Goal: Task Accomplishment & Management: Manage account settings

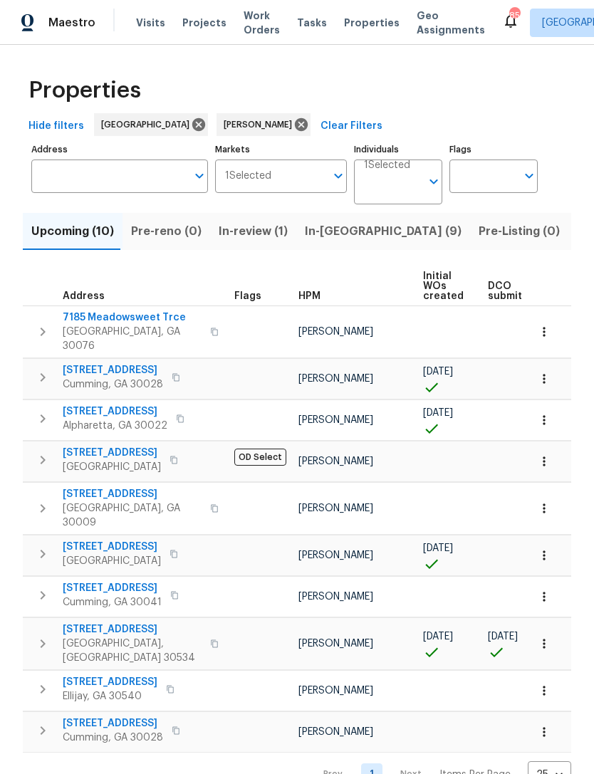
click at [328, 231] on span "In-reno (9)" at bounding box center [383, 231] width 157 height 20
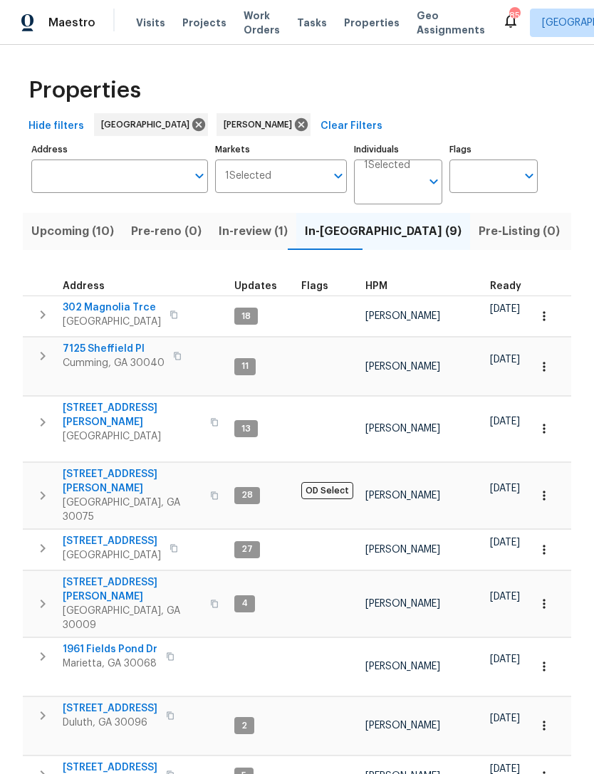
click at [100, 517] on span "[STREET_ADDRESS]" at bounding box center [110, 708] width 95 height 14
click at [127, 517] on span "[STREET_ADDRESS]" at bounding box center [110, 708] width 95 height 14
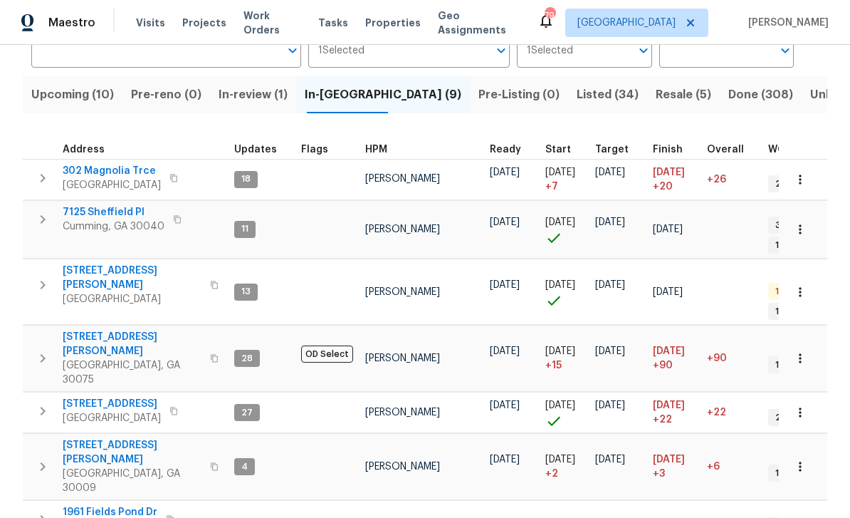
scroll to position [82, 0]
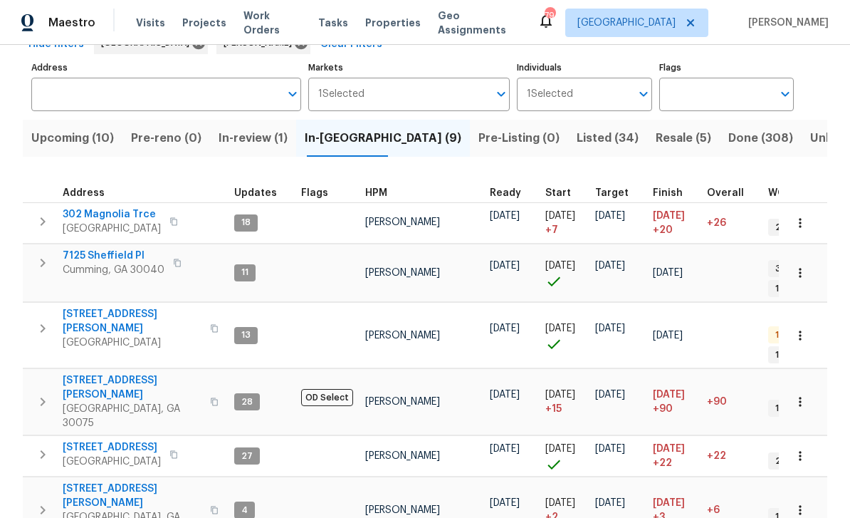
click at [656, 137] on span "Resale (5)" at bounding box center [684, 138] width 56 height 20
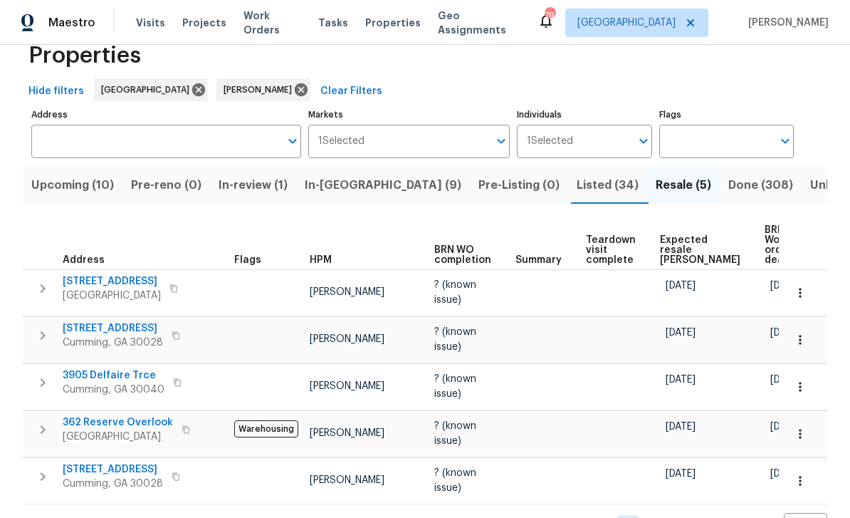
scroll to position [34, 0]
click at [577, 187] on span "Listed (34)" at bounding box center [608, 186] width 62 height 20
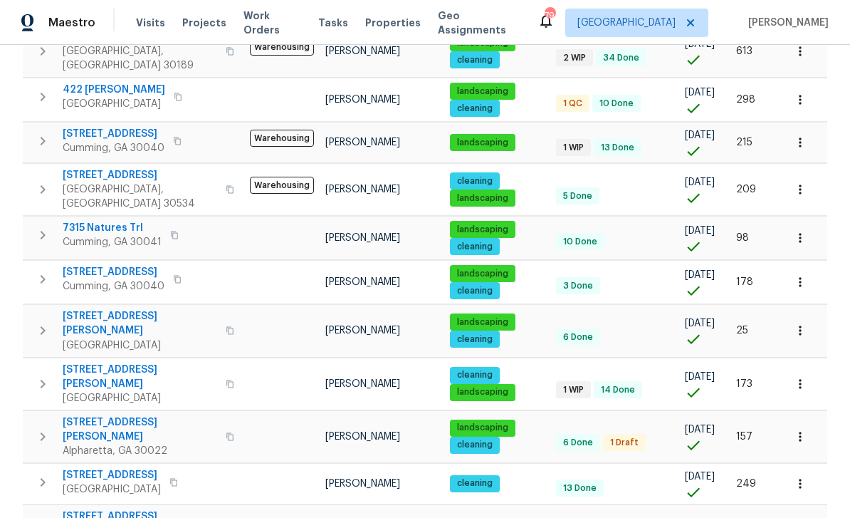
scroll to position [597, 0]
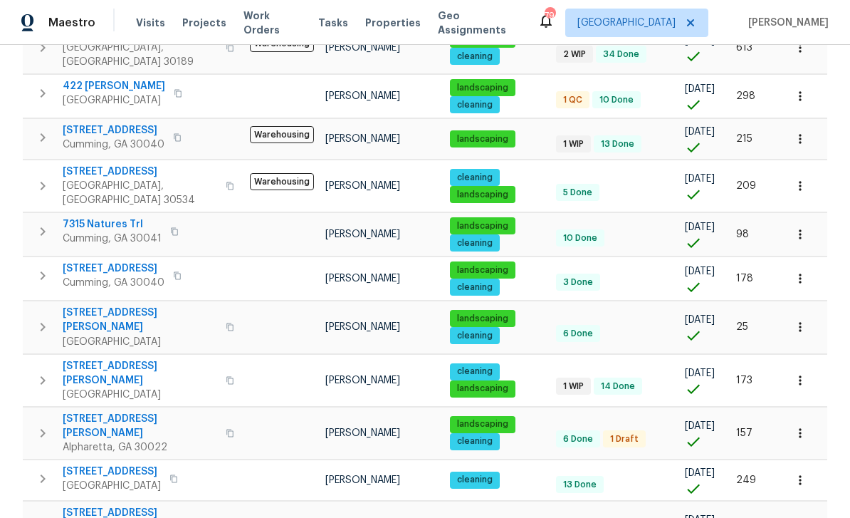
click at [110, 412] on span "4345 Park Brooke Trce" at bounding box center [140, 426] width 155 height 28
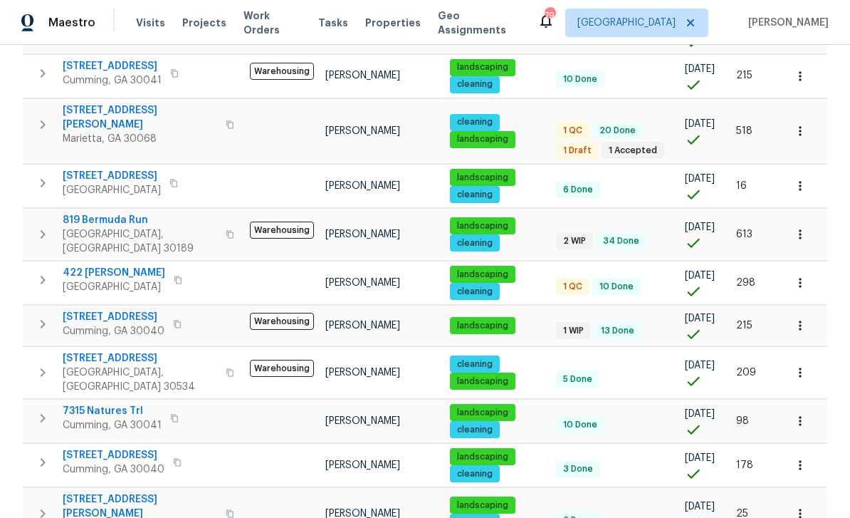
scroll to position [407, 0]
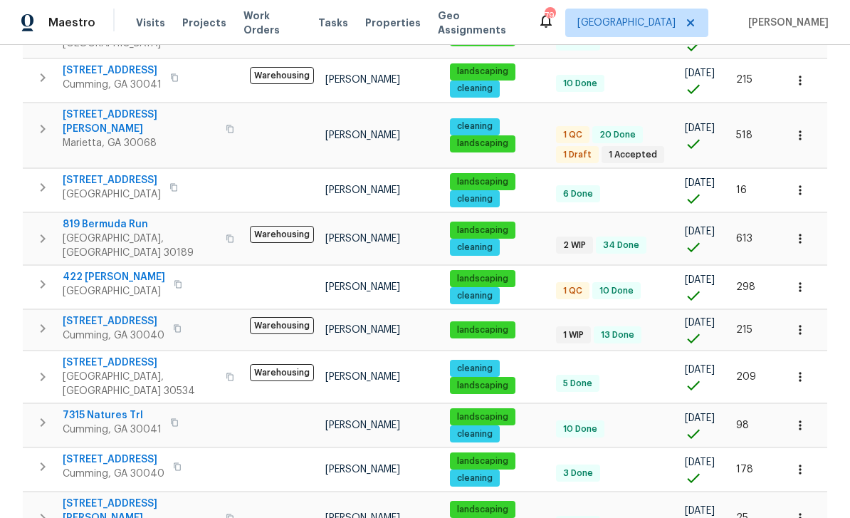
click at [100, 217] on span "819 Bermuda Run" at bounding box center [140, 224] width 155 height 14
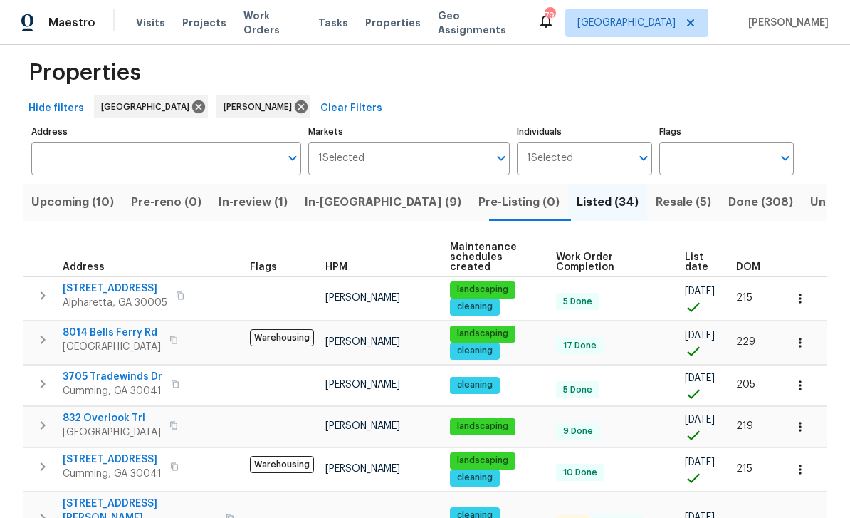
scroll to position [39, 0]
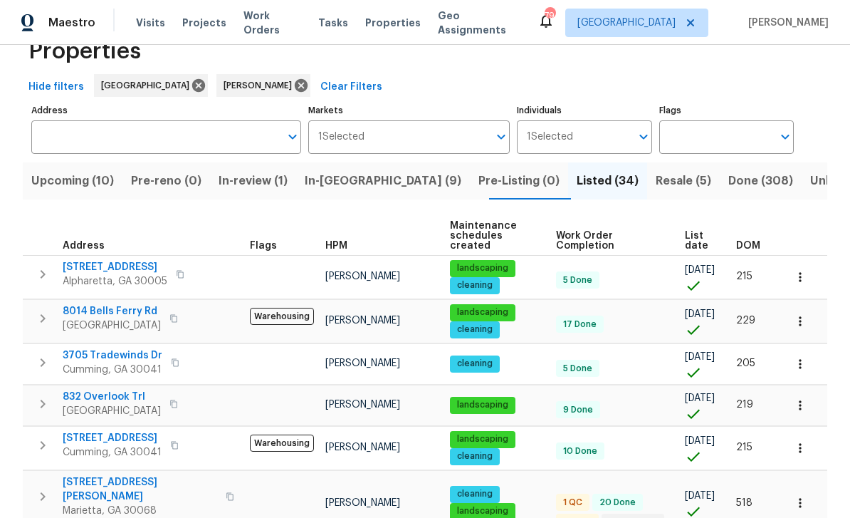
click at [350, 178] on span "In-reno (9)" at bounding box center [383, 181] width 157 height 20
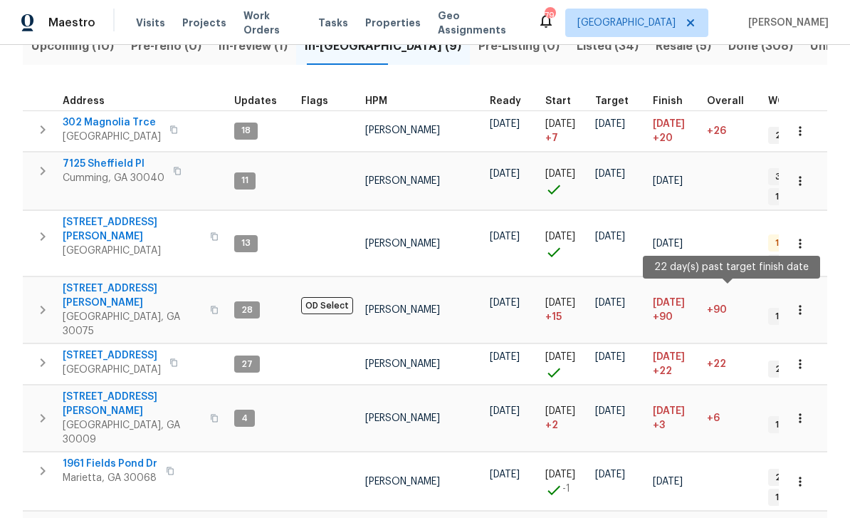
scroll to position [172, 0]
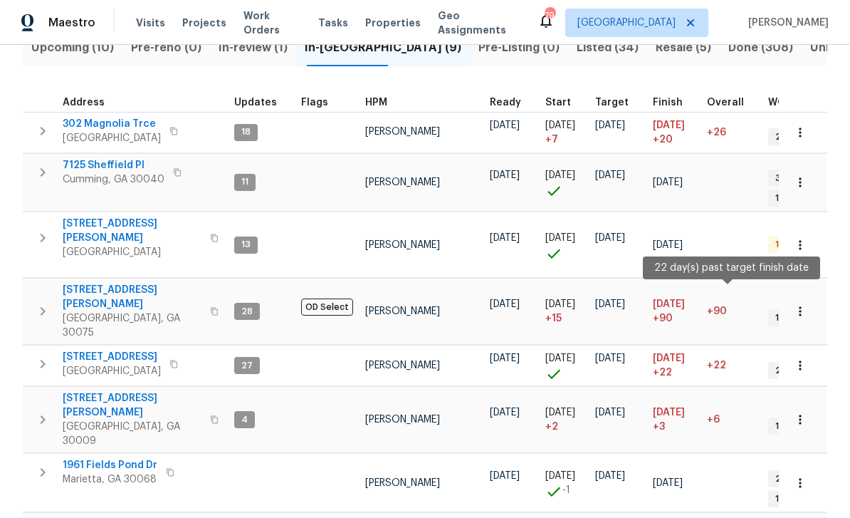
click at [113, 517] on span "3785 Montrose Pond Walk" at bounding box center [110, 524] width 95 height 14
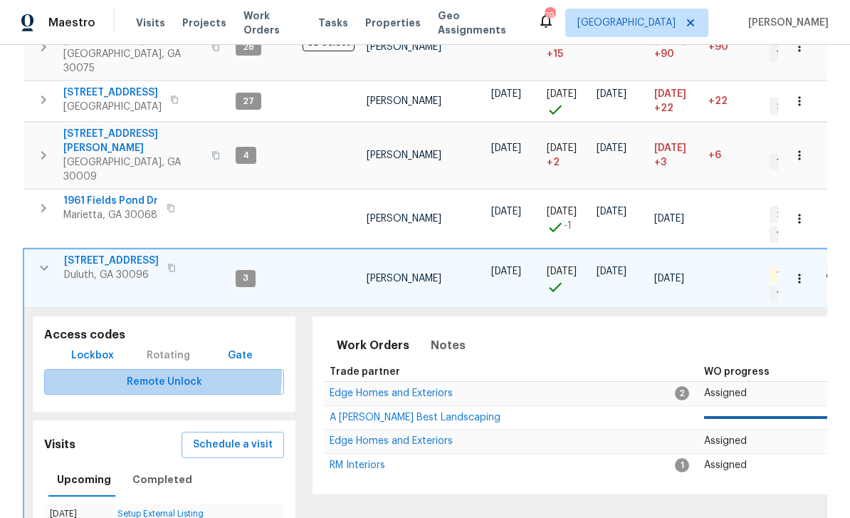
scroll to position [436, 0]
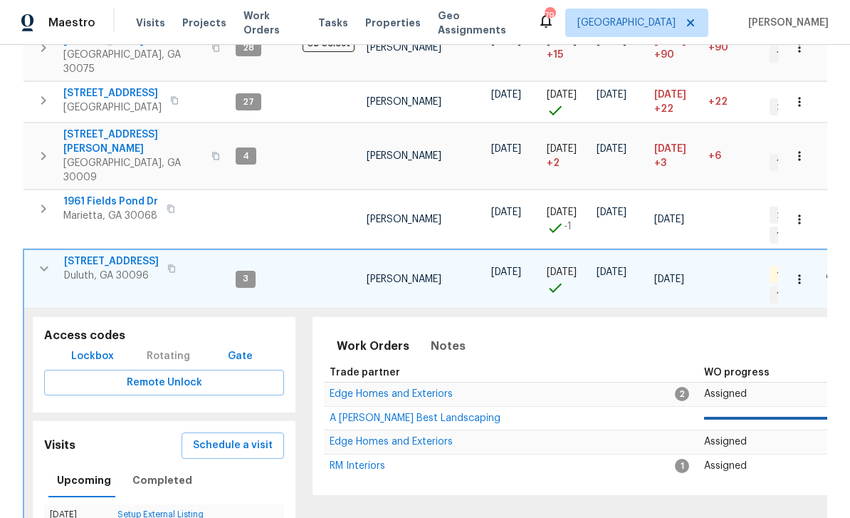
click at [88, 347] on span "Lockbox" at bounding box center [92, 356] width 43 height 18
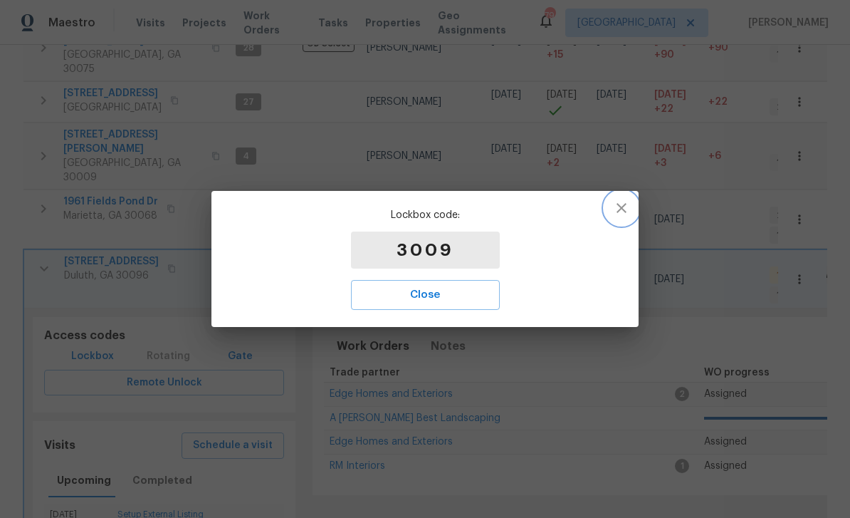
click at [624, 205] on icon "button" at bounding box center [622, 208] width 10 height 10
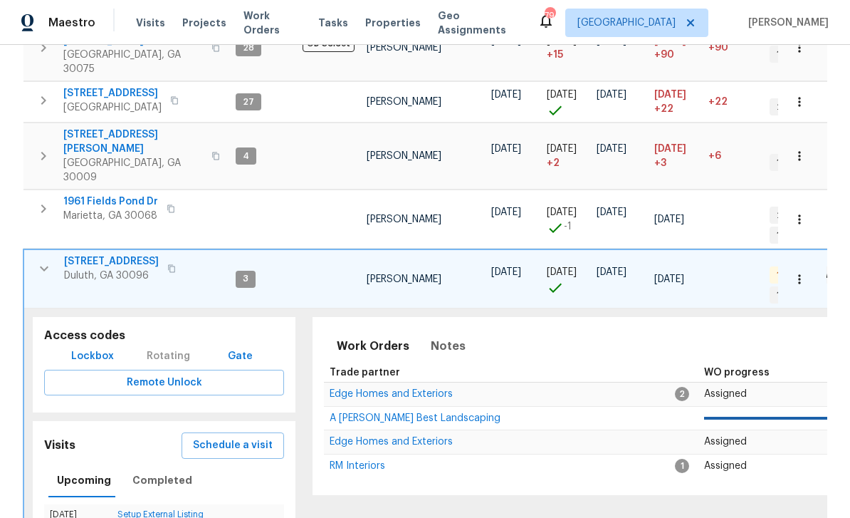
click at [86, 347] on span "Lockbox" at bounding box center [92, 356] width 43 height 18
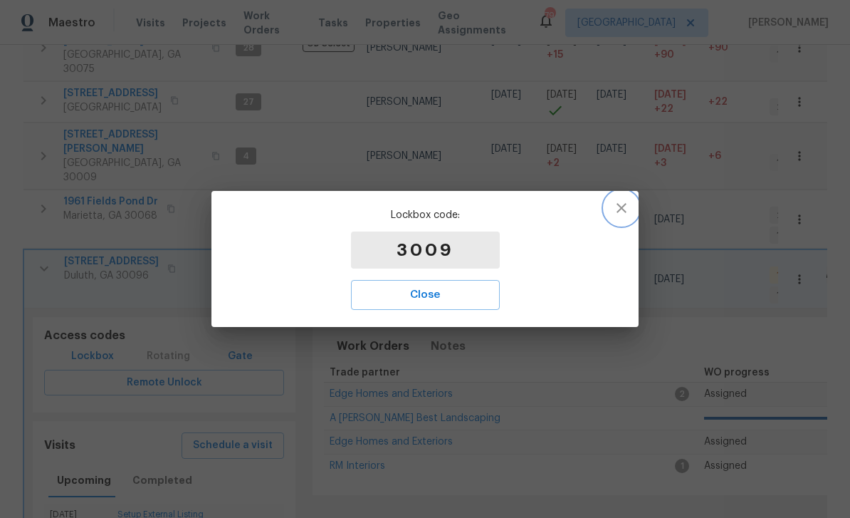
click at [629, 206] on icon "button" at bounding box center [621, 207] width 17 height 17
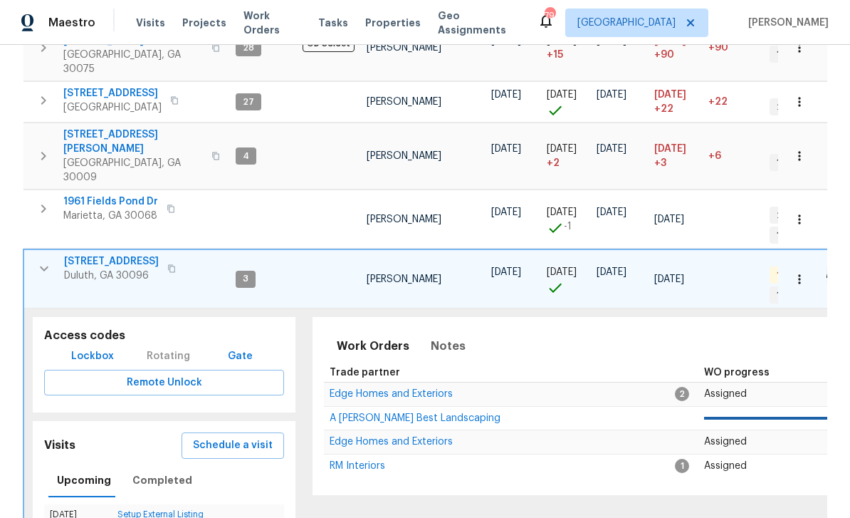
click at [42, 260] on icon "button" at bounding box center [44, 268] width 17 height 17
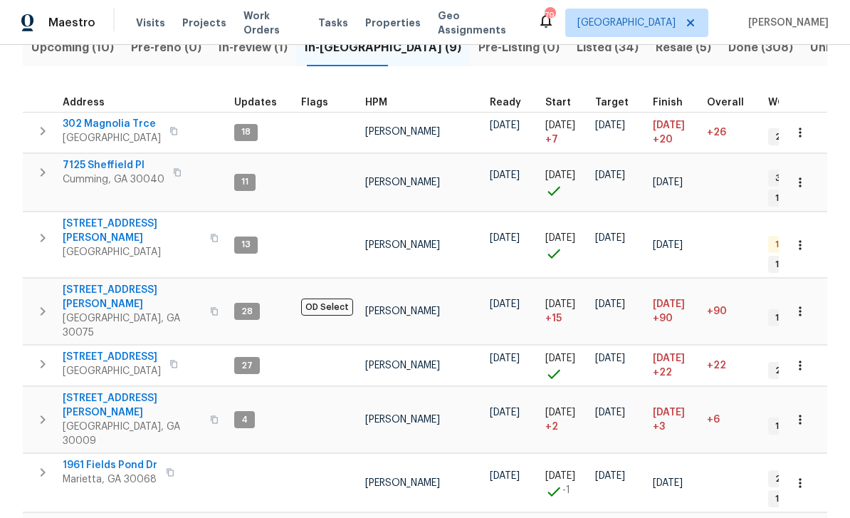
scroll to position [46, 0]
click at [106, 117] on span "302 Magnolia Trce" at bounding box center [112, 124] width 98 height 14
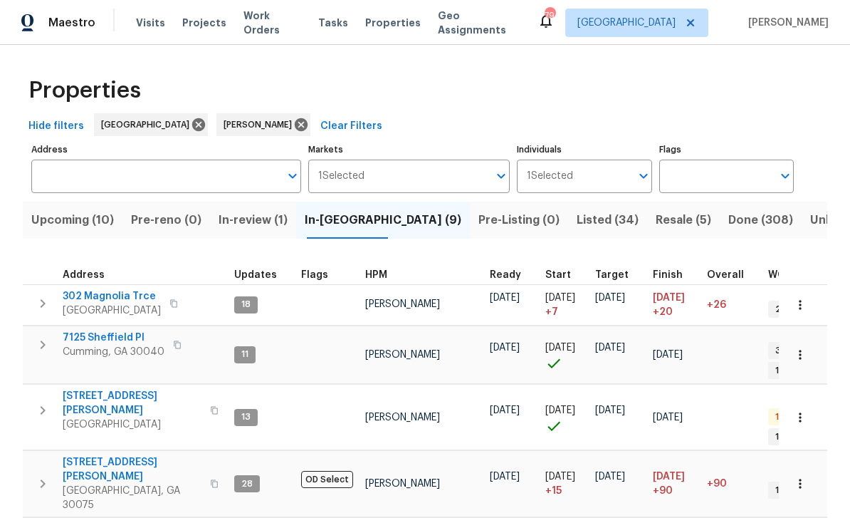
scroll to position [0, 0]
click at [656, 221] on span "Resale (5)" at bounding box center [684, 220] width 56 height 20
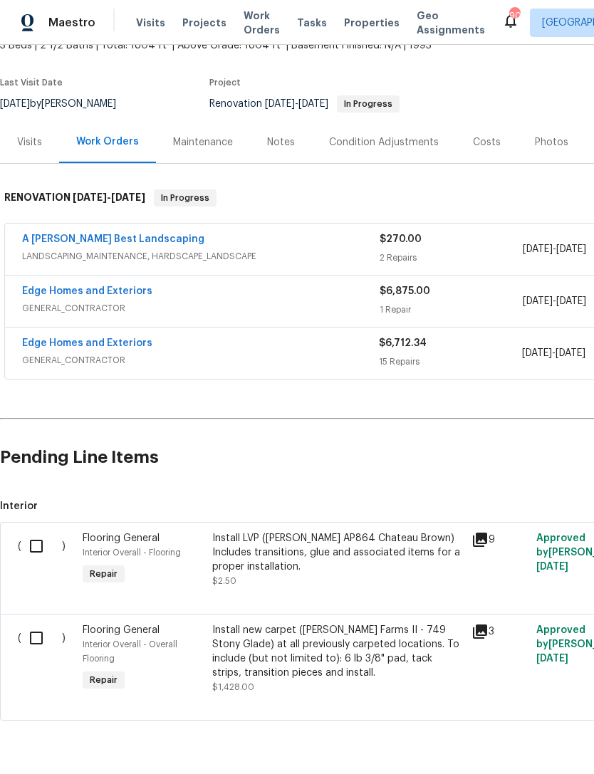
scroll to position [94, 0]
click at [41, 544] on input "checkbox" at bounding box center [41, 547] width 41 height 30
checkbox input "true"
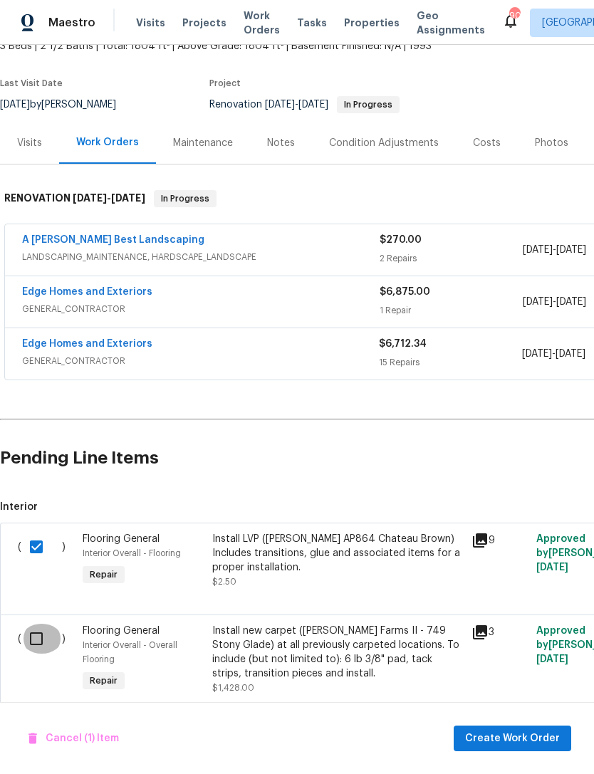
click at [37, 634] on input "checkbox" at bounding box center [41, 639] width 41 height 30
checkbox input "true"
click at [522, 738] on span "Create Work Order" at bounding box center [512, 739] width 95 height 18
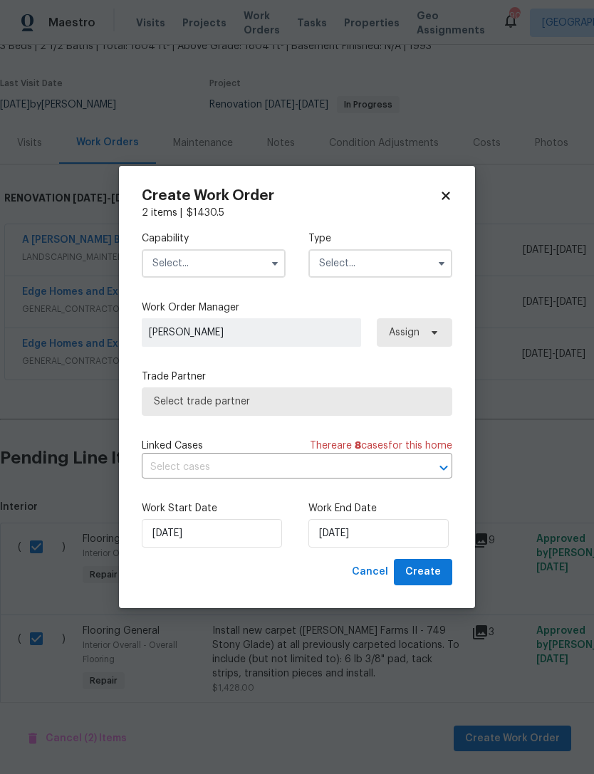
click at [263, 260] on input "text" at bounding box center [214, 263] width 144 height 28
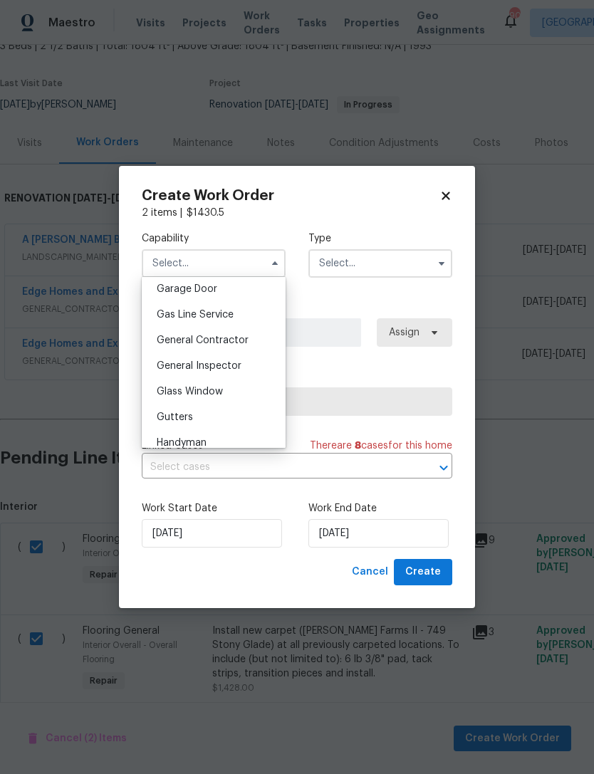
scroll to position [632, 0]
click at [239, 340] on span "General Contractor" at bounding box center [203, 343] width 92 height 10
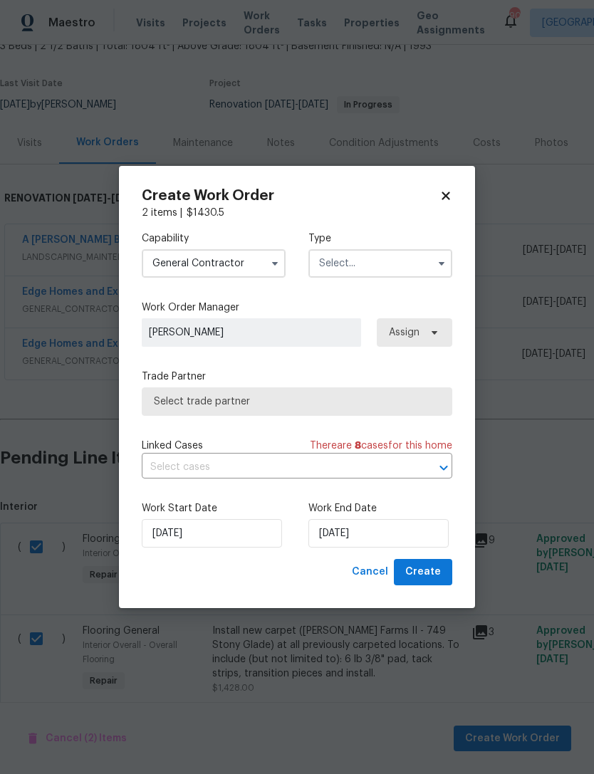
click at [377, 256] on input "text" at bounding box center [380, 263] width 144 height 28
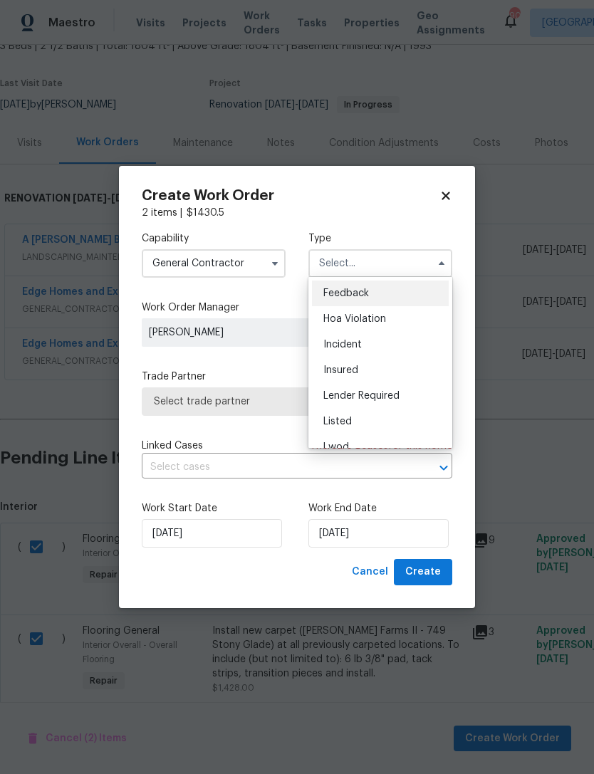
click at [272, 263] on icon "button" at bounding box center [274, 263] width 11 height 11
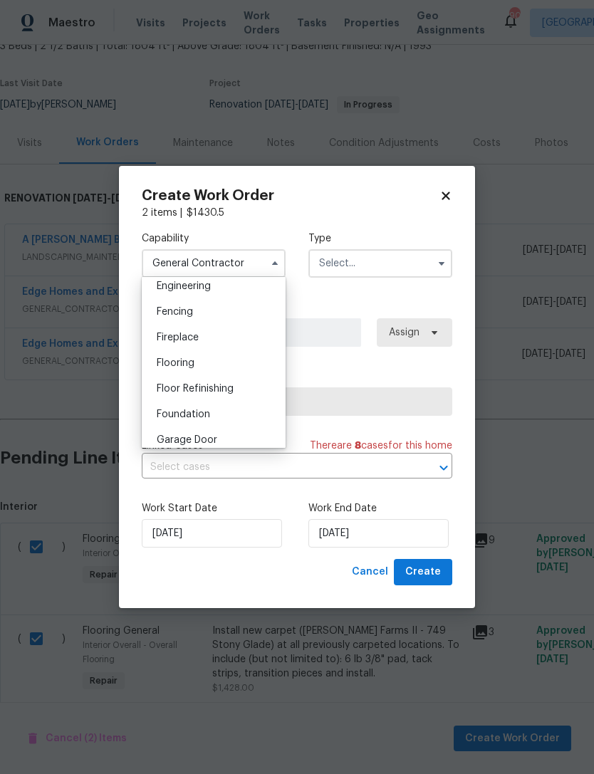
scroll to position [493, 0]
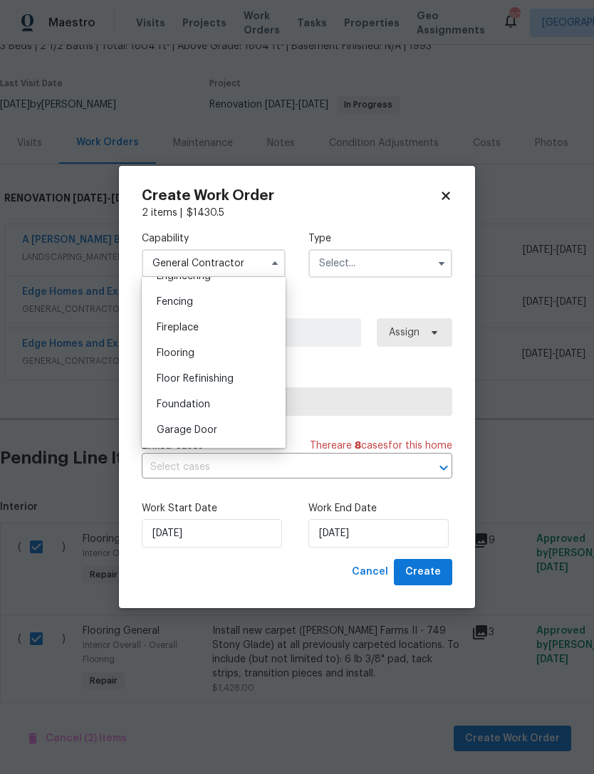
click at [251, 353] on div "Flooring" at bounding box center [213, 353] width 137 height 26
type input "Flooring"
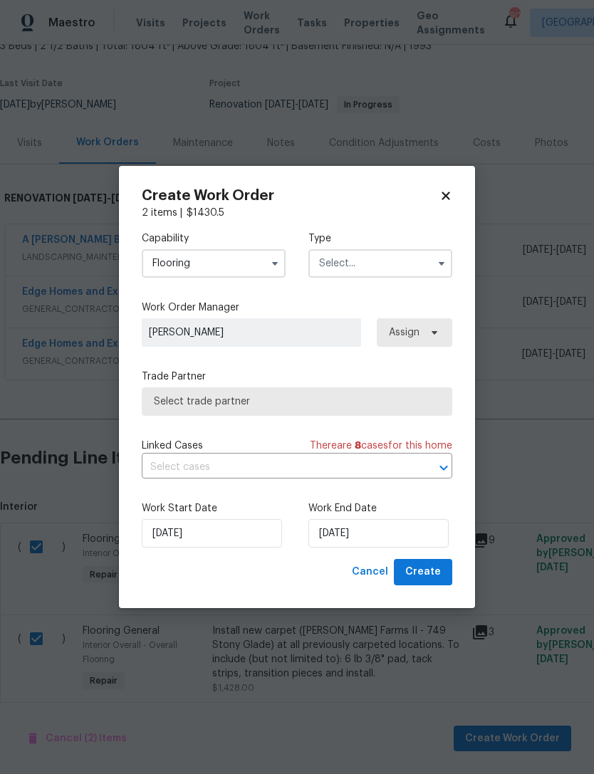
click at [388, 258] on input "text" at bounding box center [380, 263] width 144 height 28
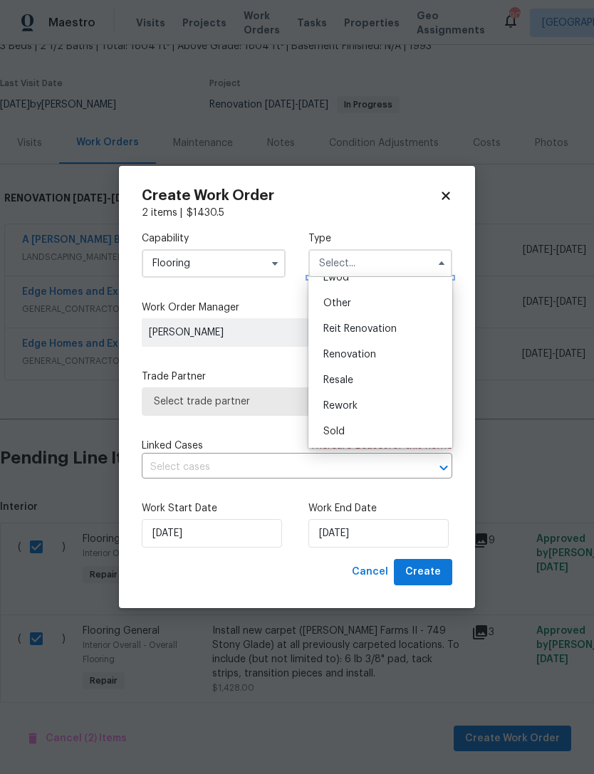
scroll to position [169, 0]
click at [372, 357] on span "Renovation" at bounding box center [349, 355] width 53 height 10
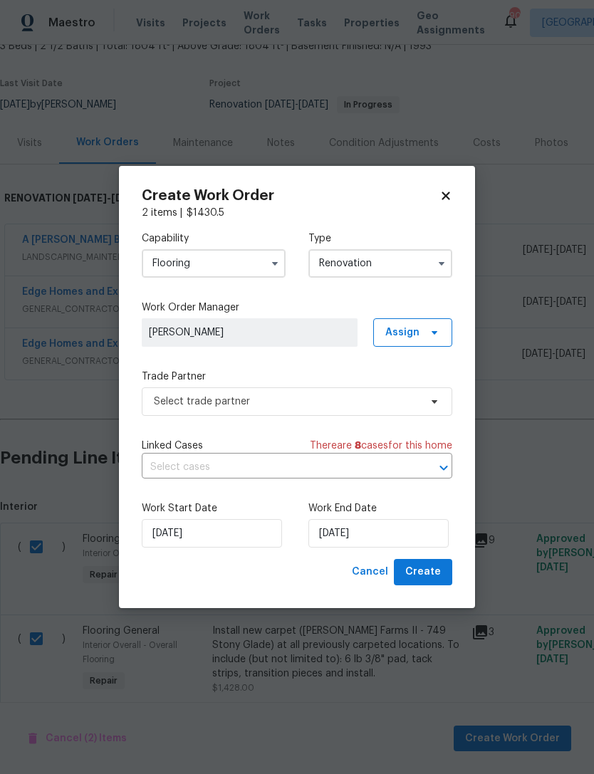
type input "Renovation"
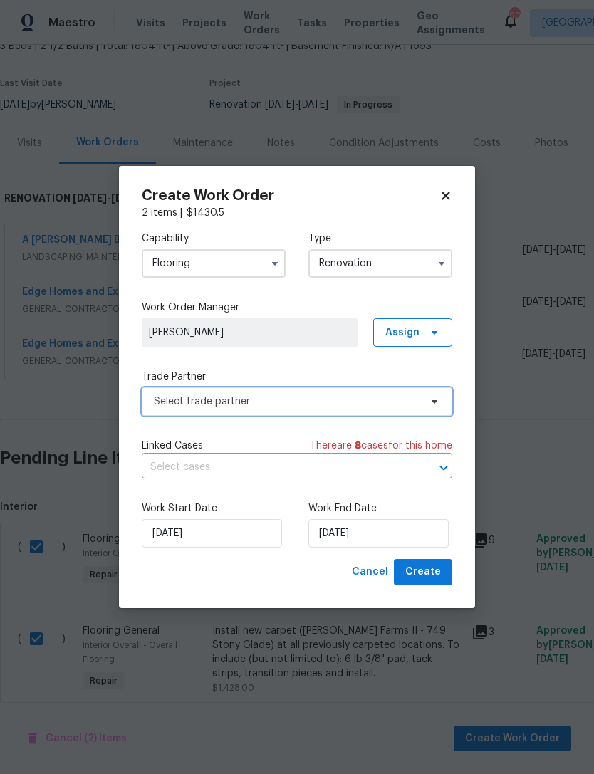
click at [436, 400] on icon at bounding box center [434, 402] width 6 height 4
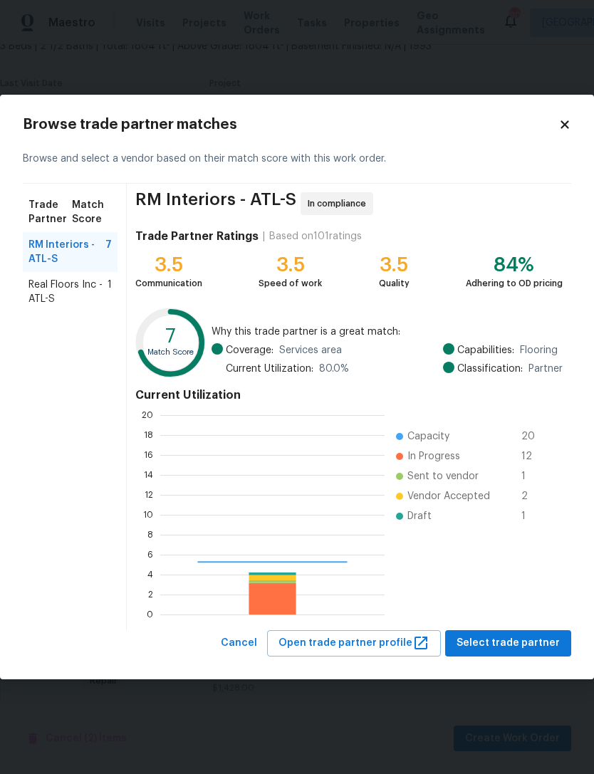
scroll to position [199, 224]
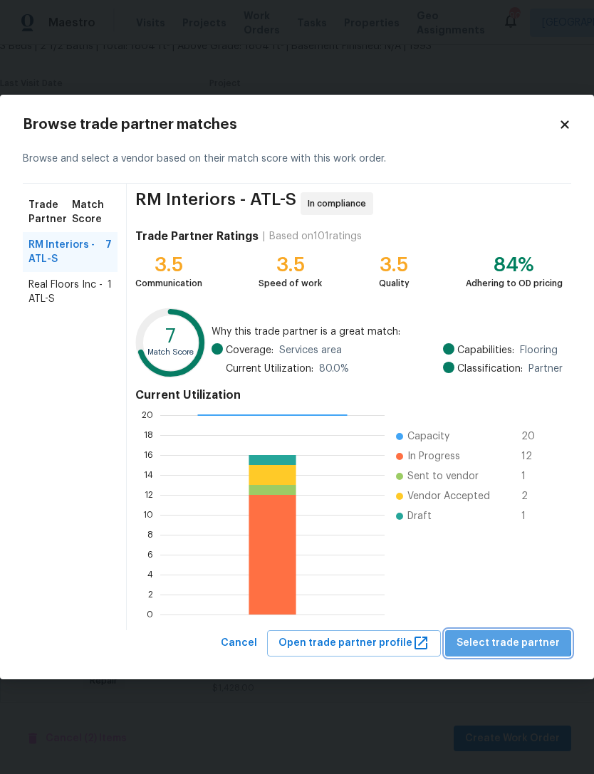
click at [516, 640] on span "Select trade partner" at bounding box center [507, 643] width 103 height 18
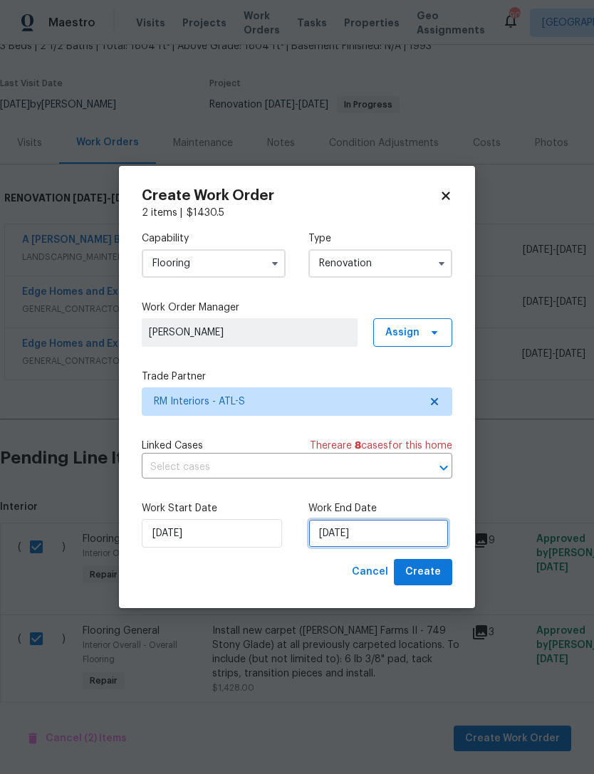
click at [415, 533] on input "10/13/2025" at bounding box center [378, 533] width 140 height 28
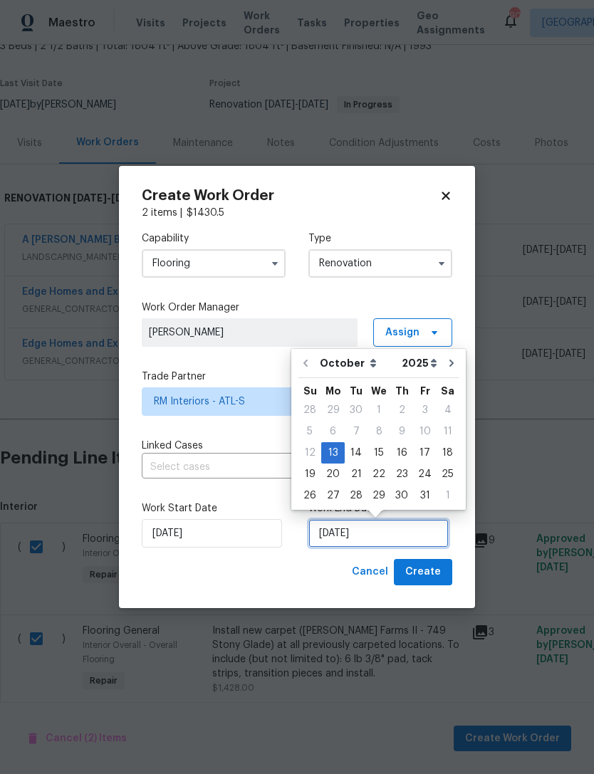
scroll to position [26, 0]
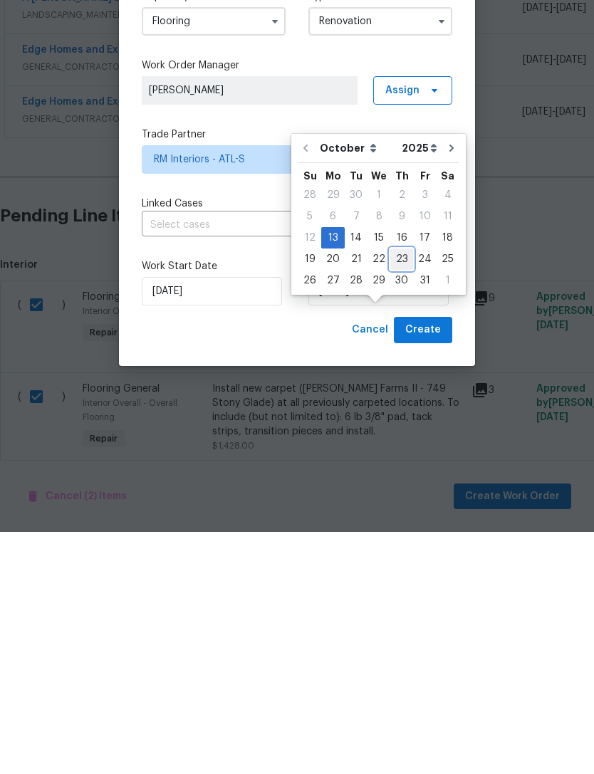
click at [406, 491] on div "23" at bounding box center [401, 501] width 23 height 20
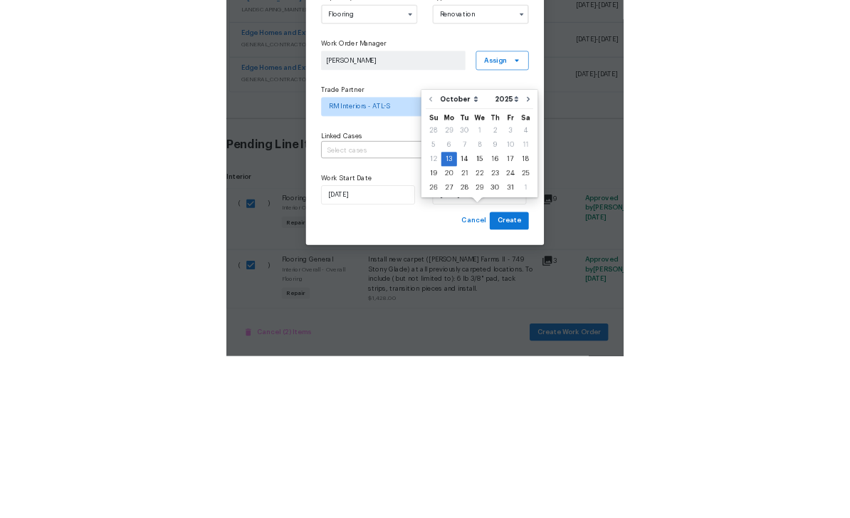
scroll to position [46, 0]
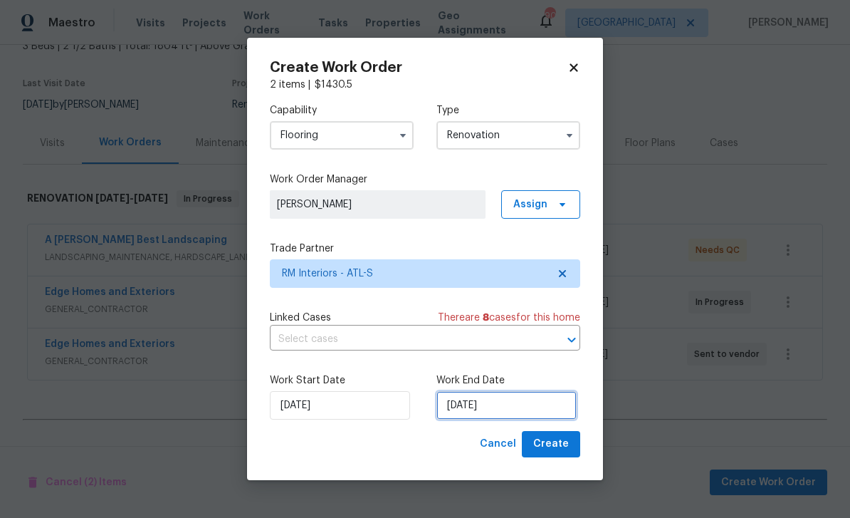
click at [538, 403] on input "10/23/2025" at bounding box center [506, 405] width 140 height 28
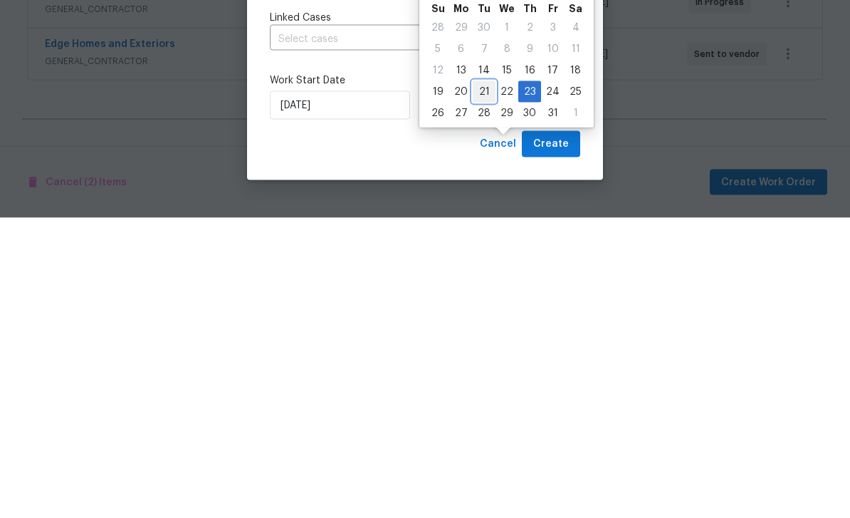
click at [490, 382] on div "21" at bounding box center [484, 392] width 23 height 20
type input "10/21/2025"
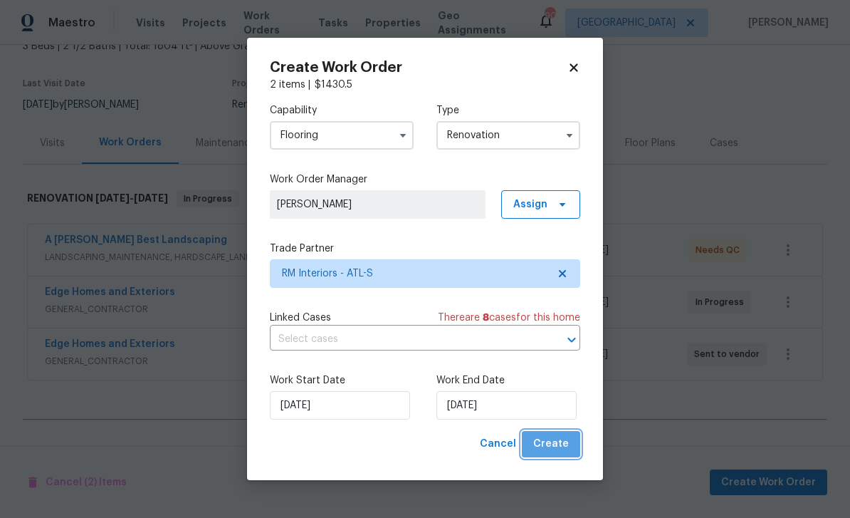
click at [560, 439] on span "Create" at bounding box center [551, 444] width 36 height 18
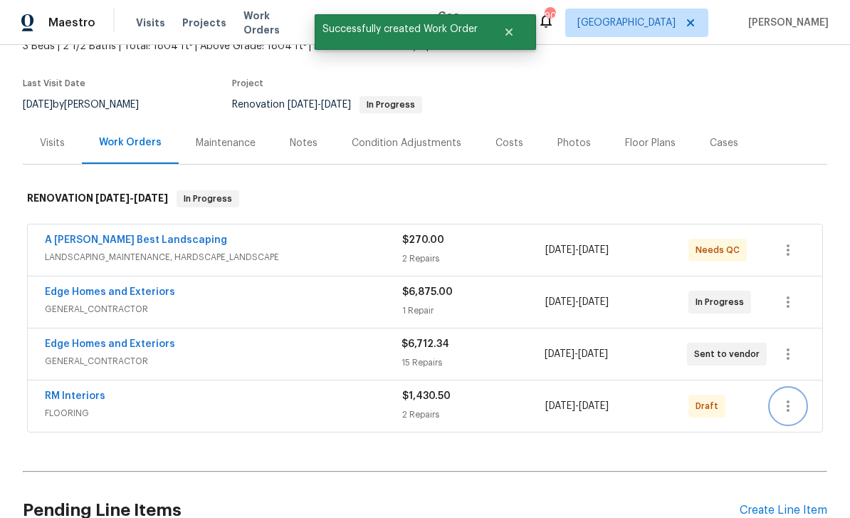
click at [593, 397] on icon "button" at bounding box center [788, 405] width 17 height 17
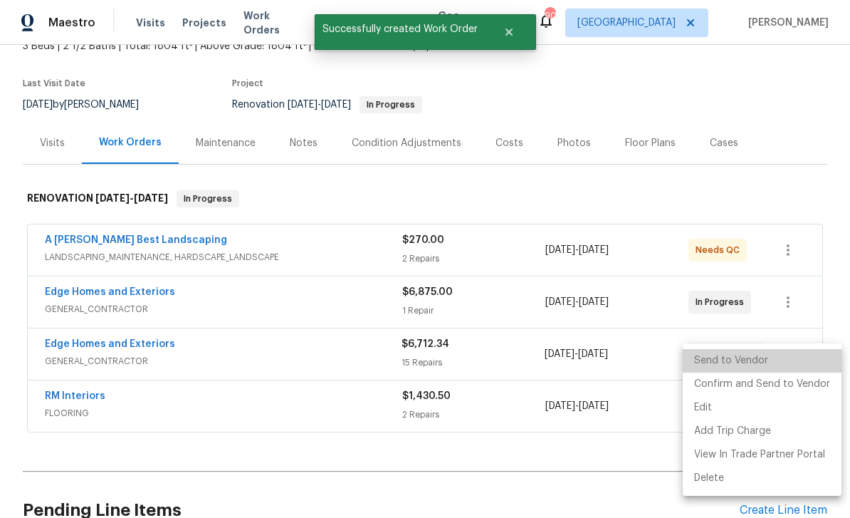
click at [593, 360] on li "Send to Vendor" at bounding box center [762, 360] width 159 height 23
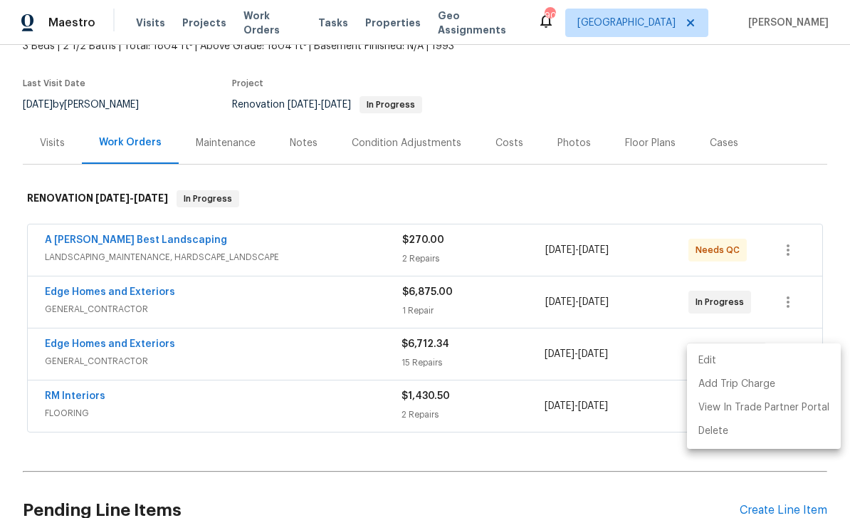
click at [593, 149] on div at bounding box center [425, 259] width 850 height 518
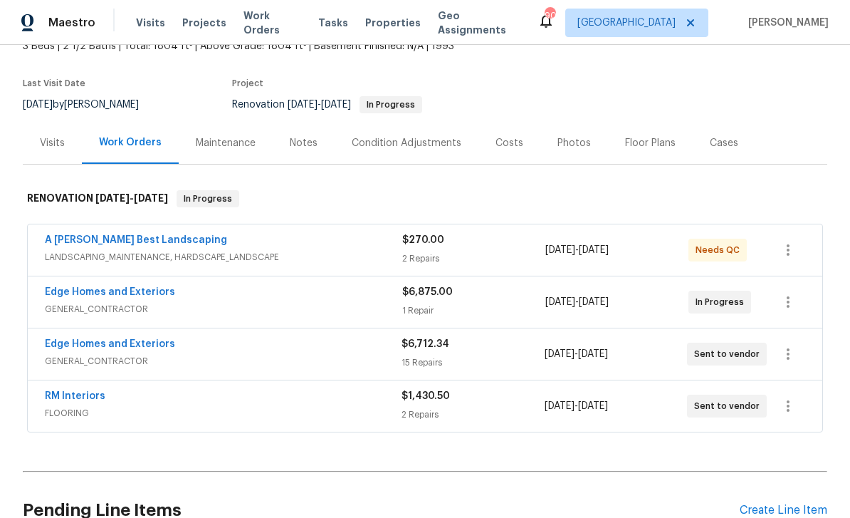
click at [504, 136] on div "Costs" at bounding box center [510, 143] width 28 height 14
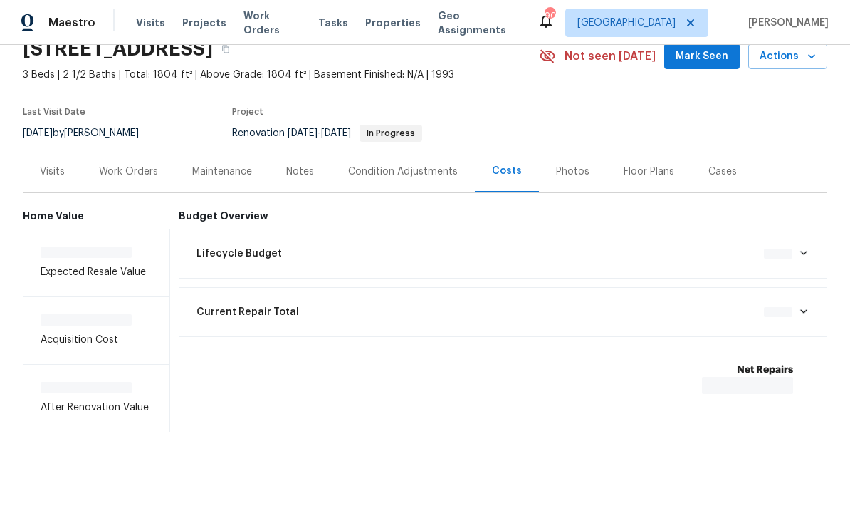
scroll to position [20, 0]
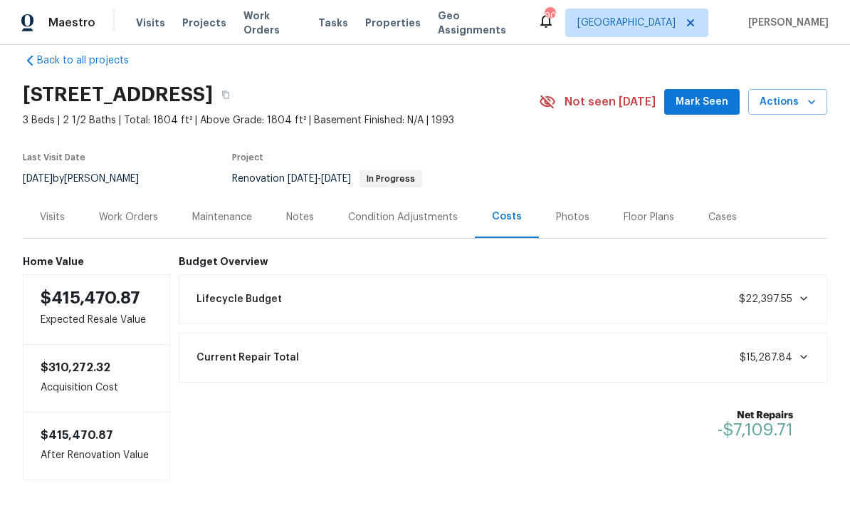
click at [134, 210] on div "Work Orders" at bounding box center [128, 217] width 59 height 14
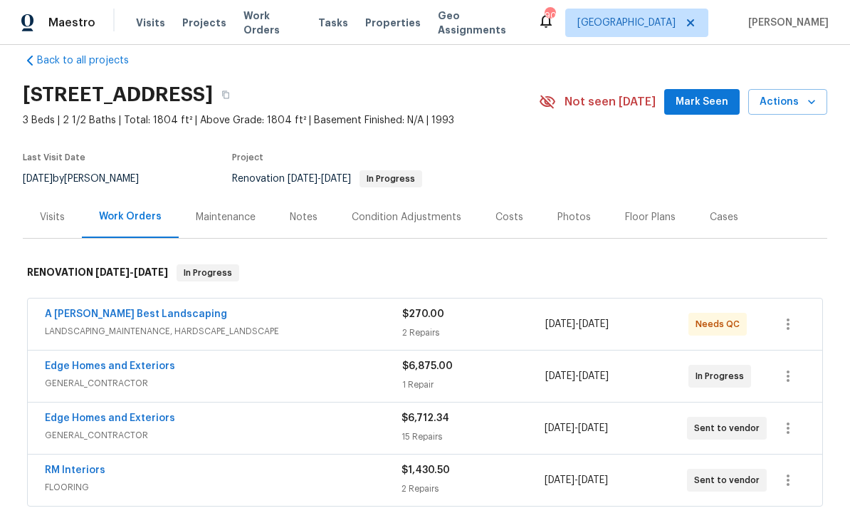
click at [82, 361] on link "Edge Homes and Exteriors" at bounding box center [110, 366] width 130 height 10
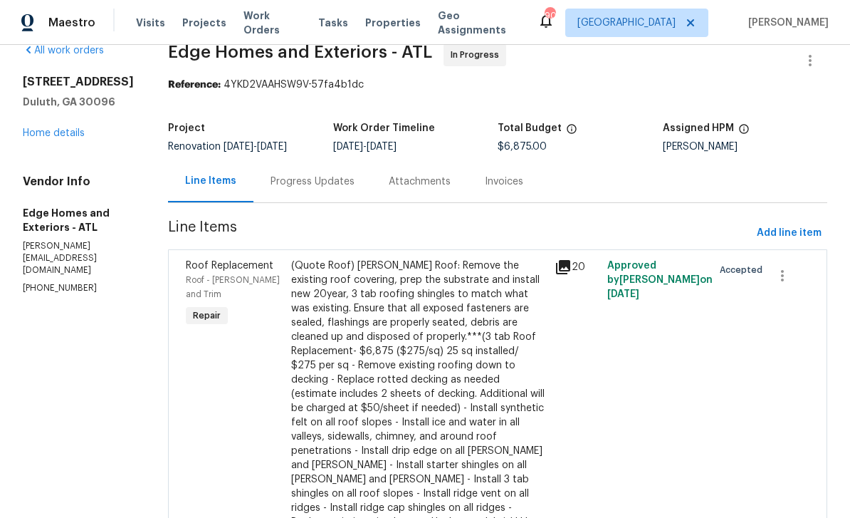
scroll to position [25, 0]
click at [49, 137] on link "Home details" at bounding box center [54, 132] width 62 height 10
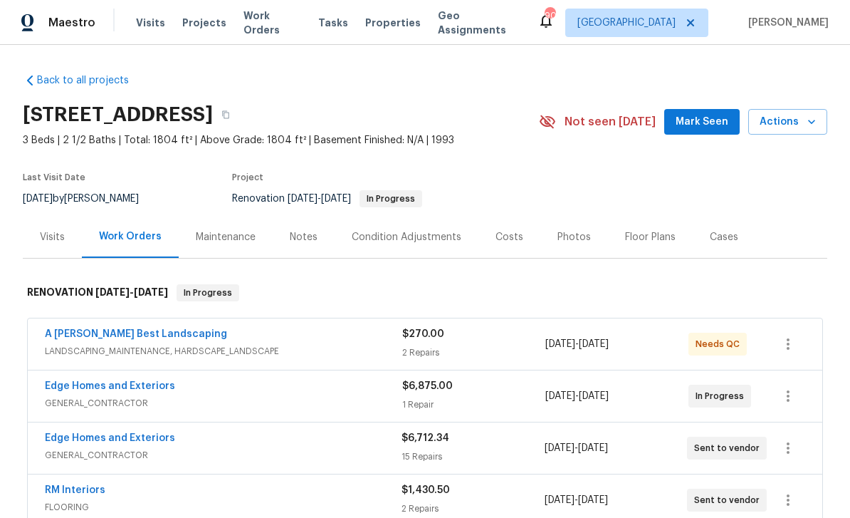
click at [96, 439] on link "Edge Homes and Exteriors" at bounding box center [110, 438] width 130 height 10
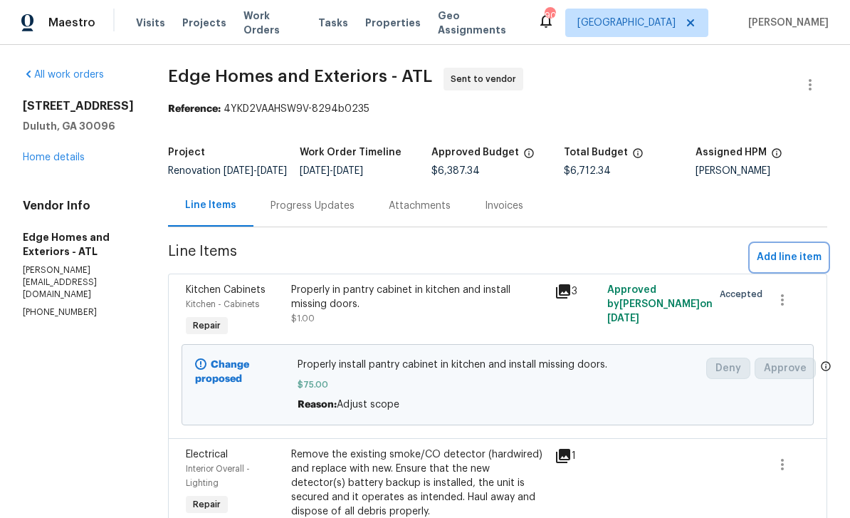
click at [593, 266] on span "Add line item" at bounding box center [789, 258] width 65 height 18
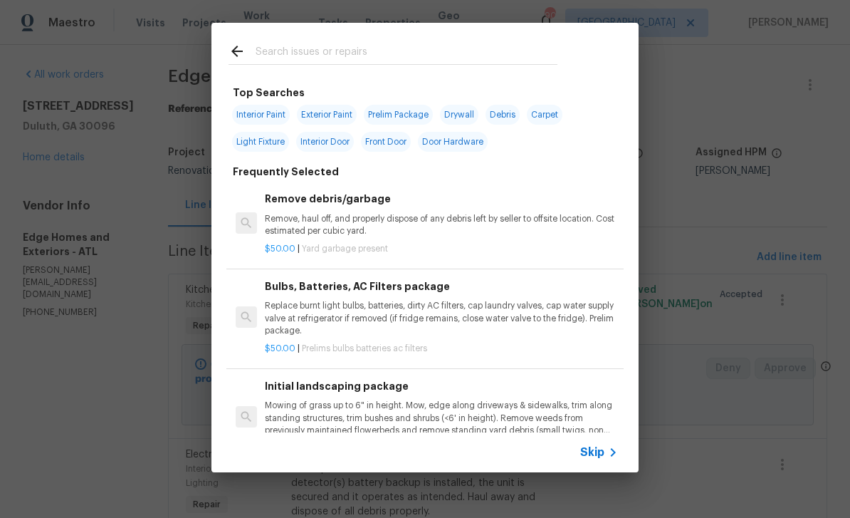
click at [326, 112] on span "Exterior Paint" at bounding box center [327, 115] width 60 height 20
type input "Exterior Paint"
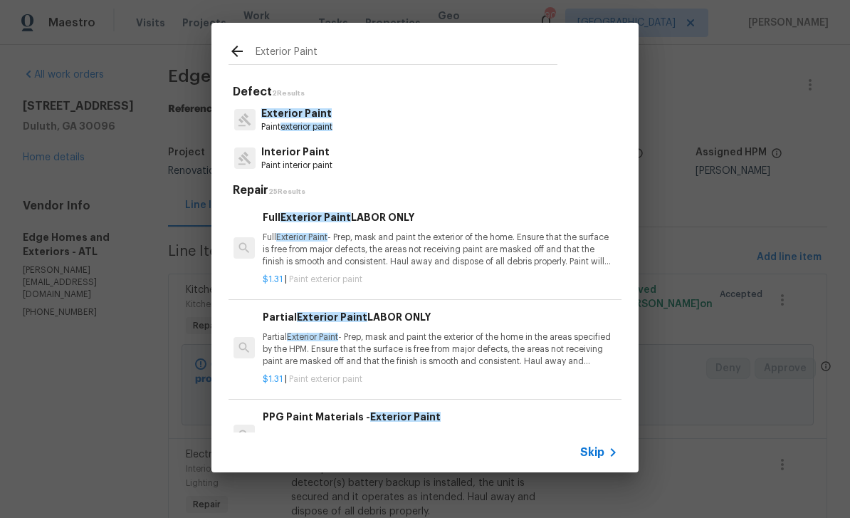
scroll to position [0, 2]
click at [548, 241] on p "Full Exterior Paint - Prep, mask and paint the exterior of the home. Ensure tha…" at bounding box center [439, 249] width 353 height 36
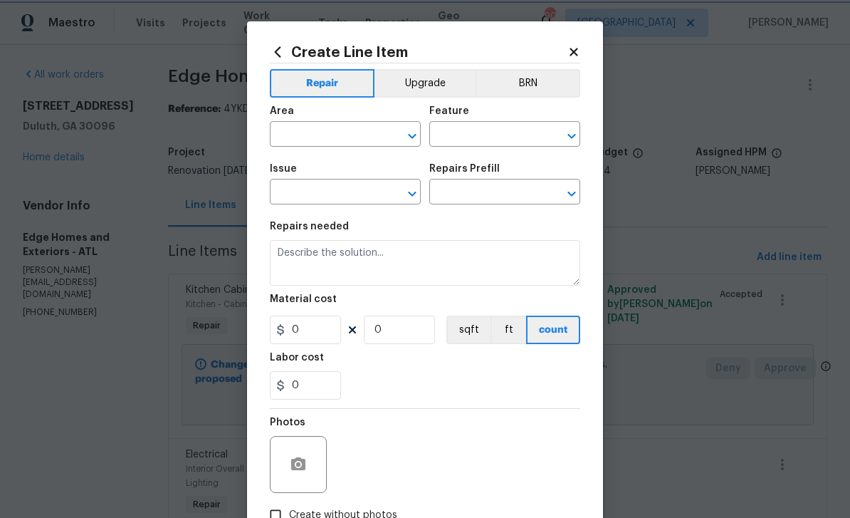
type input "Overall Paint"
type input "Exterior Paint"
type input "Full Exterior Paint LABOR ONLY $1.31"
type textarea "Full Exterior Paint - Prep, mask and paint the exterior of the home. Ensure tha…"
type input "1.31"
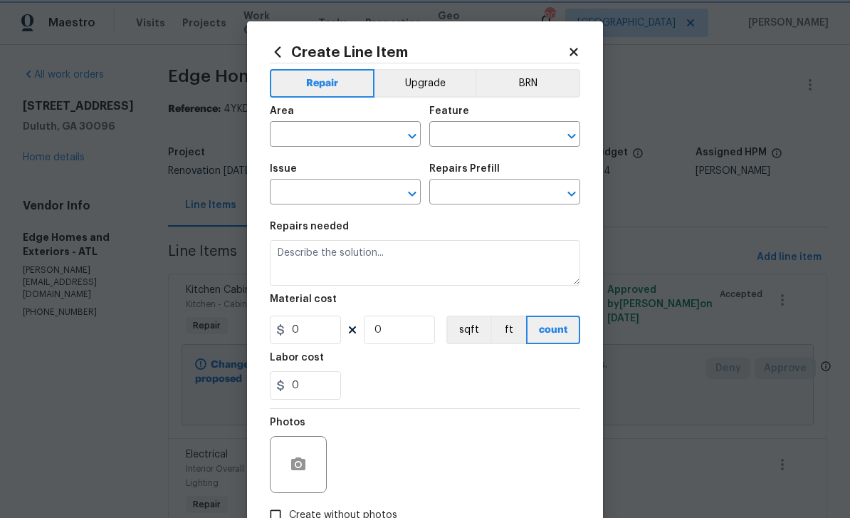
type input "1"
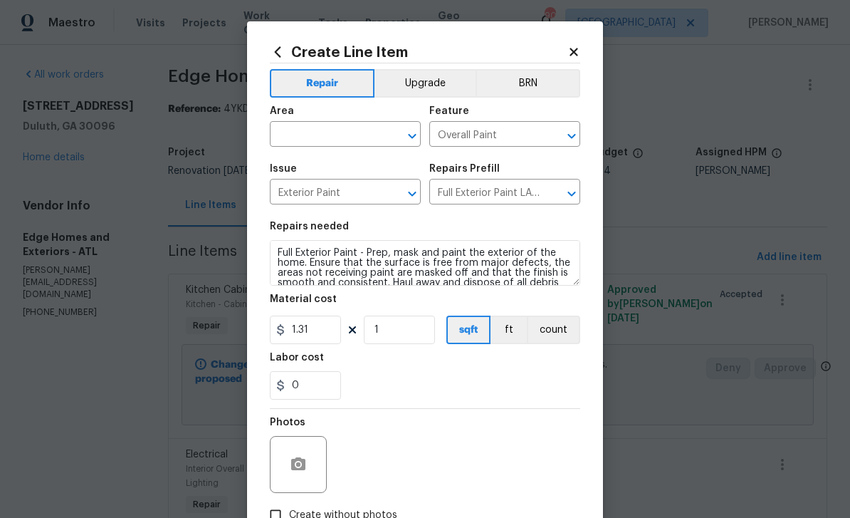
click at [307, 137] on input "text" at bounding box center [325, 136] width 111 height 22
click at [311, 190] on li "Exterior Overall" at bounding box center [345, 191] width 151 height 23
type input "Exterior Overall"
click at [573, 53] on icon at bounding box center [574, 52] width 8 height 8
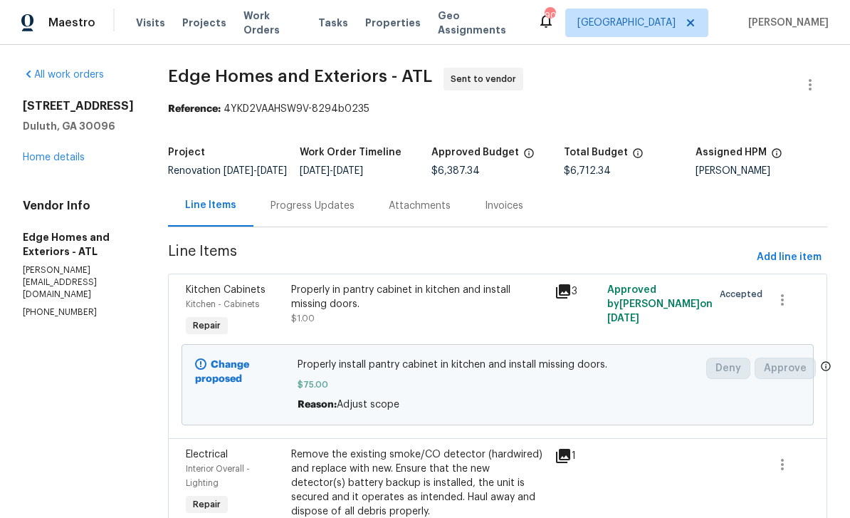
click at [60, 162] on link "Home details" at bounding box center [54, 157] width 62 height 10
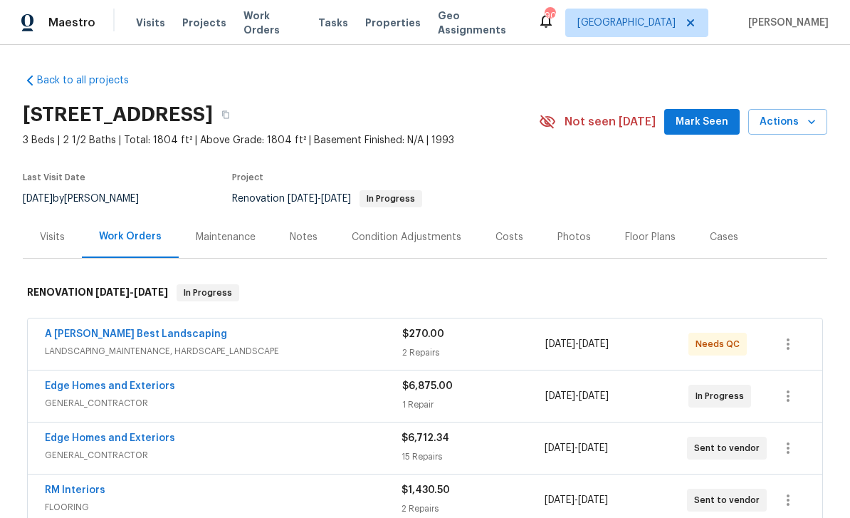
click at [91, 436] on link "Edge Homes and Exteriors" at bounding box center [110, 438] width 130 height 10
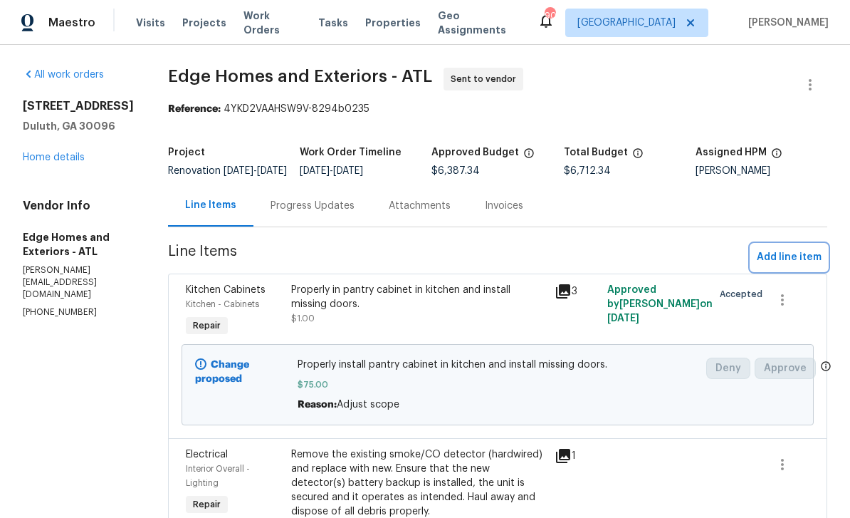
click at [593, 266] on span "Add line item" at bounding box center [789, 258] width 65 height 18
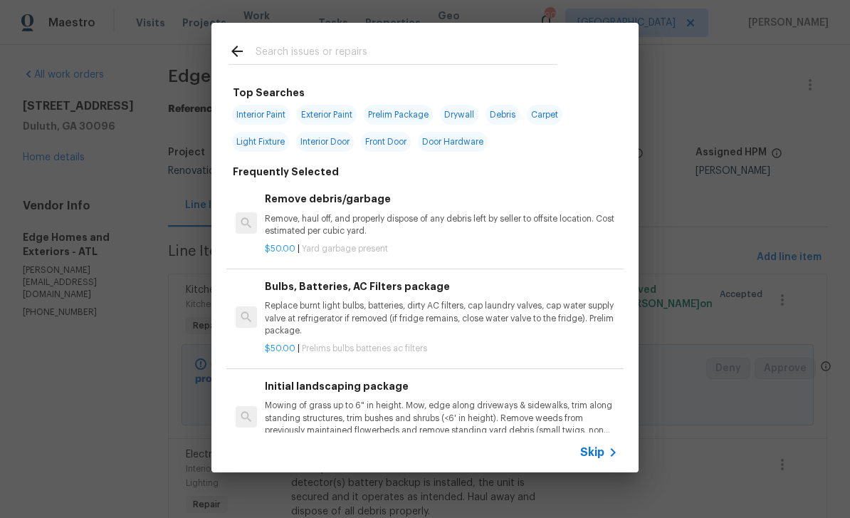
click at [335, 115] on span "Exterior Paint" at bounding box center [327, 115] width 60 height 20
type input "Exterior Paint"
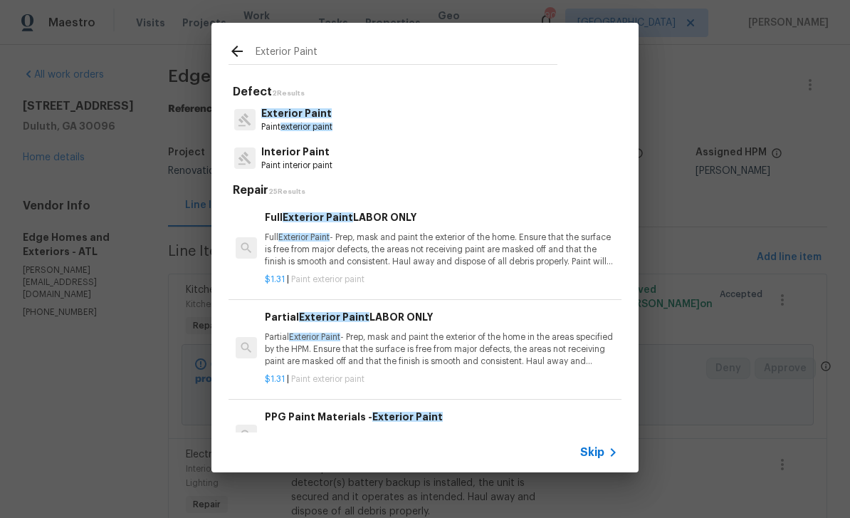
click at [476, 246] on p "Full Exterior Paint - Prep, mask and paint the exterior of the home. Ensure tha…" at bounding box center [441, 249] width 353 height 36
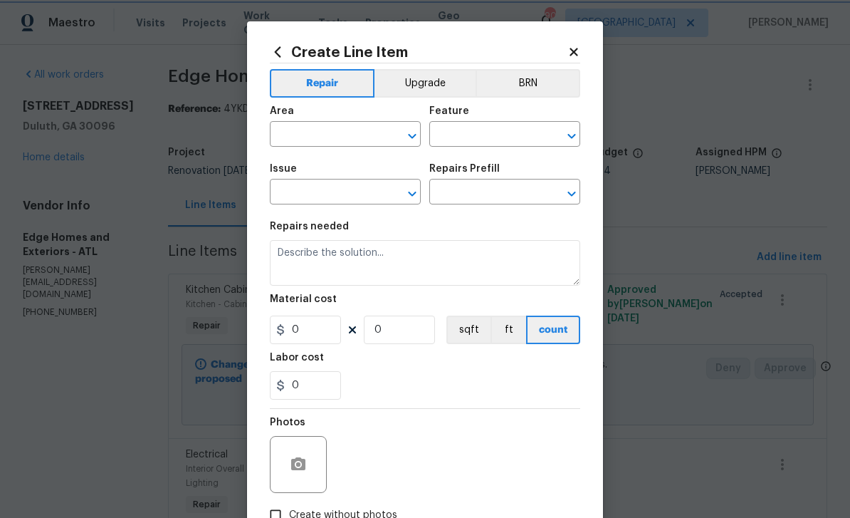
type input "Overall Paint"
type input "Exterior Paint"
type input "Full Exterior Paint LABOR ONLY $1.31"
type textarea "Full Exterior Paint - Prep, mask and paint the exterior of the home. Ensure tha…"
type input "1.31"
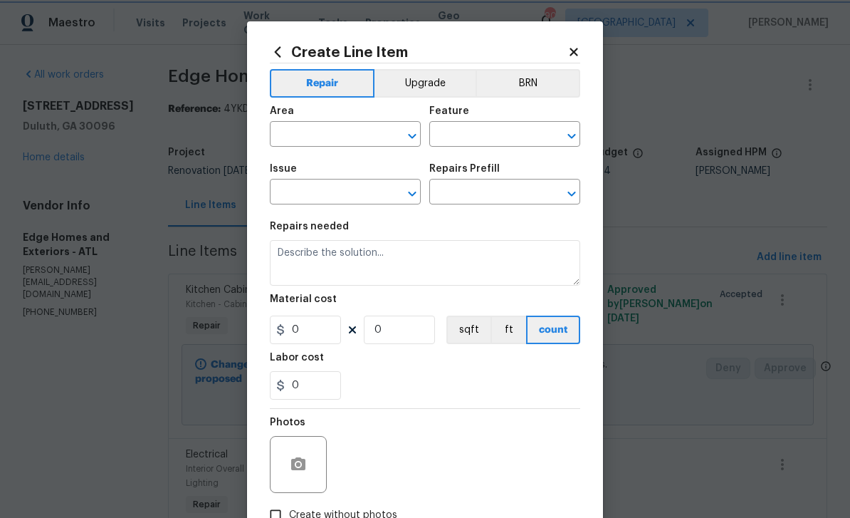
type input "1"
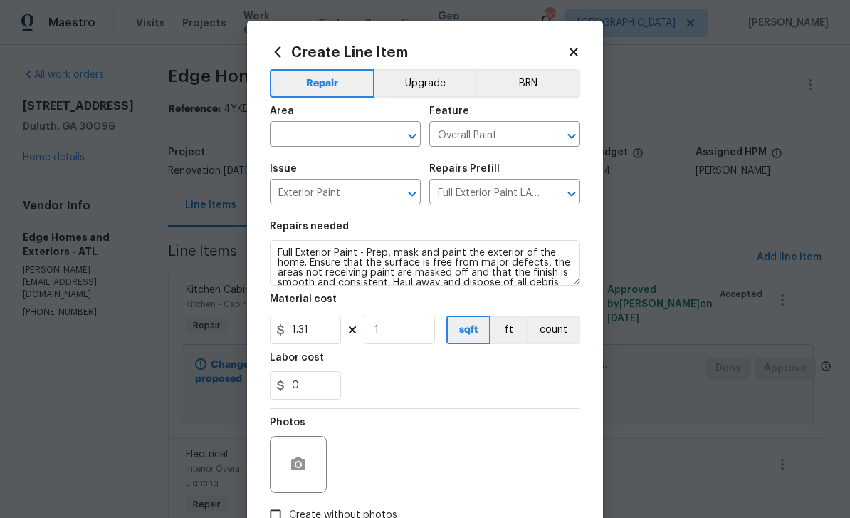
click at [360, 136] on input "text" at bounding box center [325, 136] width 111 height 22
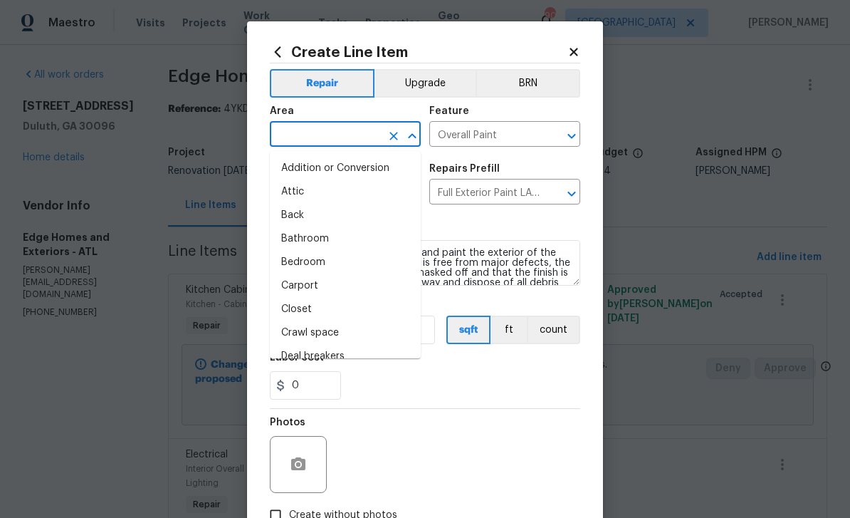
type input "w"
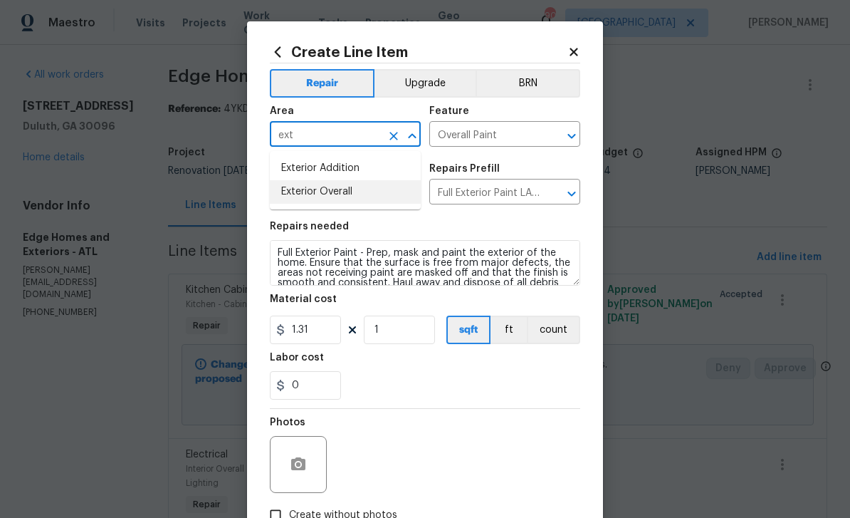
click at [308, 192] on li "Exterior Overall" at bounding box center [345, 191] width 151 height 23
type input "Exterior Overall"
click at [395, 338] on input "1" at bounding box center [399, 329] width 71 height 28
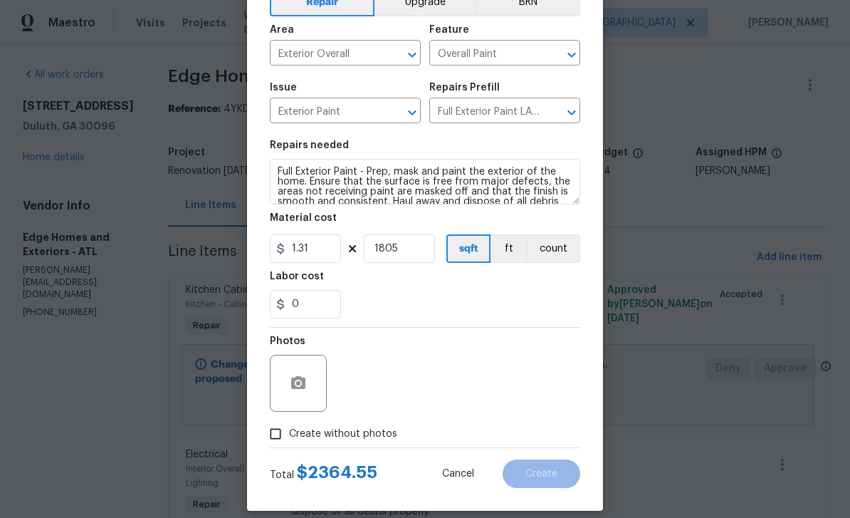
scroll to position [88, 0]
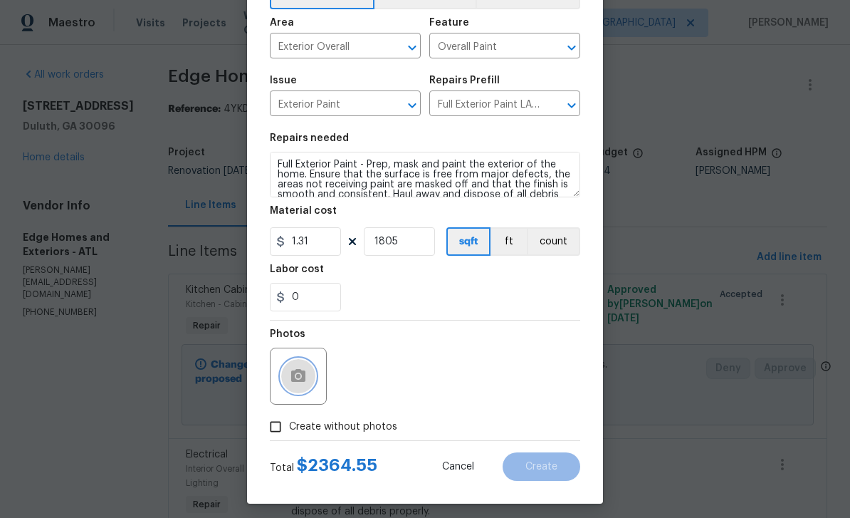
click at [308, 380] on button "button" at bounding box center [298, 376] width 34 height 34
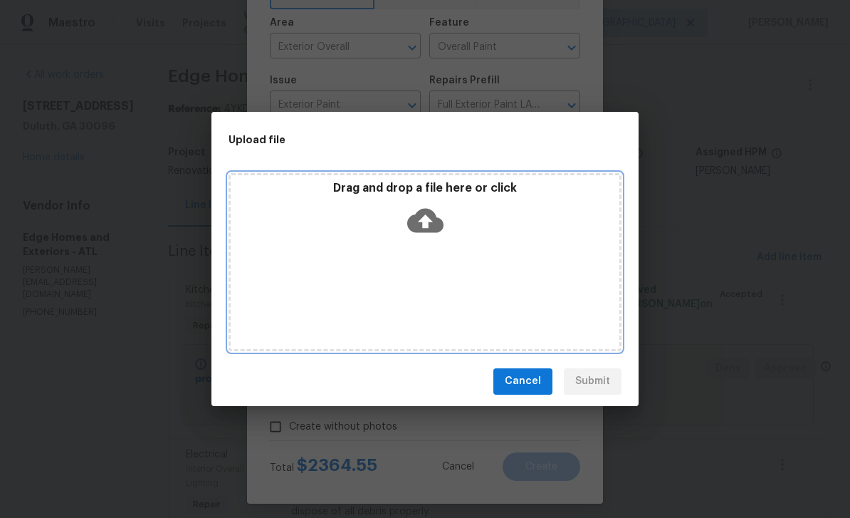
click at [576, 293] on div "Drag and drop a file here or click" at bounding box center [425, 262] width 393 height 178
click at [552, 282] on div "Drag and drop a file here or click" at bounding box center [425, 262] width 393 height 178
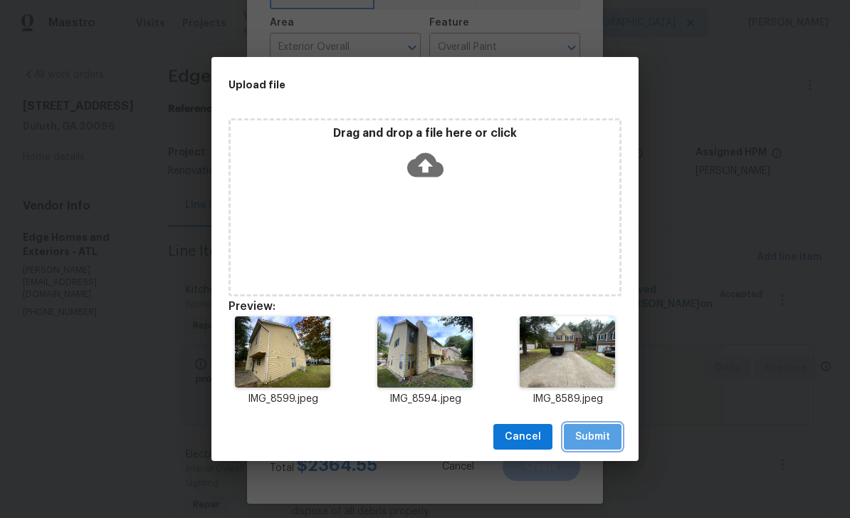
click at [593, 440] on span "Submit" at bounding box center [592, 437] width 35 height 18
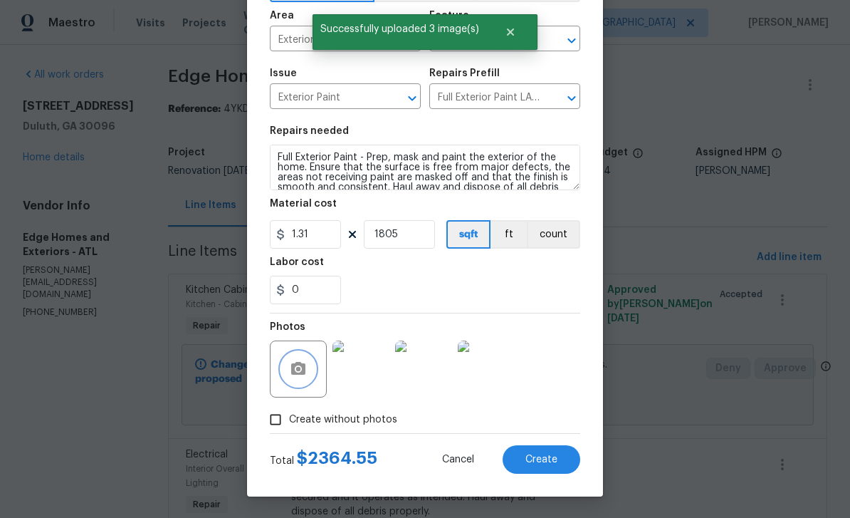
scroll to position [98, 0]
click at [553, 461] on span "Create" at bounding box center [541, 459] width 32 height 11
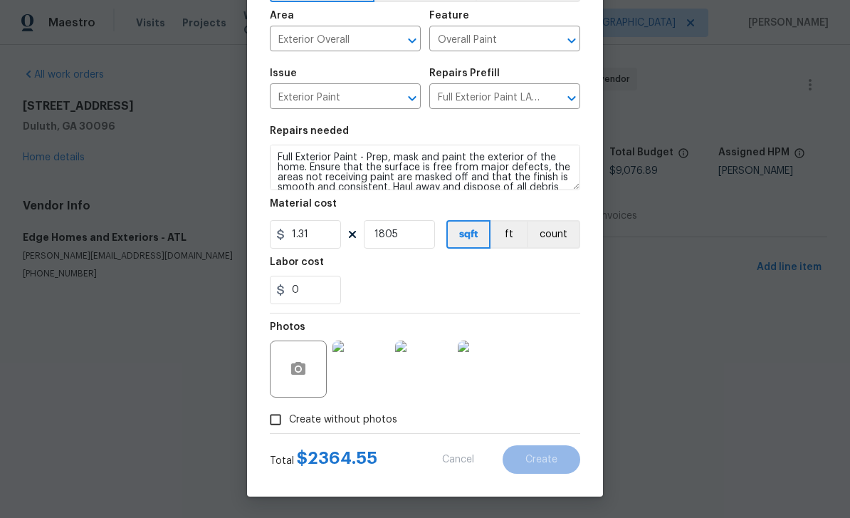
type input "0"
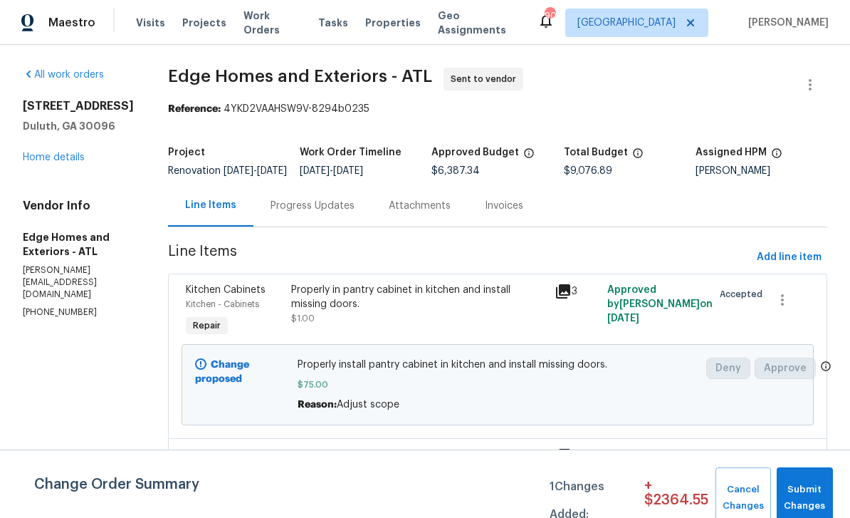
scroll to position [0, 0]
click at [205, 218] on div "Line Items" at bounding box center [210, 205] width 85 height 42
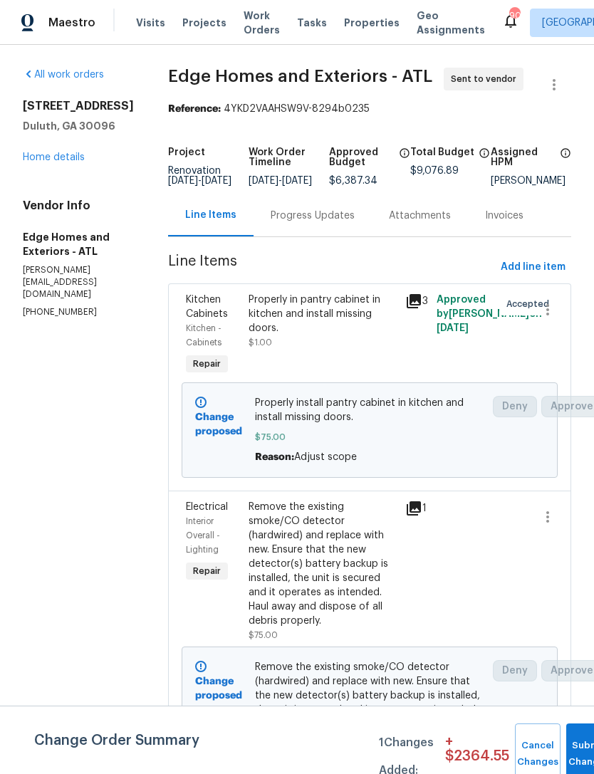
click at [273, 572] on div "Remove the existing smoke/CO detector (hardwired) and replace with new. Ensure …" at bounding box center [323, 564] width 148 height 128
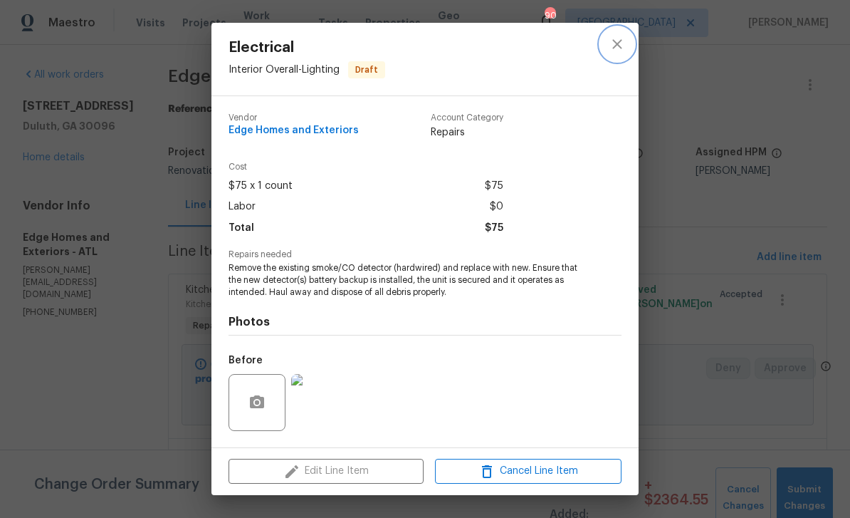
click at [593, 44] on button "close" at bounding box center [617, 44] width 34 height 34
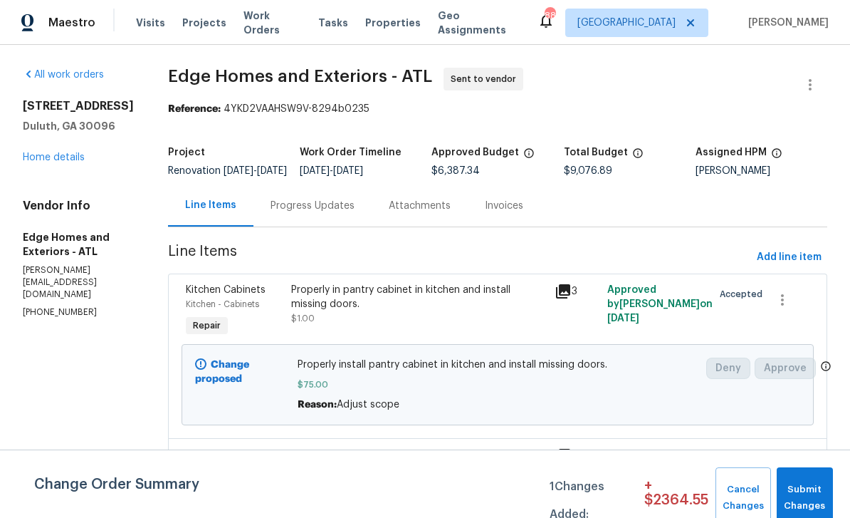
click at [48, 162] on link "Home details" at bounding box center [54, 157] width 62 height 10
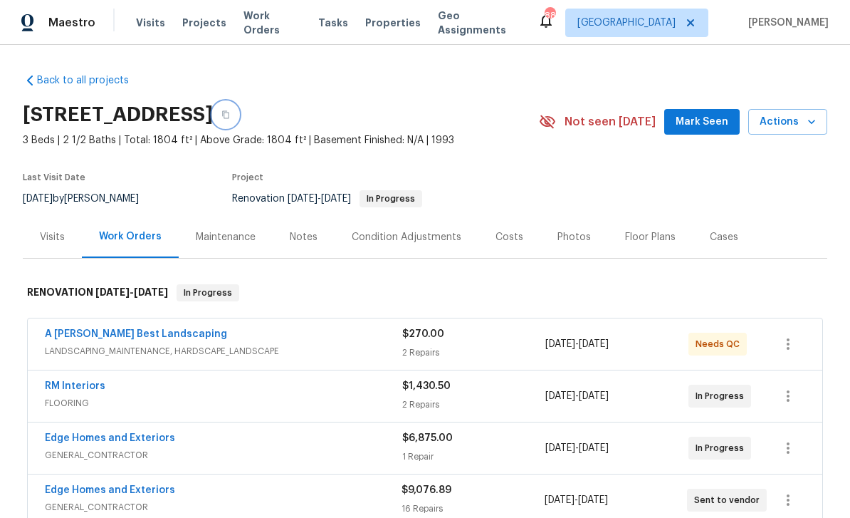
click at [230, 111] on icon "button" at bounding box center [225, 114] width 9 height 9
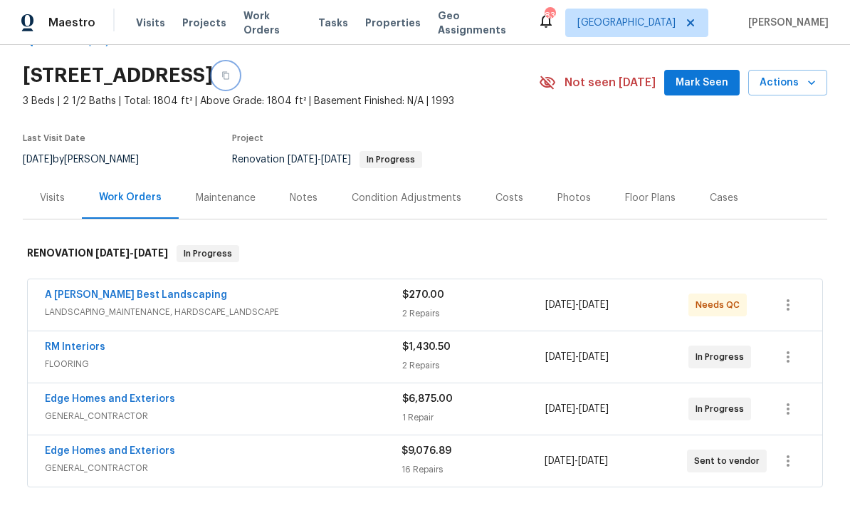
scroll to position [46, 0]
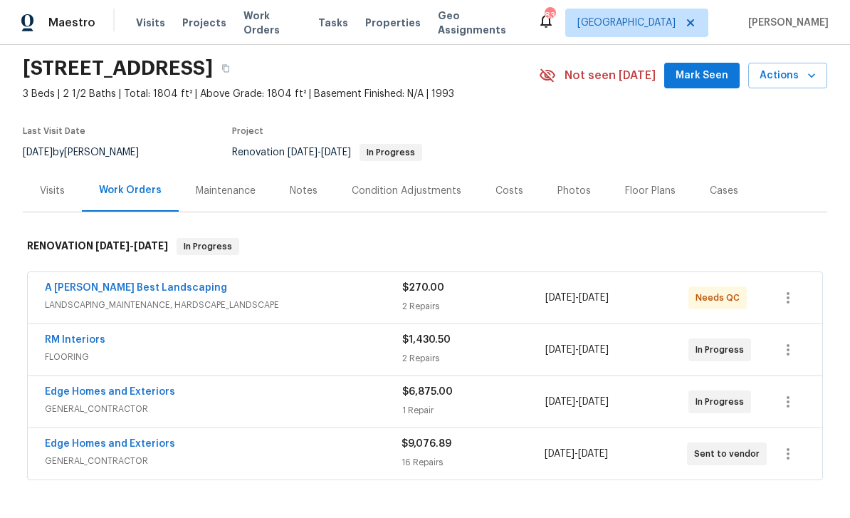
click at [82, 387] on link "Edge Homes and Exteriors" at bounding box center [110, 392] width 130 height 10
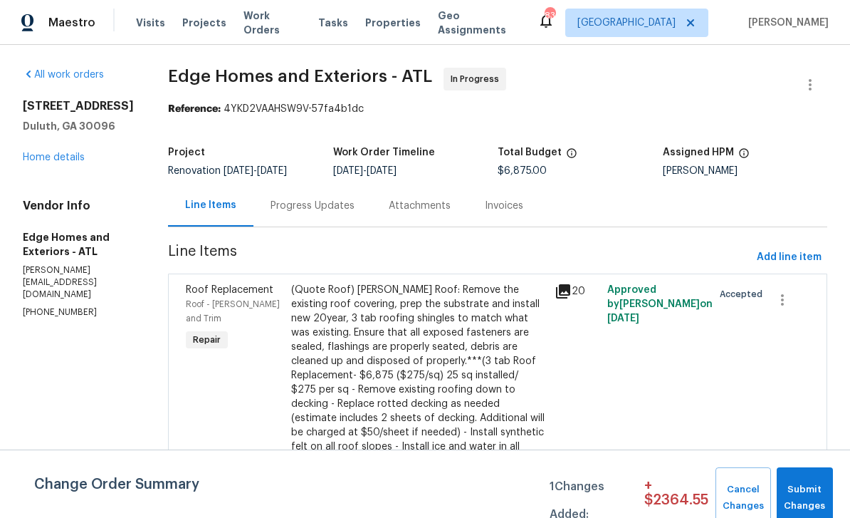
click at [51, 162] on link "Home details" at bounding box center [54, 157] width 62 height 10
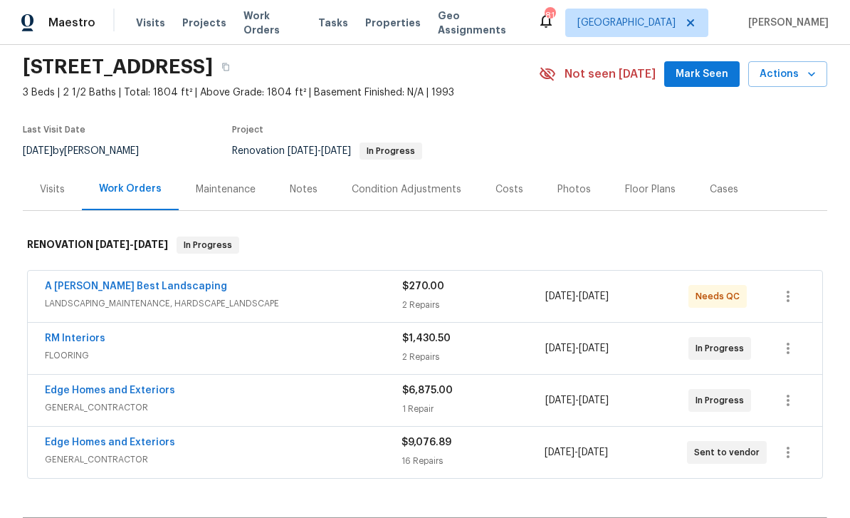
scroll to position [54, 0]
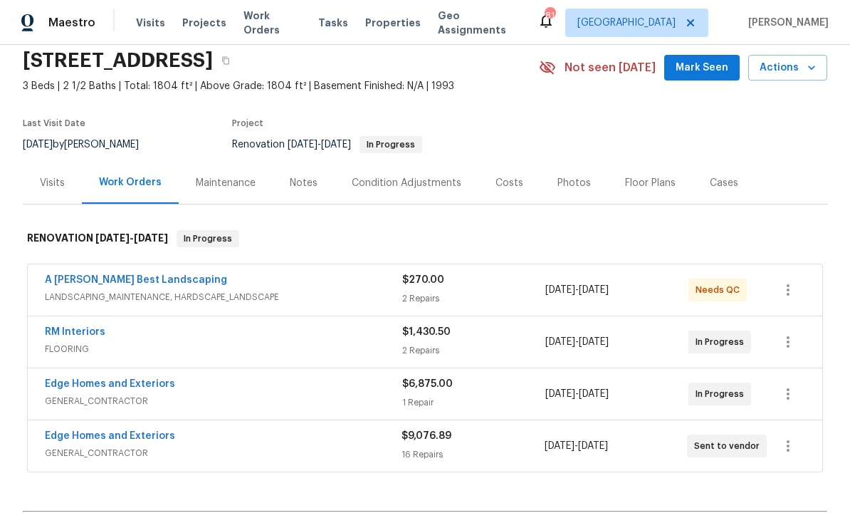
click at [103, 382] on link "Edge Homes and Exteriors" at bounding box center [110, 384] width 130 height 10
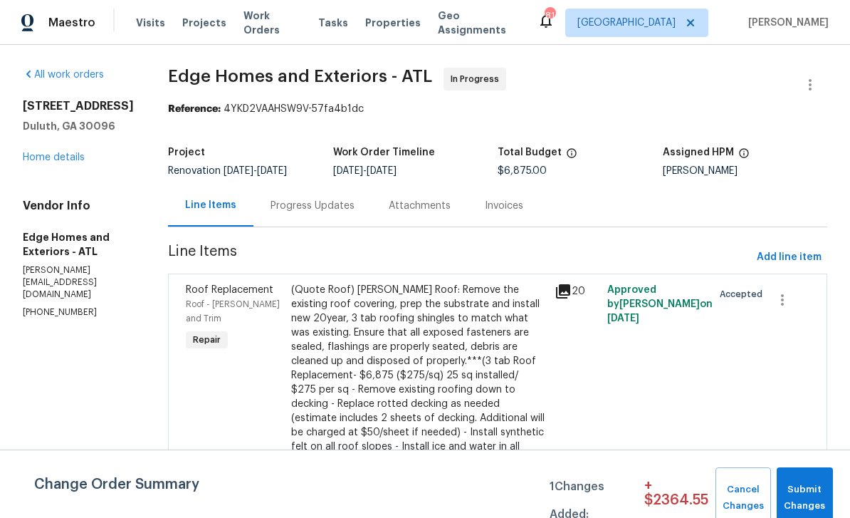
click at [278, 211] on div "Progress Updates" at bounding box center [313, 206] width 84 height 14
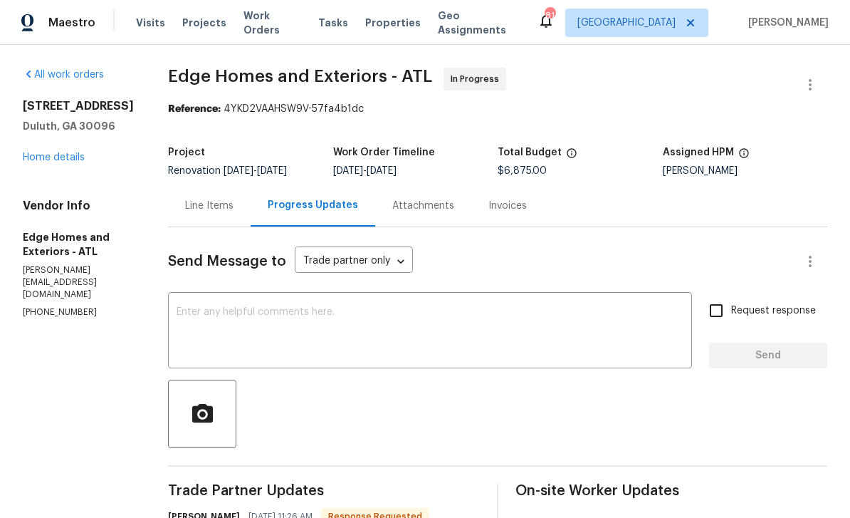
click at [48, 162] on link "Home details" at bounding box center [54, 157] width 62 height 10
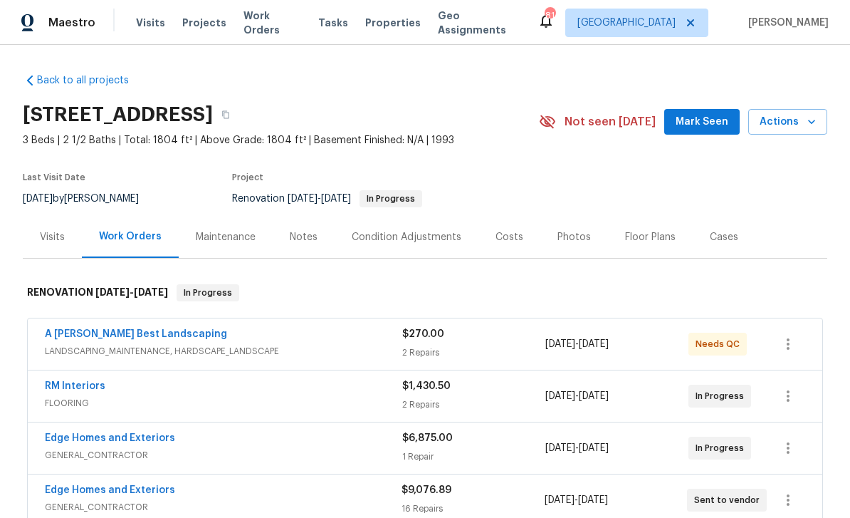
click at [308, 234] on div "Notes" at bounding box center [304, 237] width 28 height 14
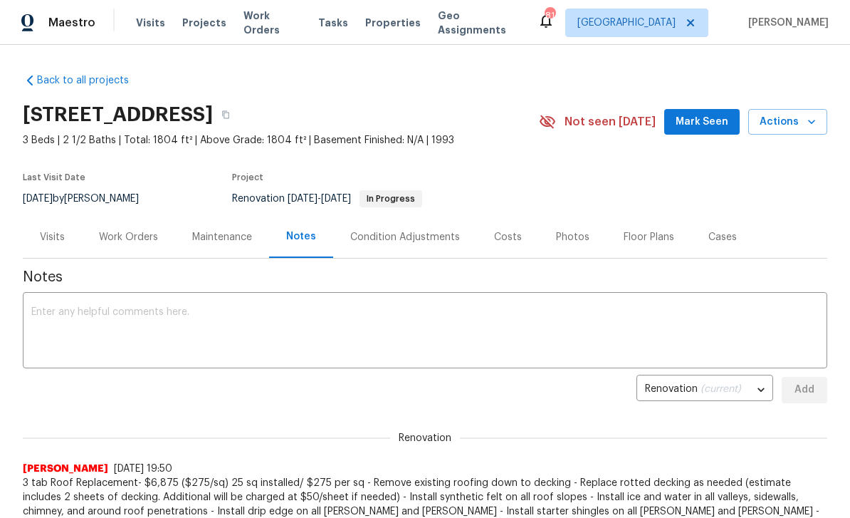
click at [61, 313] on textarea at bounding box center [425, 332] width 788 height 50
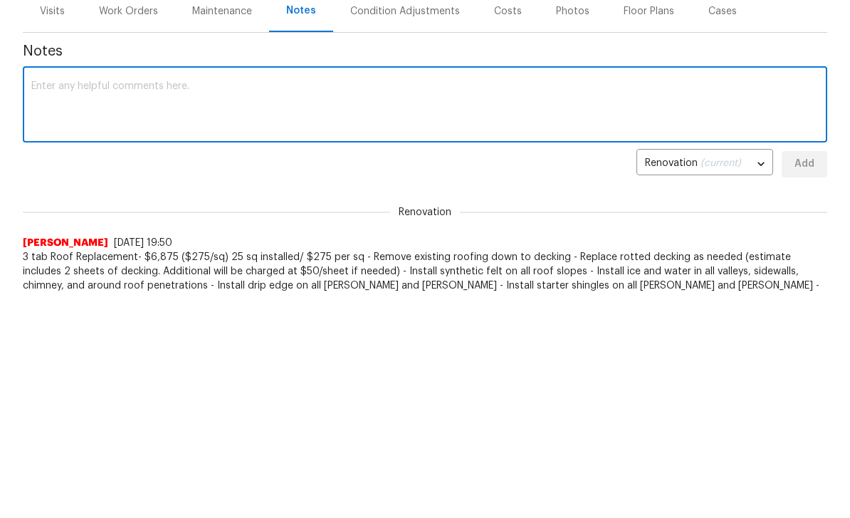
paste textarea "https://opendoor.enterprise.slack.com/archives/CSCKZ7GR1/p1760399590113759"
click at [28, 295] on div "https://opendoor.enterprise.slack.com/archives/CSCKZ7GR1/p1760399590113759 x ​" at bounding box center [425, 331] width 805 height 73
click at [33, 307] on textarea "https://opendoor.enterprise.slack.com/archives/CSCKZ7GR1/p1760399590113759" at bounding box center [425, 332] width 788 height 50
type textarea "HOA EXTERIOR COLOR APPROVAL REQUEST https://opendoor.enterprise.slack.com/archi…"
click at [593, 381] on span "Add" at bounding box center [804, 390] width 23 height 18
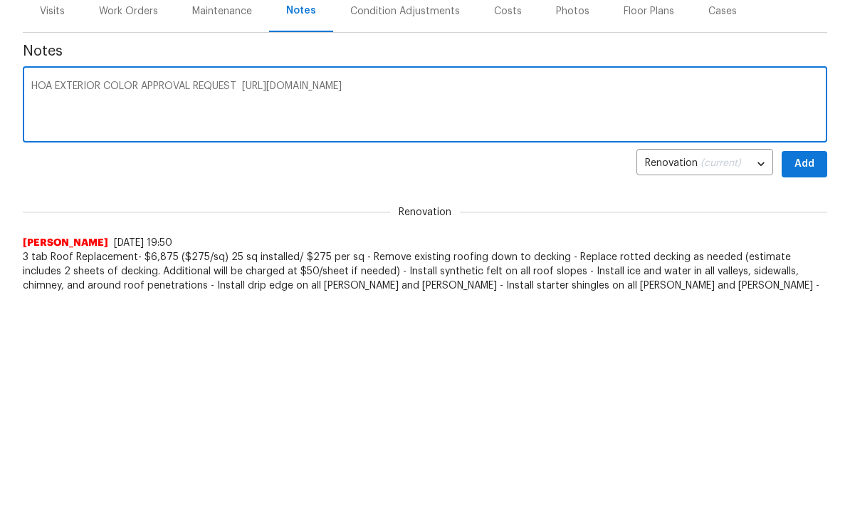
scroll to position [226, 0]
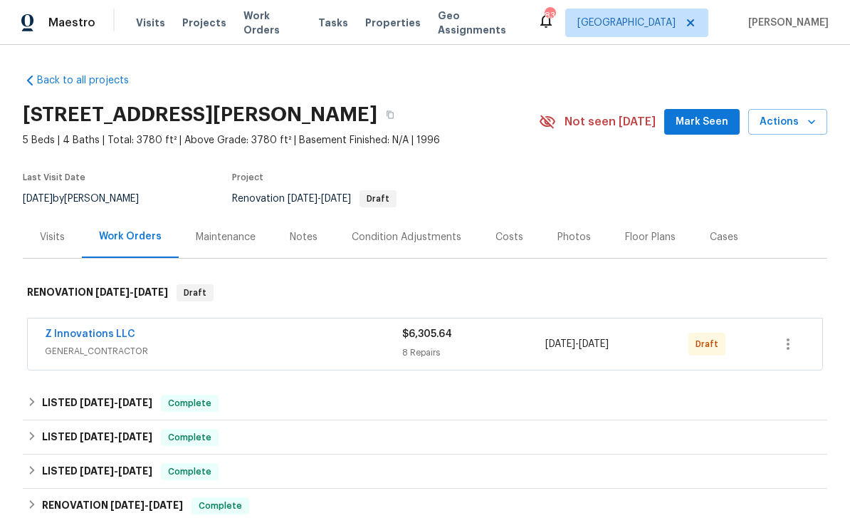
click at [309, 236] on div "Notes" at bounding box center [304, 237] width 28 height 14
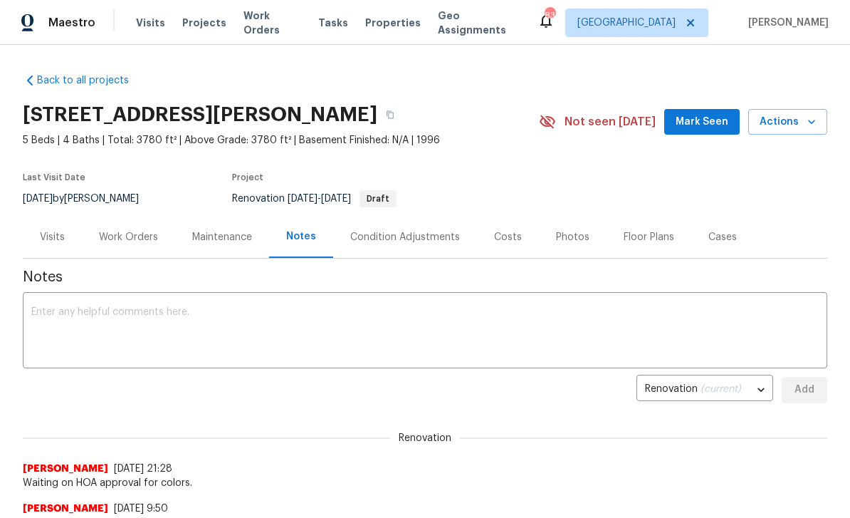
click at [93, 309] on textarea at bounding box center [425, 332] width 788 height 50
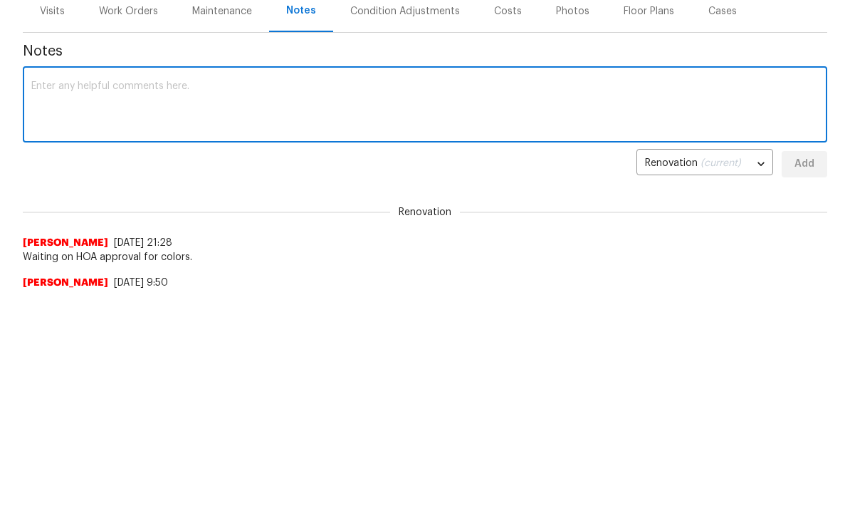
type textarea "H"
paste textarea "https://opendoor.enterprise.slack.com/archives/CSCKZ7GR1/p1759931725416159"
type textarea "Sainting for HOA approval for exterior colors : https://opendoor.enterprise.sla…"
click at [807, 381] on span "Add" at bounding box center [804, 390] width 23 height 18
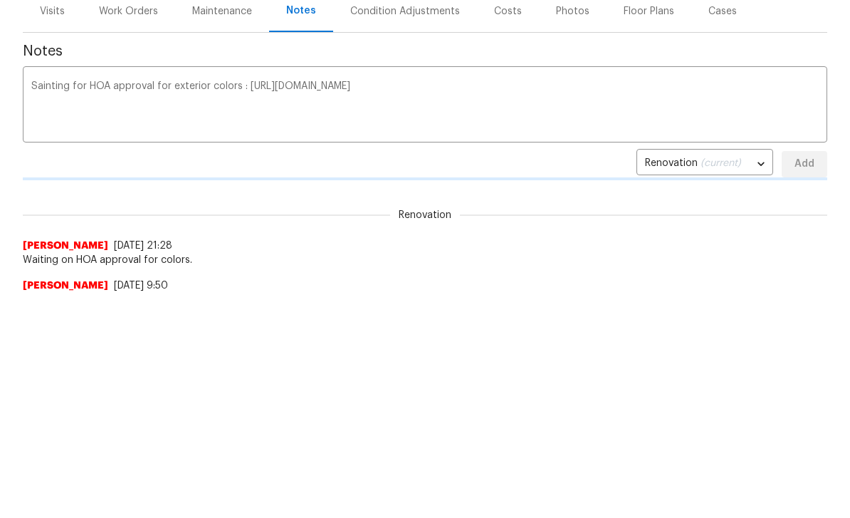
scroll to position [226, 0]
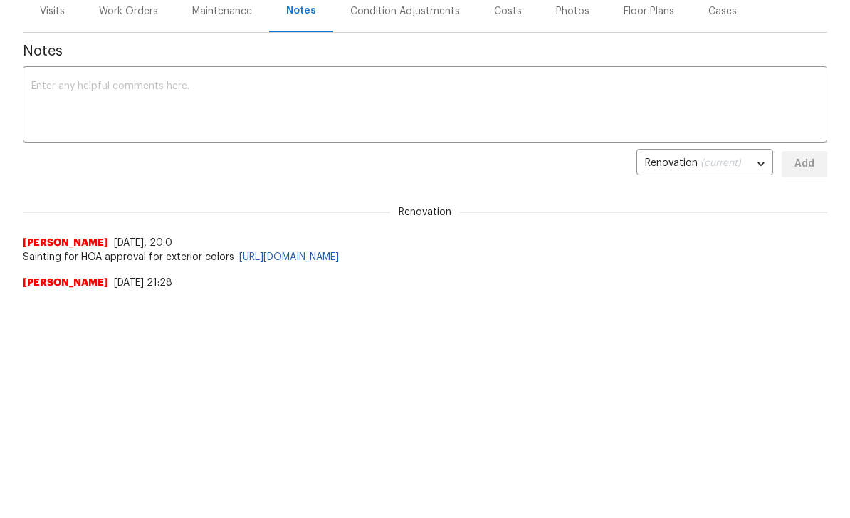
click at [61, 251] on span "Sainting for HOA approval for exterior colors : https://opendoor.enterprise.sla…" at bounding box center [425, 257] width 805 height 14
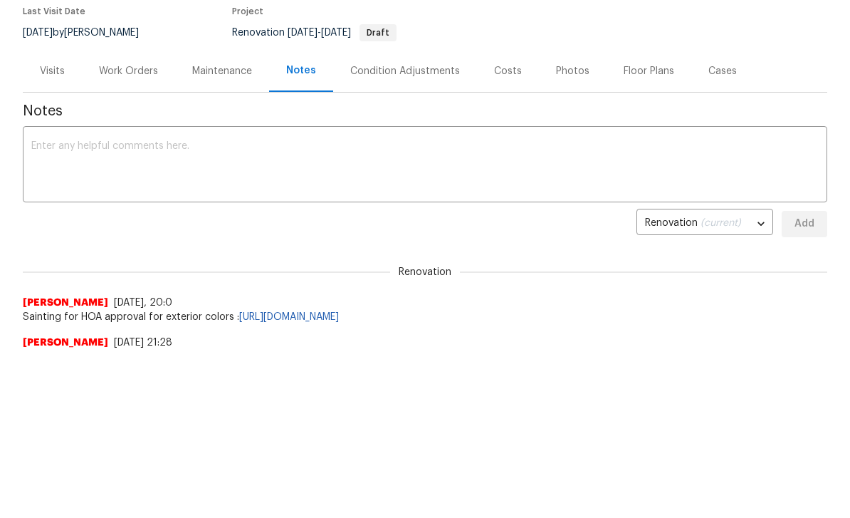
scroll to position [0, 0]
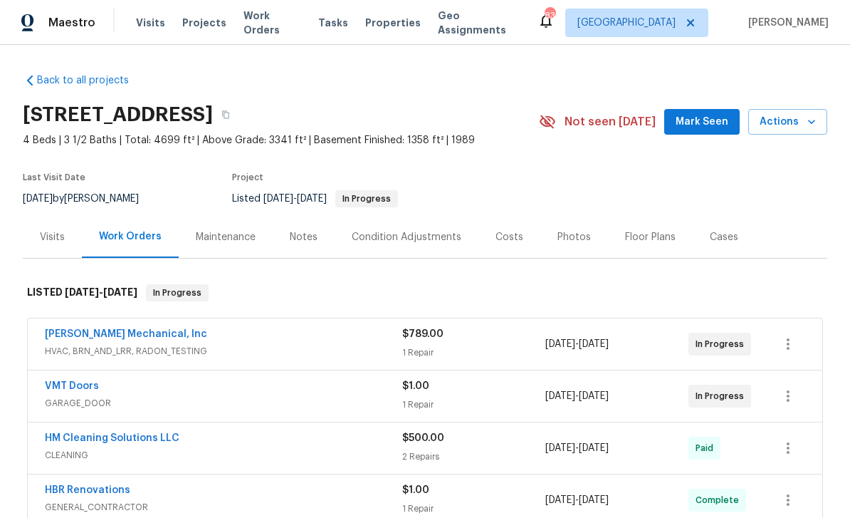
click at [305, 238] on div "Notes" at bounding box center [304, 237] width 28 height 14
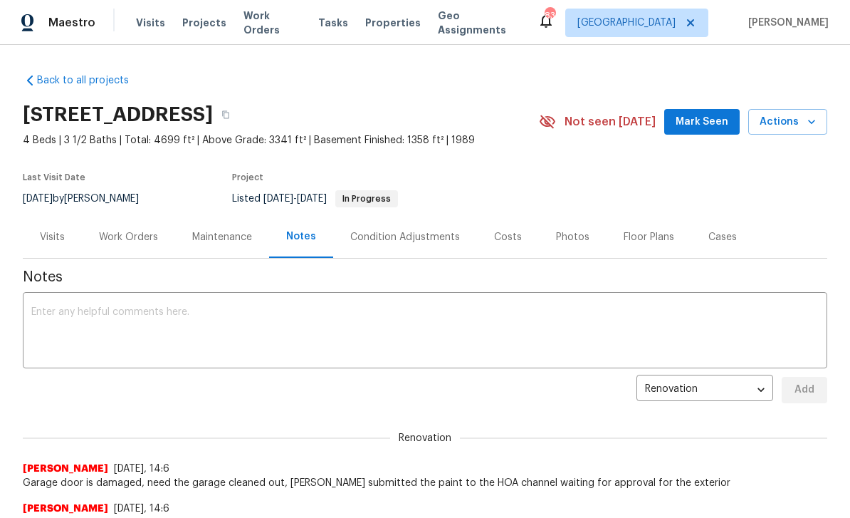
click at [80, 311] on textarea at bounding box center [425, 332] width 788 height 50
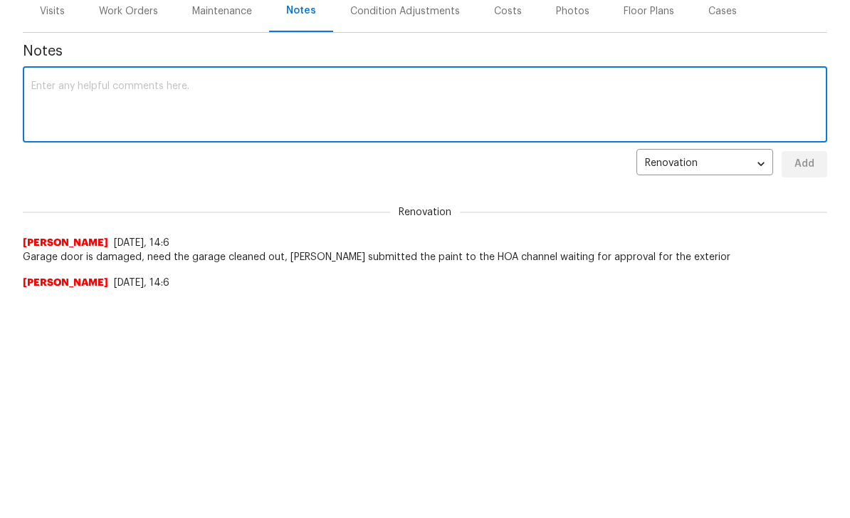
paste textarea "https://opendoor.enterprise.slack.com/archives/CSCKZ7GR1/p1759943063013239"
click at [36, 307] on textarea "https://opendoor.enterprise.slack.com/archives/CSCKZ7GR1/p1759943063013239" at bounding box center [425, 332] width 788 height 50
click at [32, 307] on textarea "HOA link : https://opendoor.enterprise.slack.com/archives/CSCKZ7GR1/p1759943063…" at bounding box center [425, 332] width 788 height 50
type textarea "HOA link : https://opendoor.enterprise.slack.com/archives/CSCKZ7GR1/p1759943063…"
click at [802, 381] on span "Add" at bounding box center [804, 390] width 23 height 18
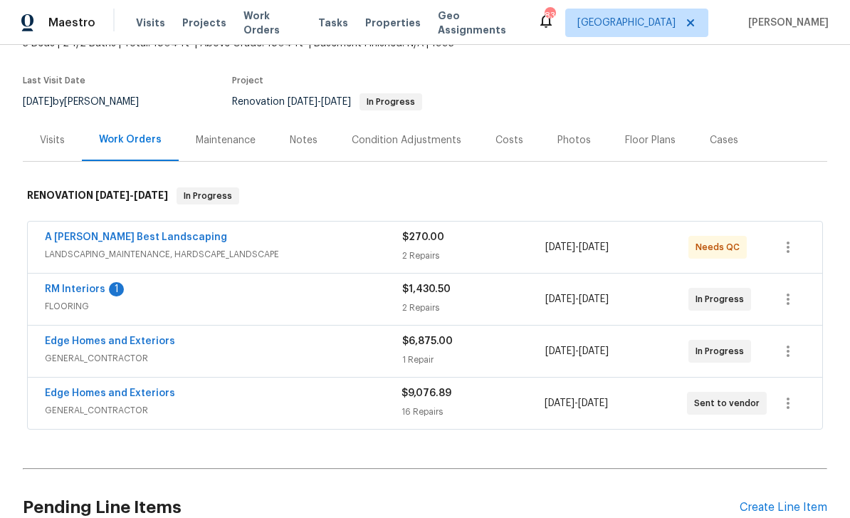
scroll to position [107, 0]
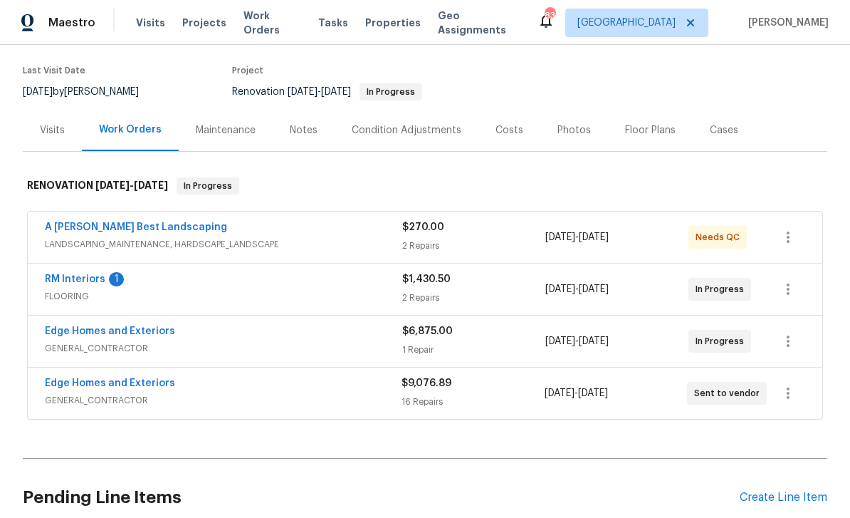
click at [80, 276] on link "RM Interiors" at bounding box center [75, 279] width 61 height 10
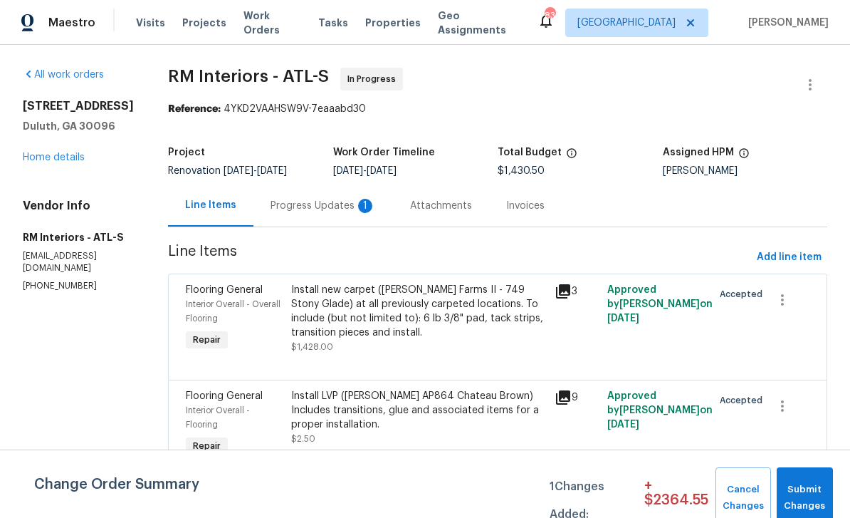
click at [303, 213] on div "Progress Updates 1" at bounding box center [323, 206] width 105 height 14
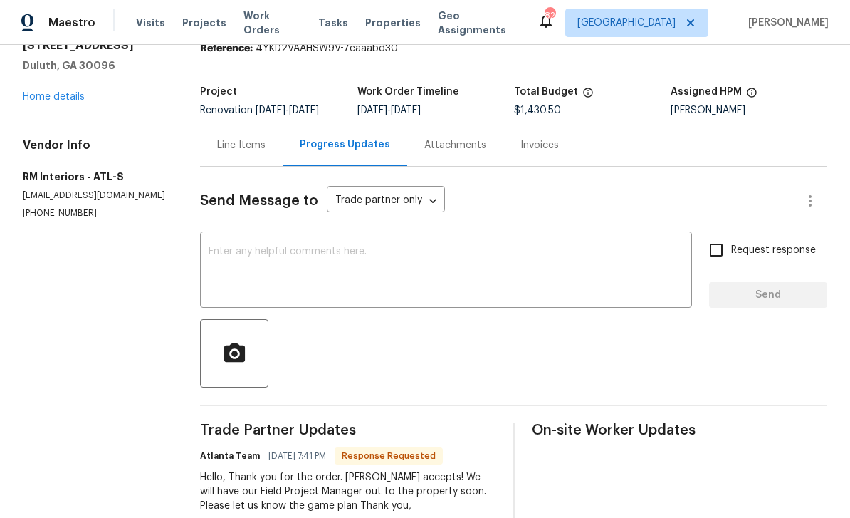
click at [53, 95] on link "Home details" at bounding box center [54, 97] width 62 height 10
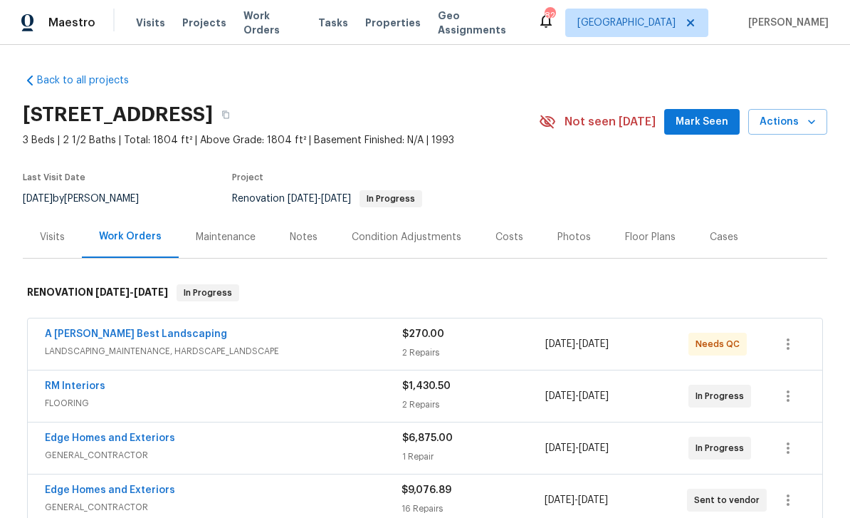
click at [710, 115] on span "Mark Seen" at bounding box center [702, 122] width 53 height 18
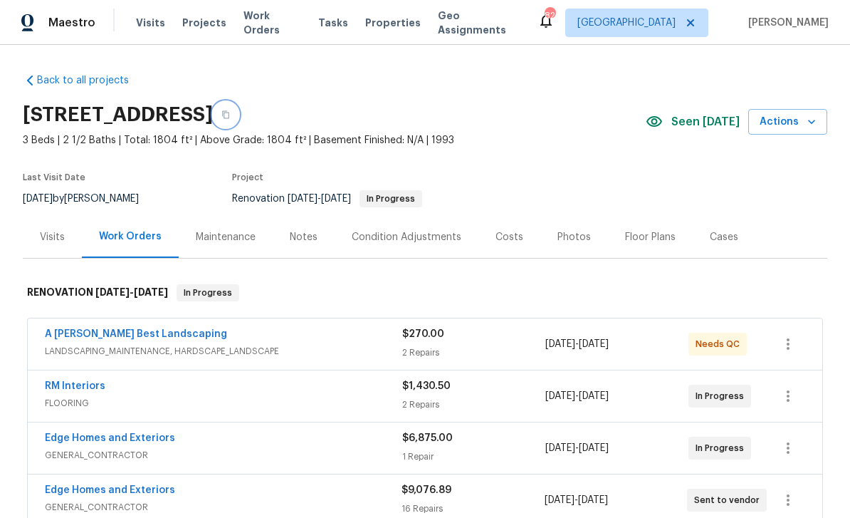
click at [230, 112] on icon "button" at bounding box center [225, 114] width 9 height 9
click at [302, 237] on div "Notes" at bounding box center [304, 237] width 28 height 14
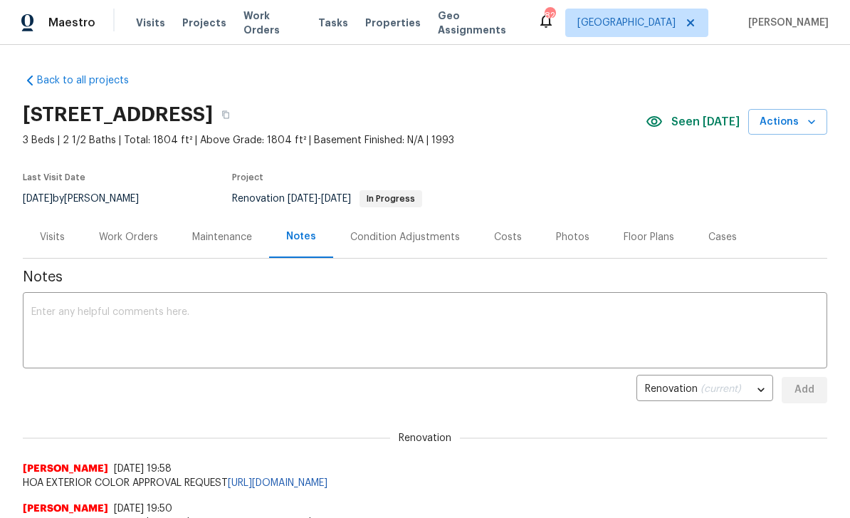
click at [46, 312] on textarea at bounding box center [425, 332] width 788 height 50
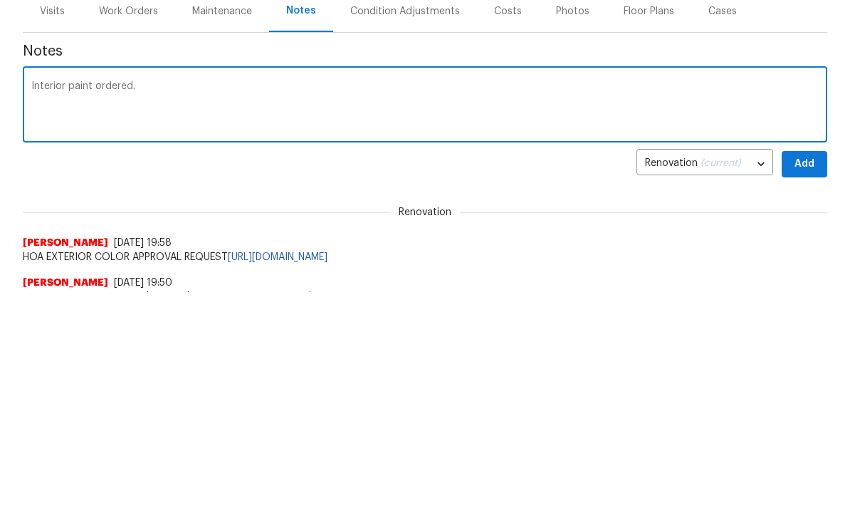
type textarea "Interior paint ordered."
click at [805, 381] on span "Add" at bounding box center [804, 390] width 23 height 18
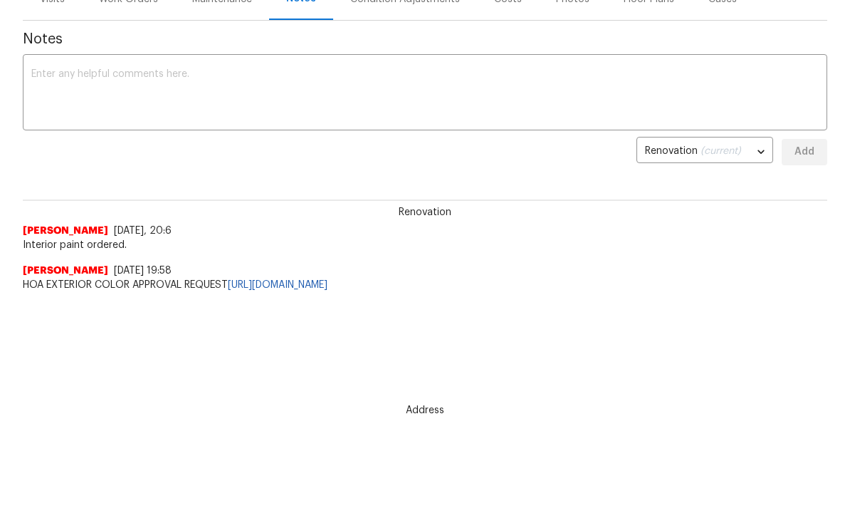
scroll to position [14, 0]
click at [70, 79] on textarea at bounding box center [425, 93] width 788 height 50
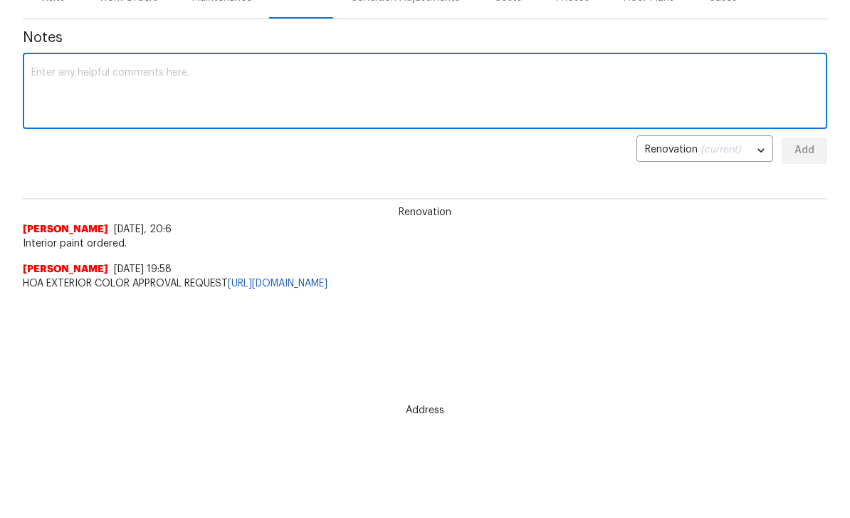
paste textarea "https://opendoor.enterprise.slack.com/archives/C07MF4A0E48/p1760400381251249"
click at [33, 68] on textarea "https://opendoor.enterprise.slack.com/archives/C07MF4A0E48/p1760400381251249" at bounding box center [425, 93] width 788 height 50
type textarea "Interior paint order. https://opendoor.enterprise.slack.com/archives/C07MF4A0E4…"
click at [800, 145] on span "Add" at bounding box center [804, 151] width 23 height 18
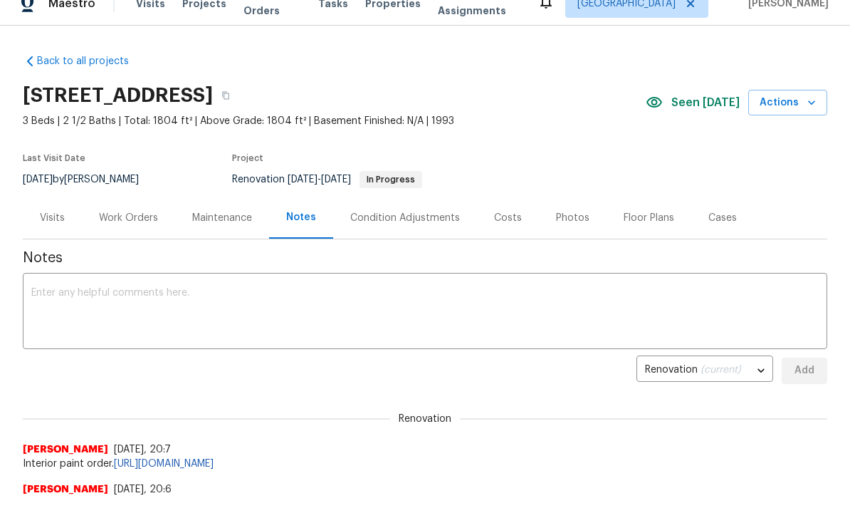
scroll to position [0, 0]
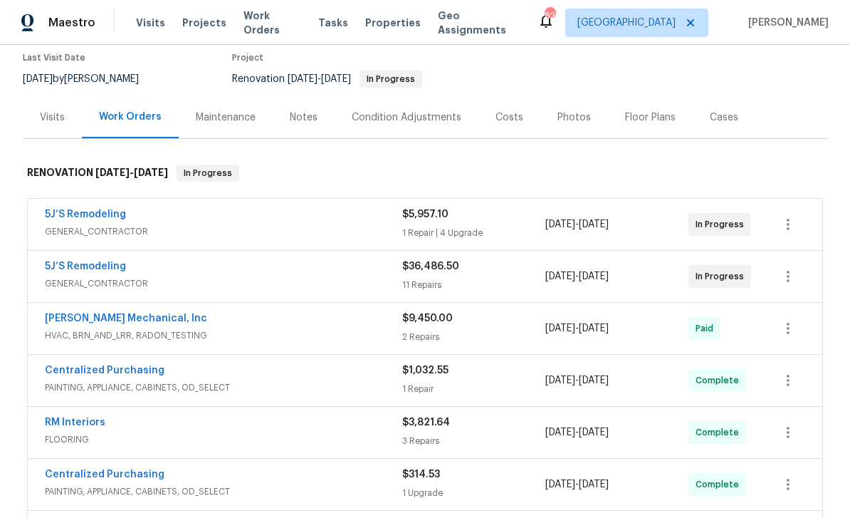
scroll to position [110, 0]
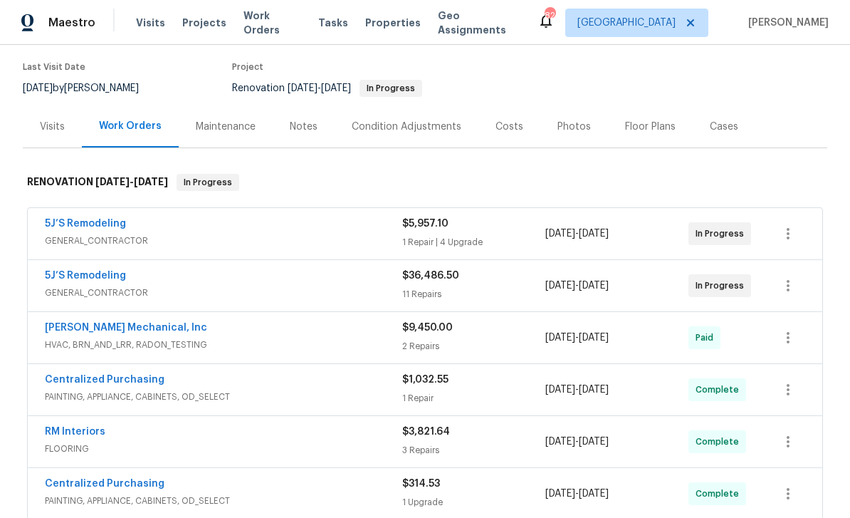
click at [73, 220] on link "5J’S Remodeling" at bounding box center [85, 224] width 81 height 10
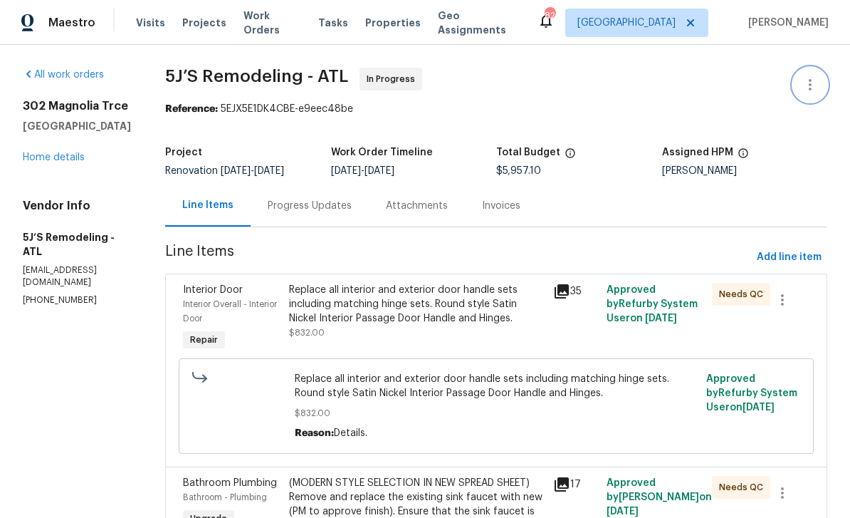
click at [812, 84] on icon "button" at bounding box center [810, 84] width 17 height 17
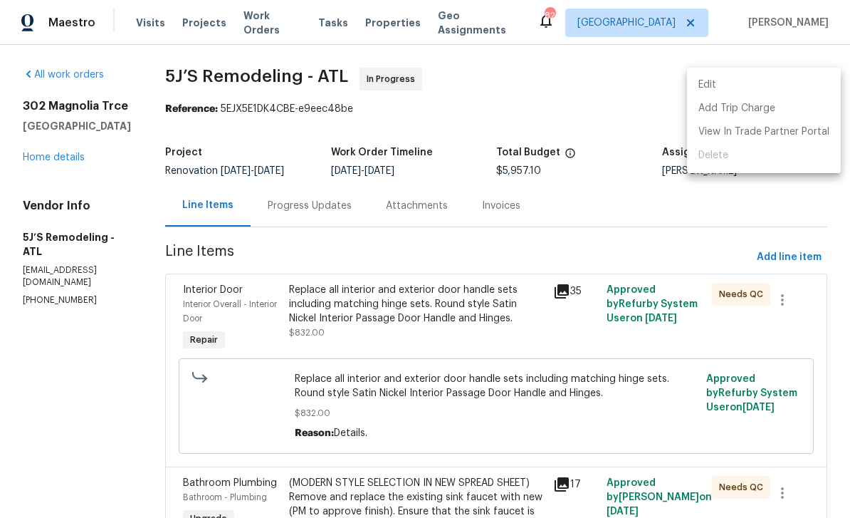
click at [755, 86] on li "Edit" at bounding box center [764, 84] width 154 height 23
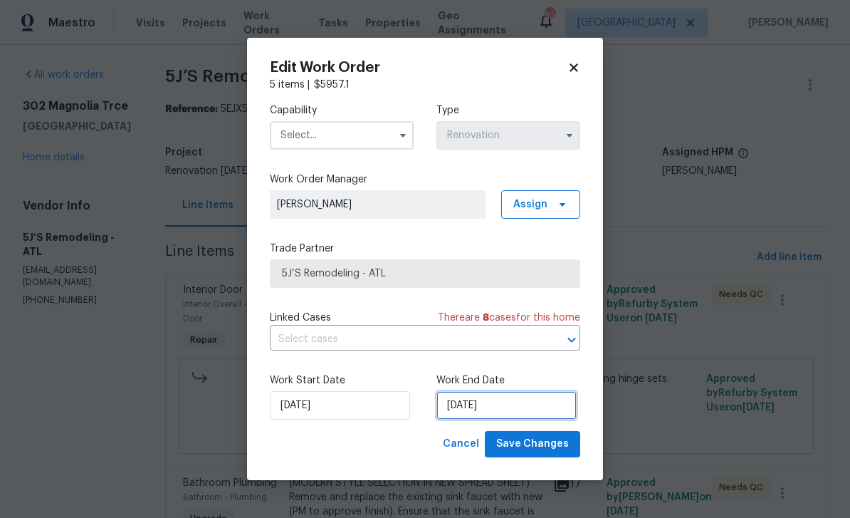
click at [532, 407] on input "[DATE]" at bounding box center [506, 405] width 140 height 28
select select "9"
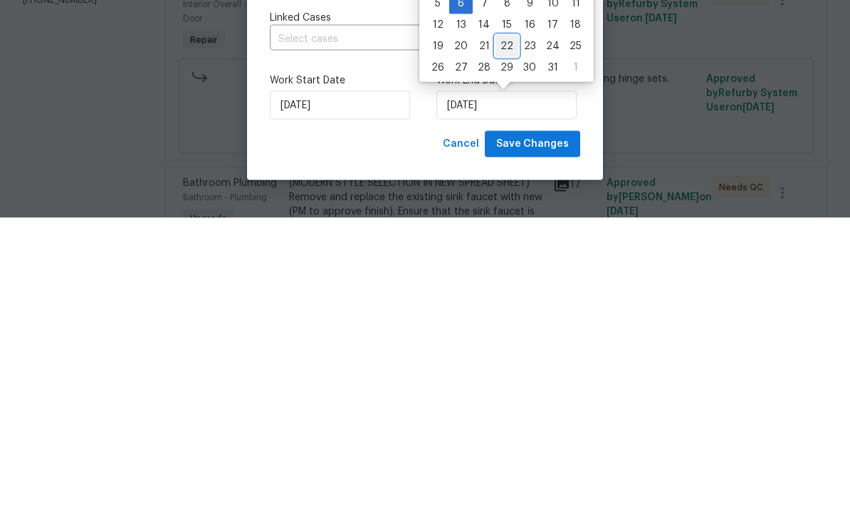
click at [508, 336] on div "22" at bounding box center [507, 346] width 23 height 20
type input "[DATE]"
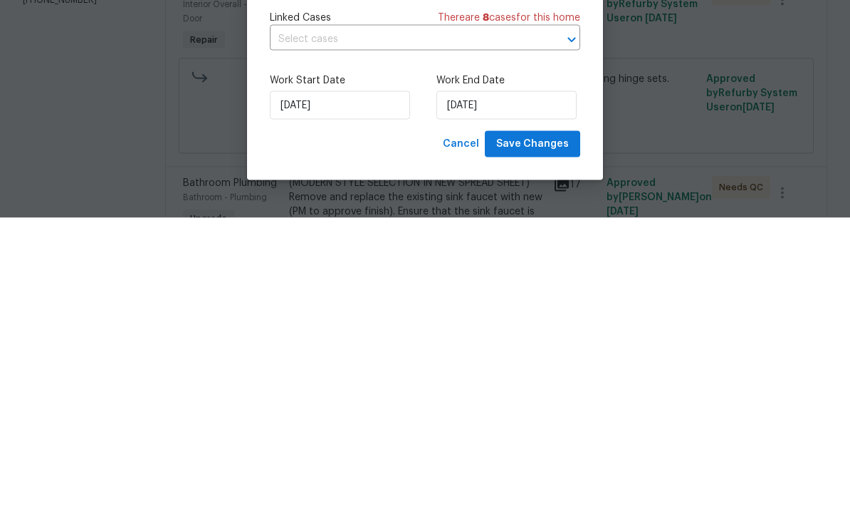
scroll to position [46, 0]
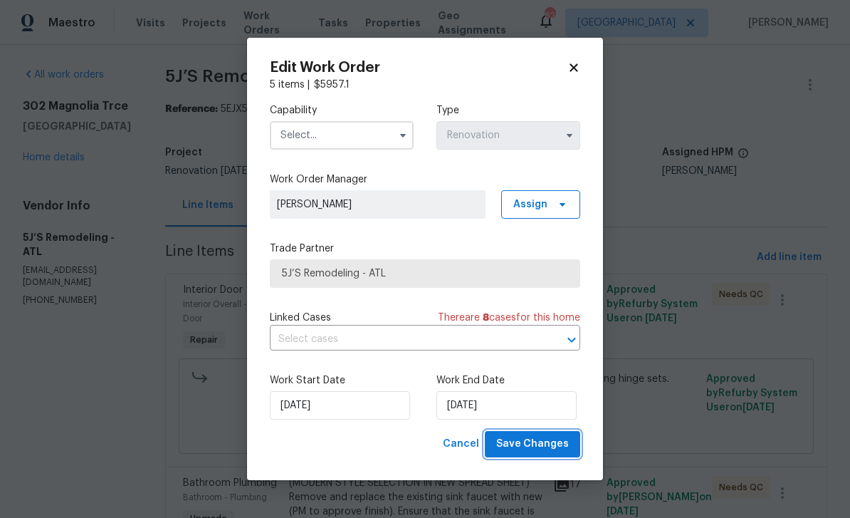
click at [540, 441] on span "Save Changes" at bounding box center [532, 444] width 73 height 18
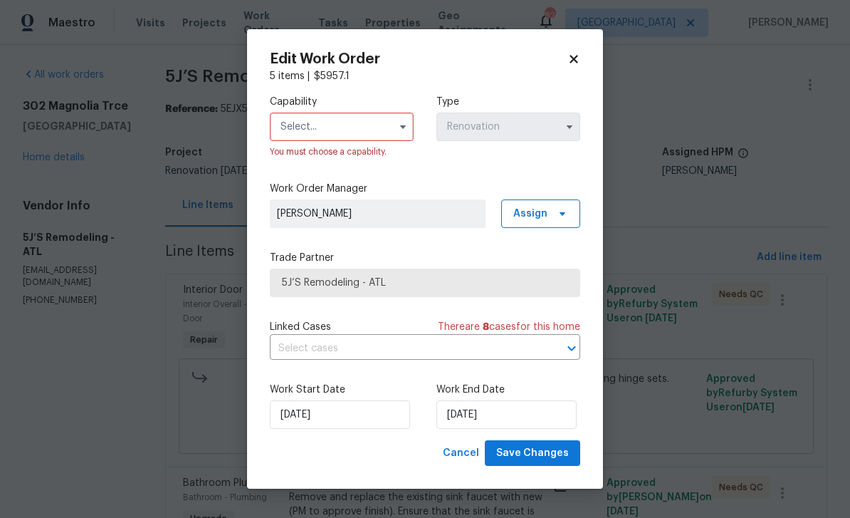
click at [371, 124] on input "text" at bounding box center [342, 127] width 144 height 28
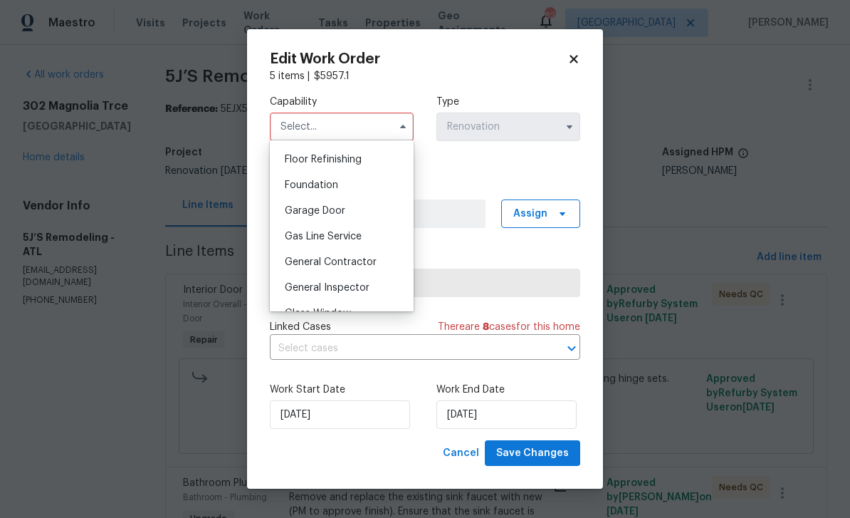
scroll to position [577, 0]
click at [383, 261] on div "General Contractor" at bounding box center [341, 260] width 137 height 26
type input "General Contractor"
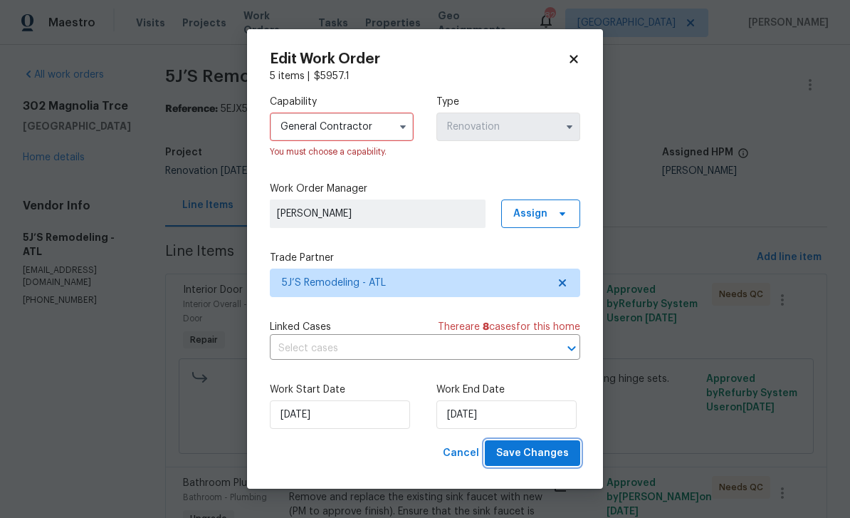
click at [553, 458] on span "Save Changes" at bounding box center [532, 453] width 73 height 18
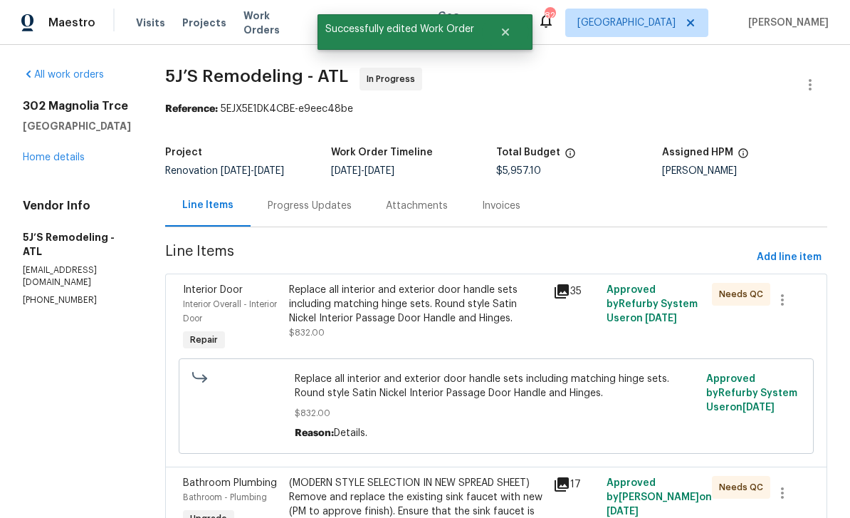
click at [53, 152] on link "Home details" at bounding box center [54, 157] width 62 height 10
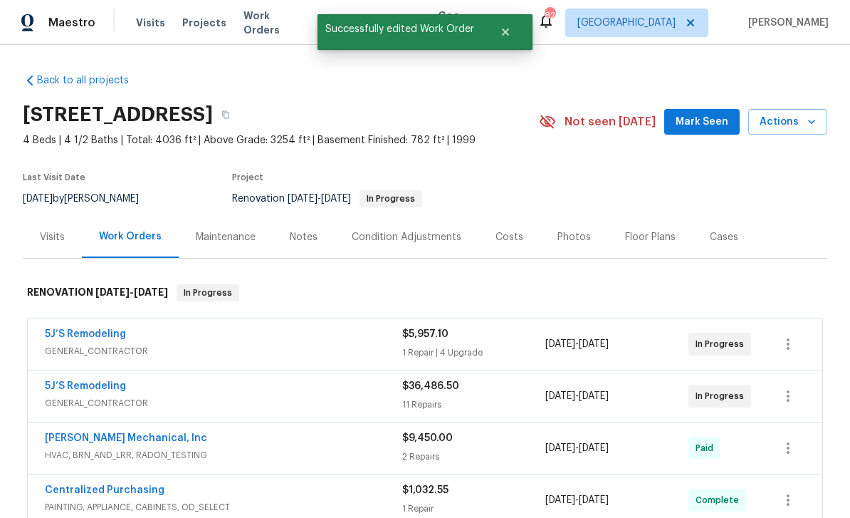
click at [297, 230] on div "Notes" at bounding box center [304, 237] width 28 height 14
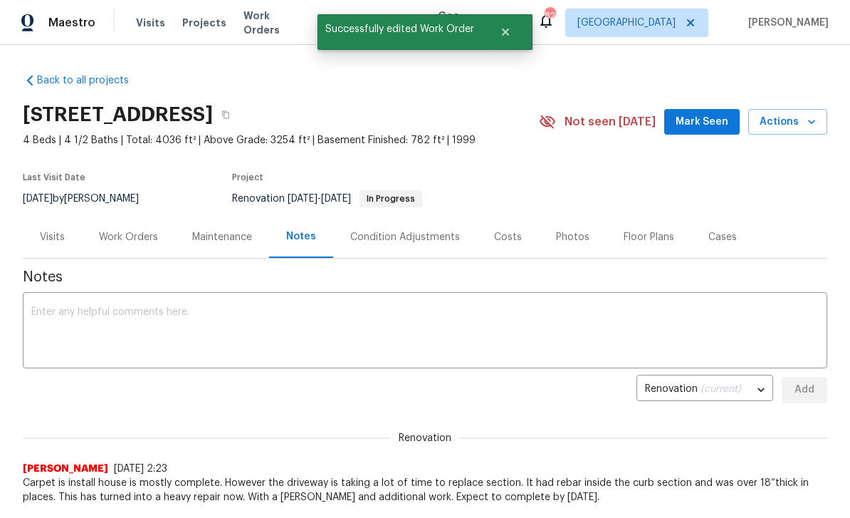
click at [66, 316] on textarea at bounding box center [425, 332] width 788 height 50
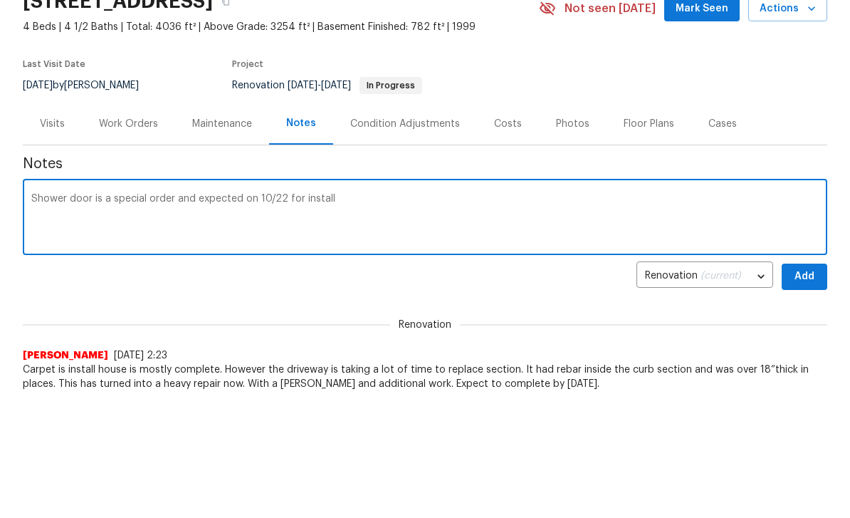
type textarea "Shower door is a special order and expected on 10/22 for install"
click at [804, 270] on span "Add" at bounding box center [804, 277] width 23 height 18
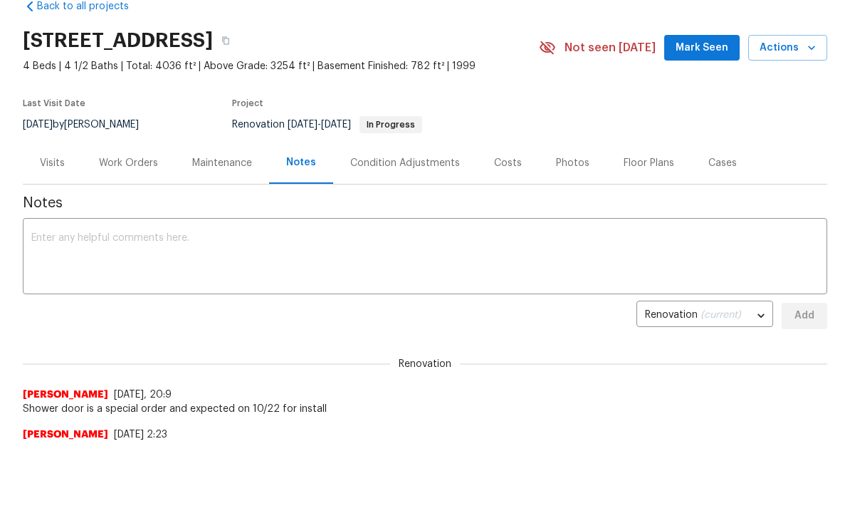
scroll to position [70, 0]
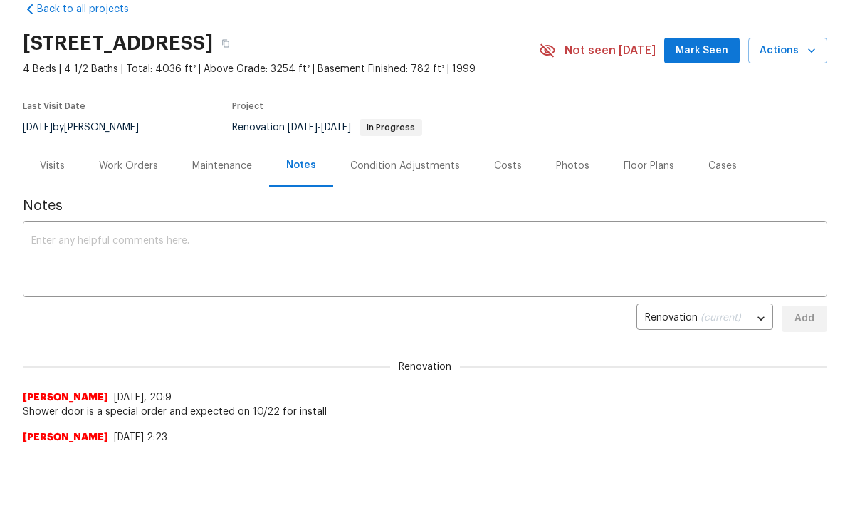
click at [703, 45] on span "Mark Seen" at bounding box center [702, 52] width 53 height 18
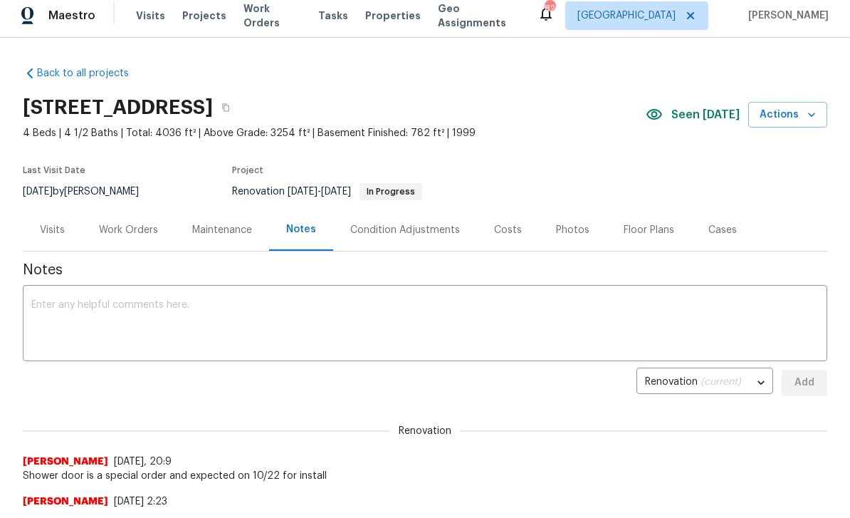
scroll to position [0, 0]
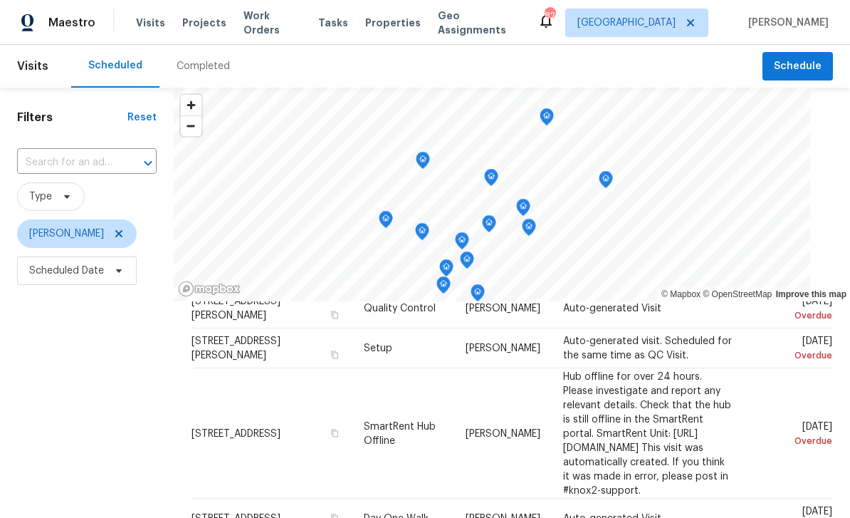
scroll to position [79, 0]
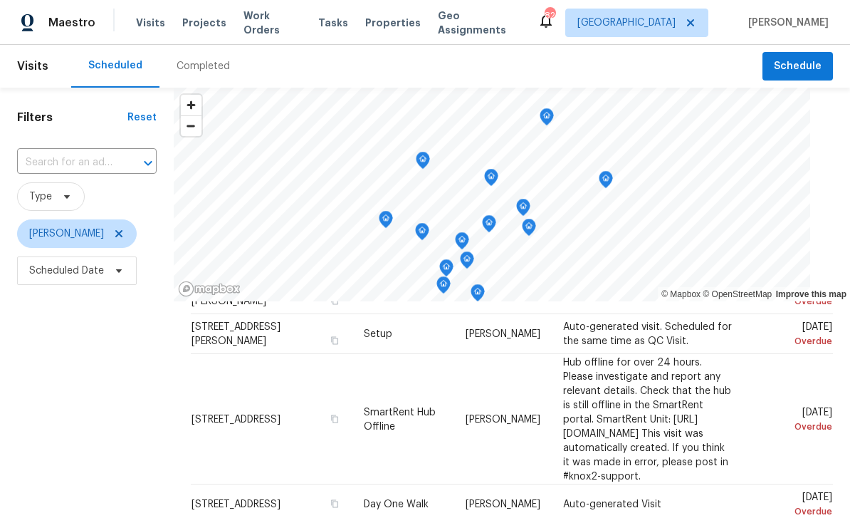
click at [0, 0] on icon at bounding box center [0, 0] width 0 height 0
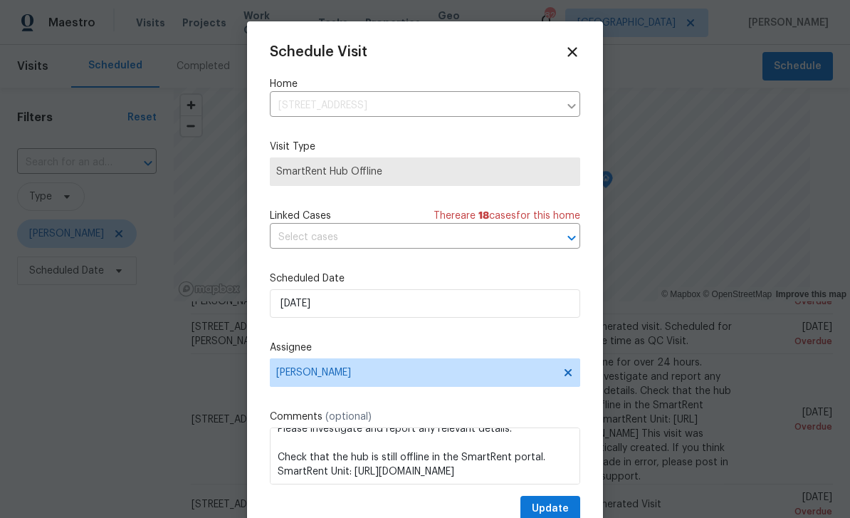
scroll to position [0, 0]
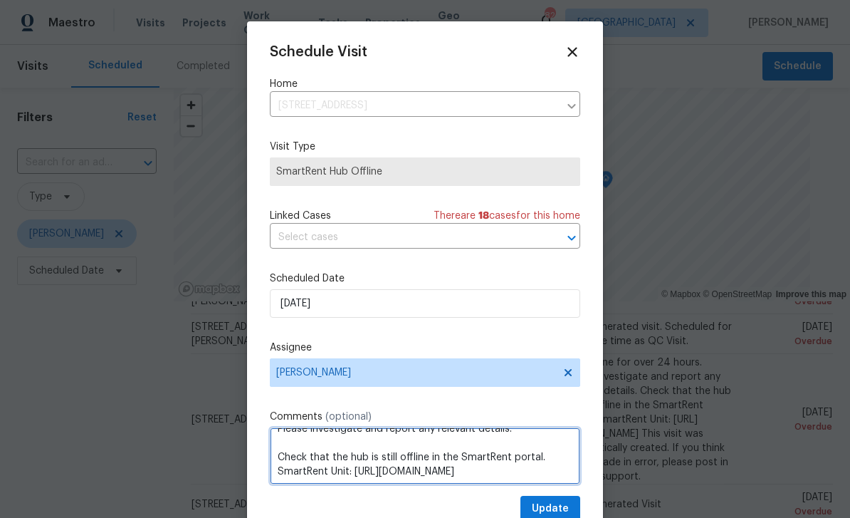
click at [505, 454] on textarea "Hub offline for over 24 hours. Please investigate and report any relevant detai…" at bounding box center [425, 455] width 310 height 57
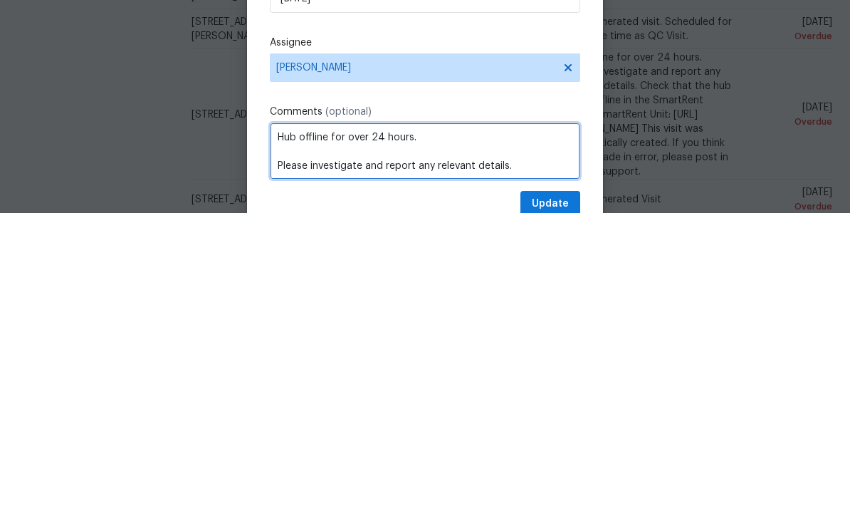
click at [455, 427] on textarea "Hub offline for over 24 hours. Please investigate and report any relevant detai…" at bounding box center [425, 455] width 310 height 57
click at [454, 427] on textarea "Hub offline for over 24 hours. Please investigate and report any relevant detai…" at bounding box center [425, 455] width 310 height 57
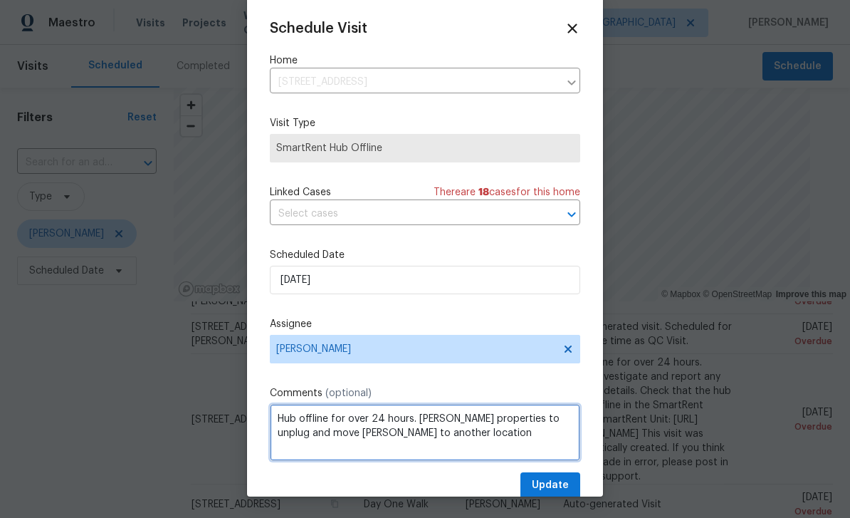
type textarea "Hub offline for over 24 hours. [PERSON_NAME] properties to unplug and move [PER…"
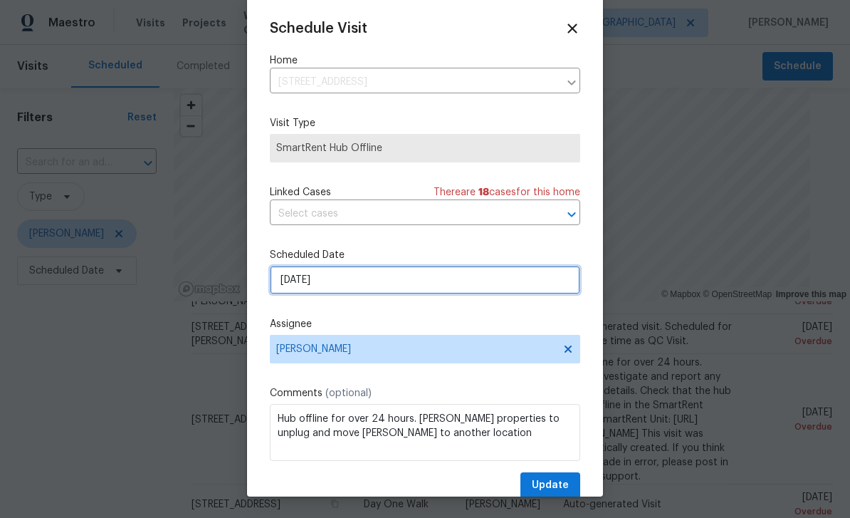
click at [536, 282] on input "10/10/2025" at bounding box center [425, 280] width 310 height 28
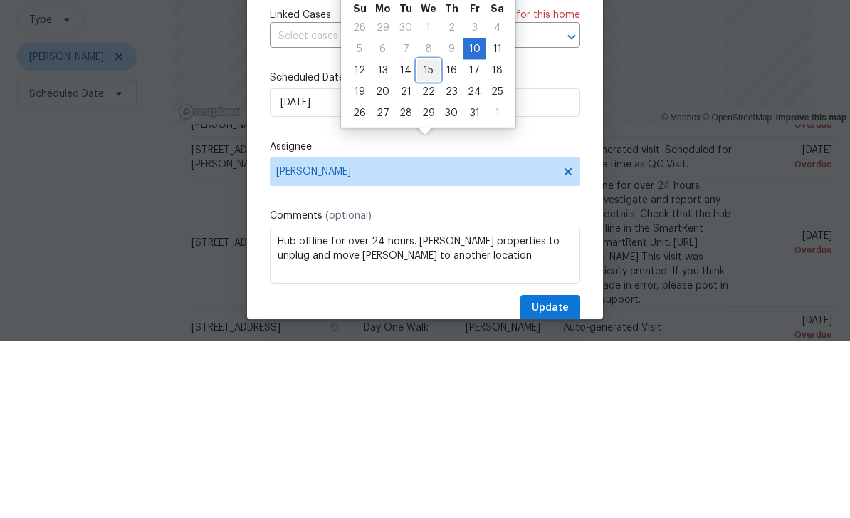
click at [427, 237] on div "15" at bounding box center [428, 247] width 23 height 20
type input "10/15/2025"
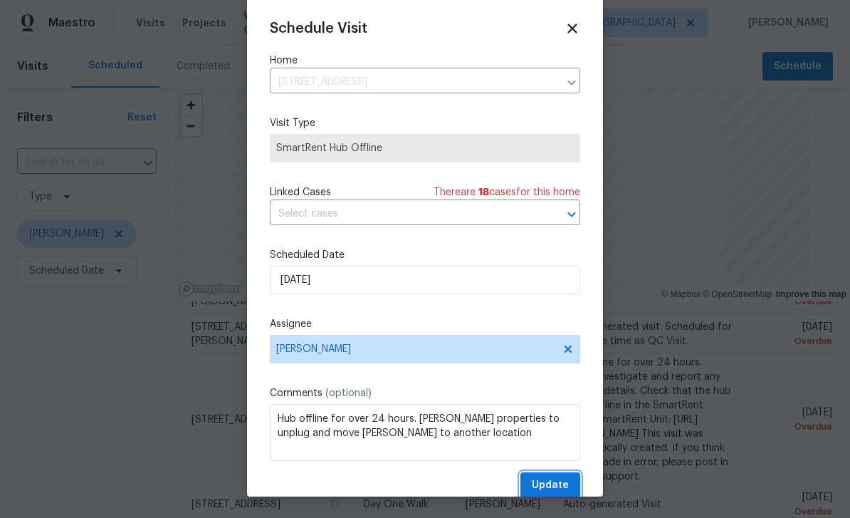
click at [560, 483] on span "Update" at bounding box center [550, 485] width 37 height 18
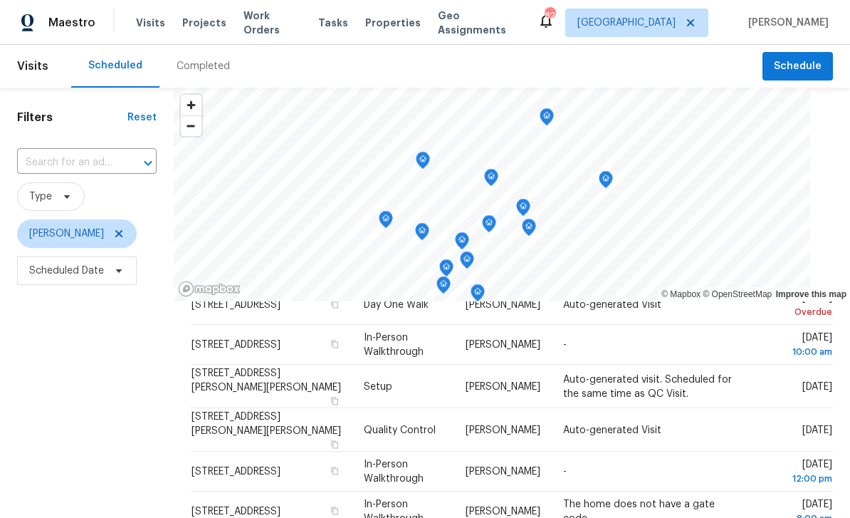
scroll to position [151, 0]
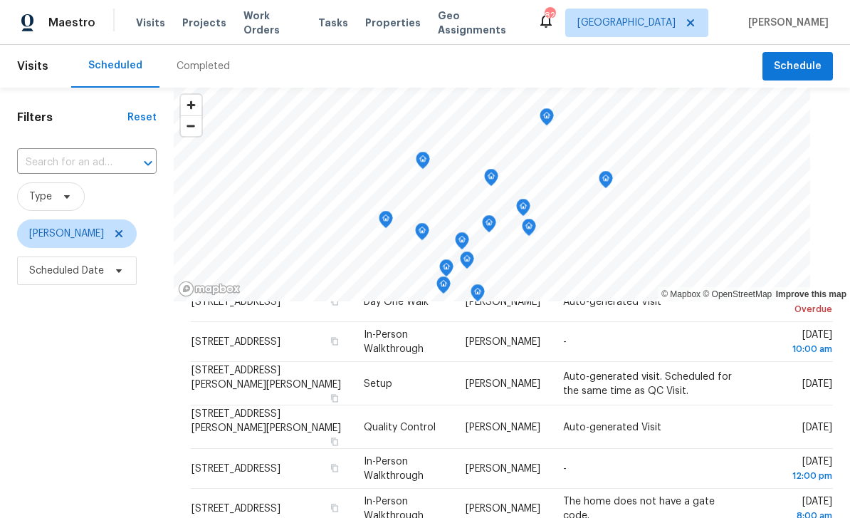
click at [745, 362] on td "Auto-generated visit. Scheduled for the same time as QC Visit." at bounding box center [648, 383] width 193 height 43
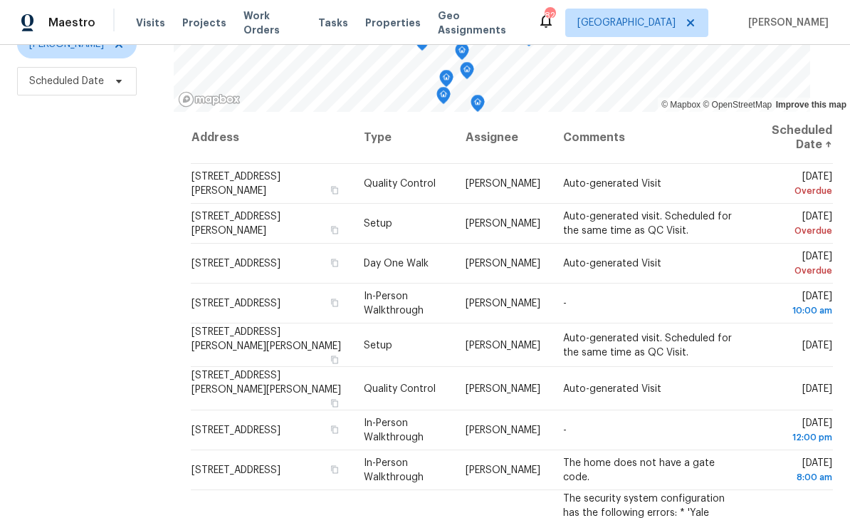
scroll to position [189, 0]
click at [0, 0] on icon at bounding box center [0, 0] width 0 height 0
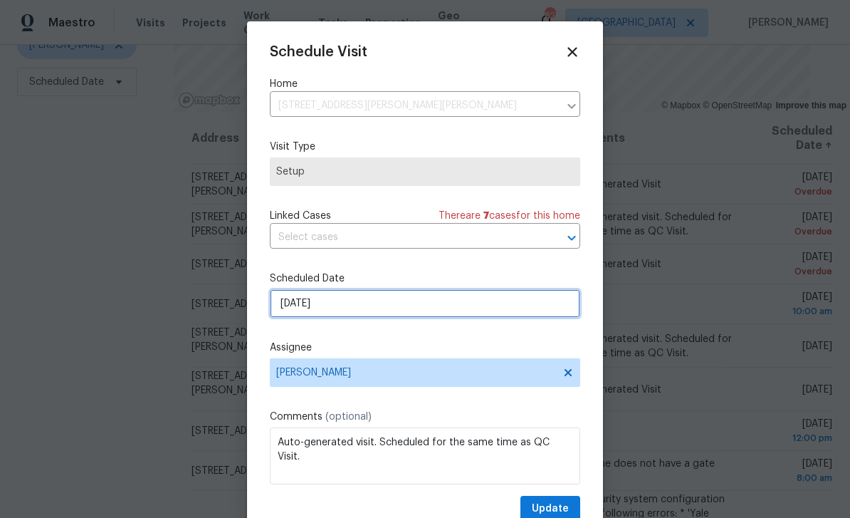
click at [538, 304] on input "[DATE]" at bounding box center [425, 303] width 310 height 28
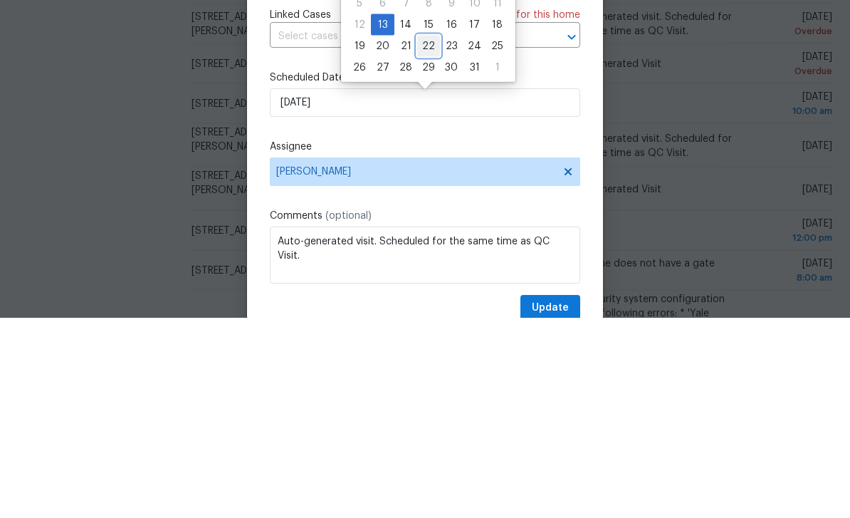
click at [429, 236] on div "22" at bounding box center [428, 246] width 23 height 20
type input "[DATE]"
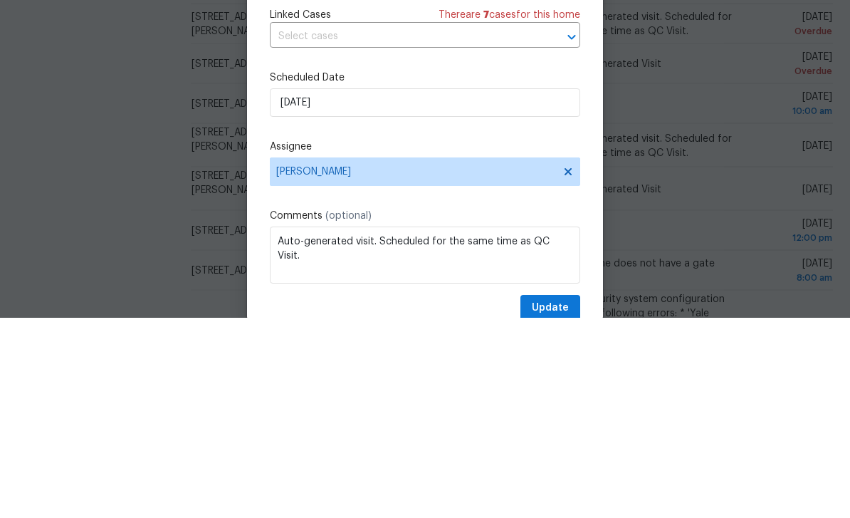
scroll to position [46, 0]
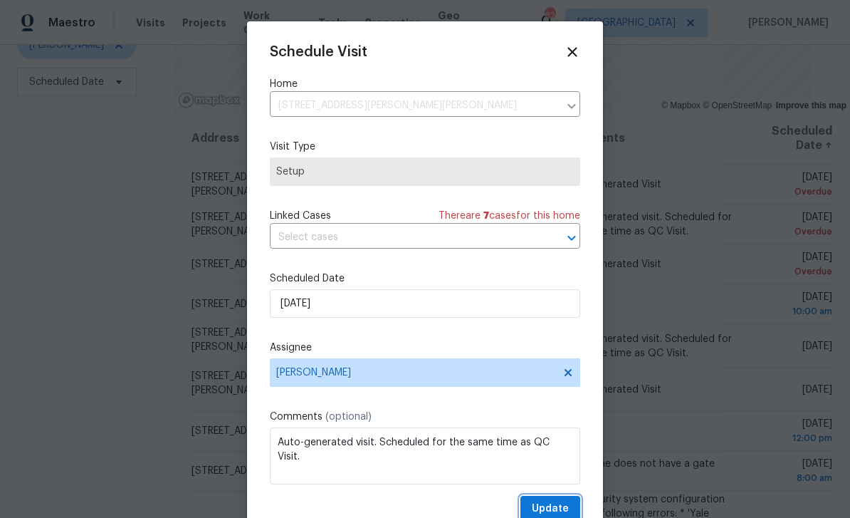
click at [563, 505] on span "Update" at bounding box center [550, 509] width 37 height 18
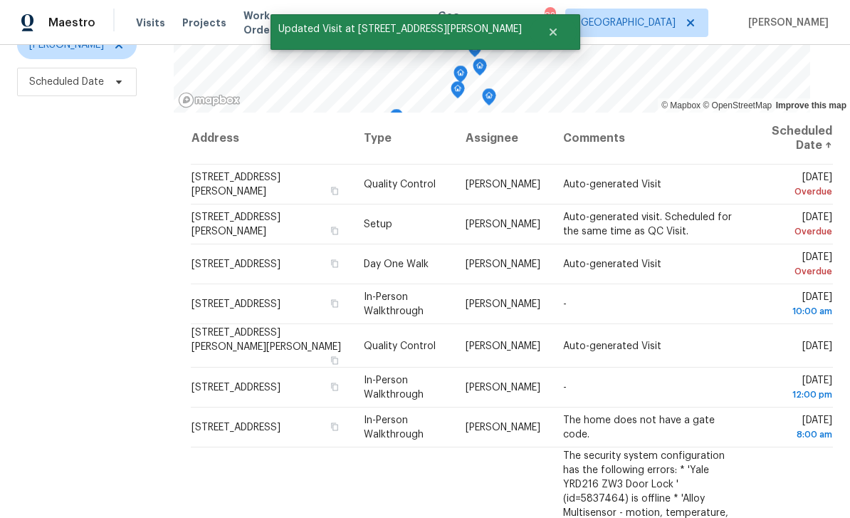
click at [0, 0] on icon at bounding box center [0, 0] width 0 height 0
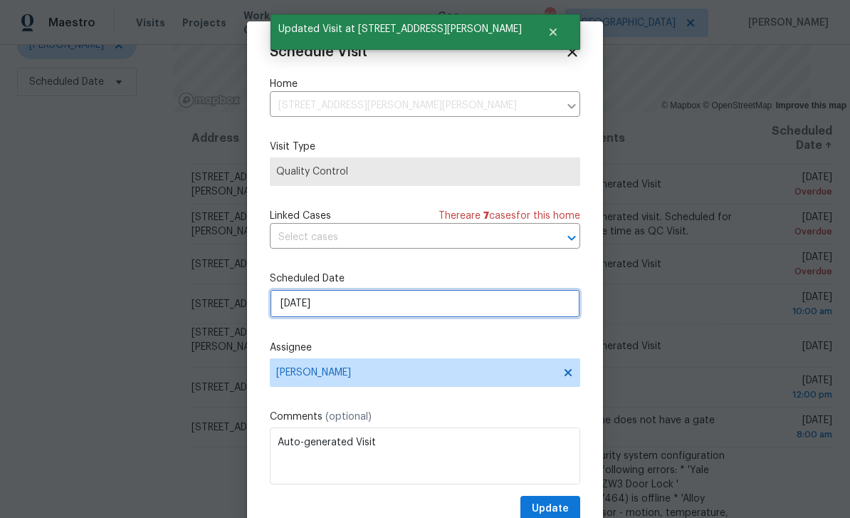
click at [520, 303] on input "[DATE]" at bounding box center [425, 303] width 310 height 28
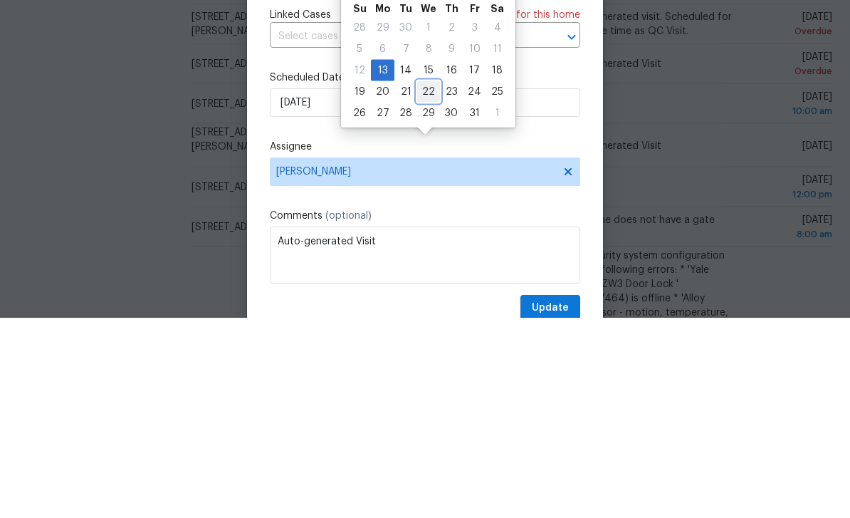
click at [427, 282] on div "22" at bounding box center [428, 292] width 23 height 20
type input "10/22/2025"
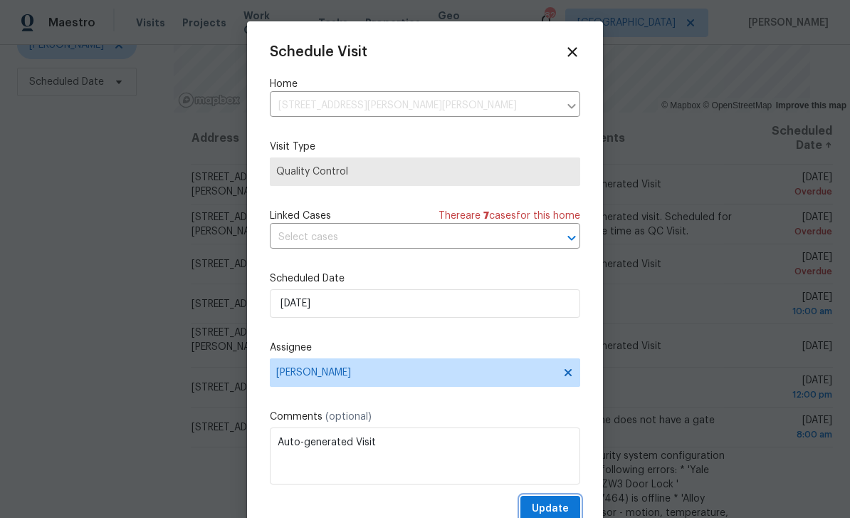
click at [562, 506] on span "Update" at bounding box center [550, 509] width 37 height 18
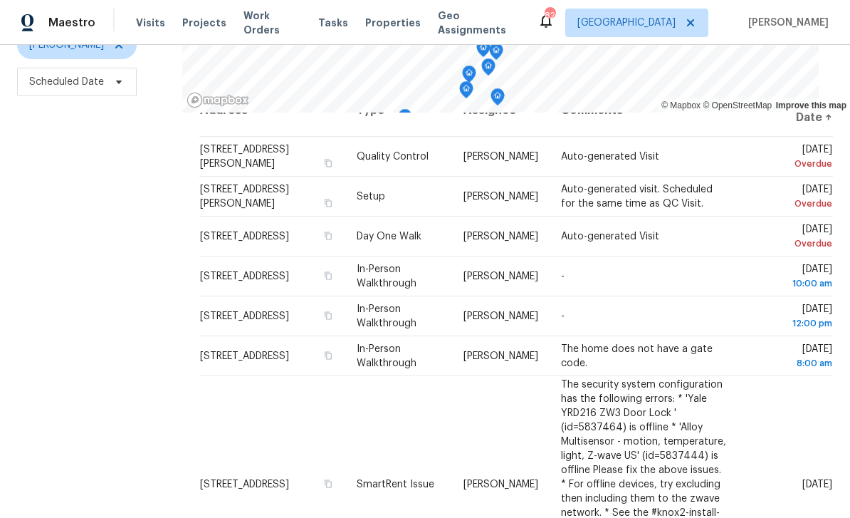
scroll to position [75, 0]
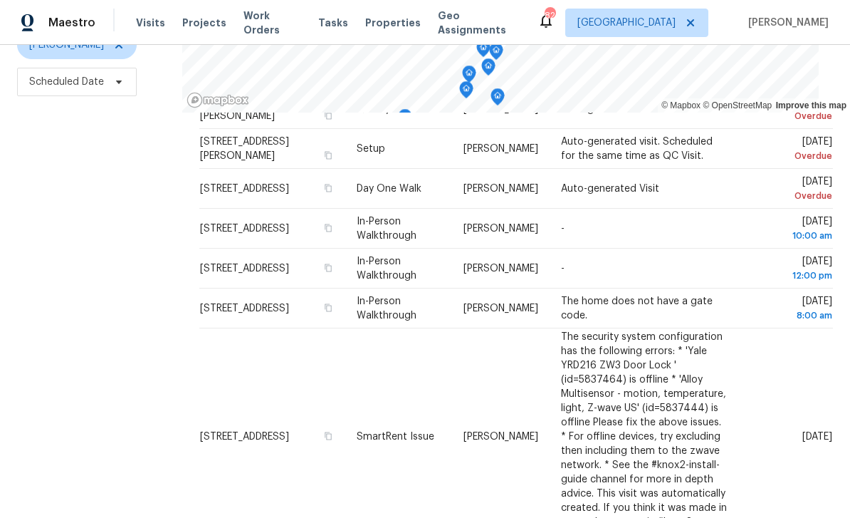
click at [801, 328] on td "[DATE]" at bounding box center [787, 436] width 93 height 216
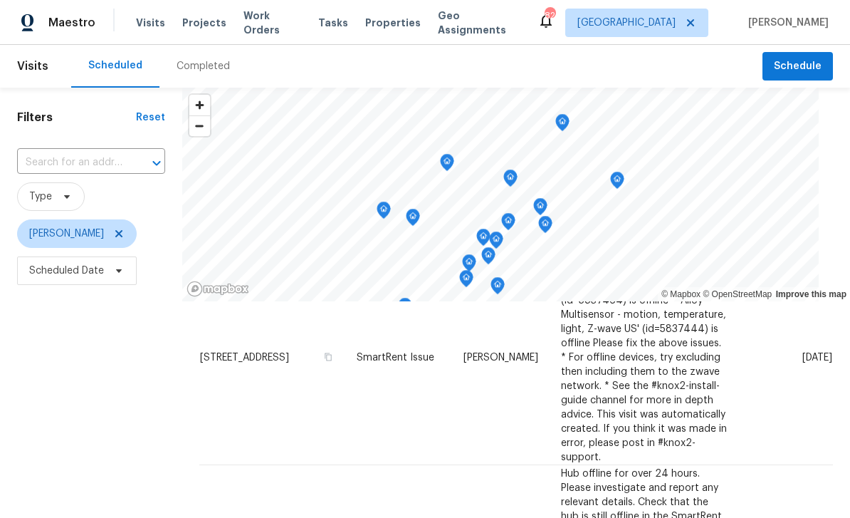
scroll to position [342, 0]
click at [0, 0] on icon at bounding box center [0, 0] width 0 height 0
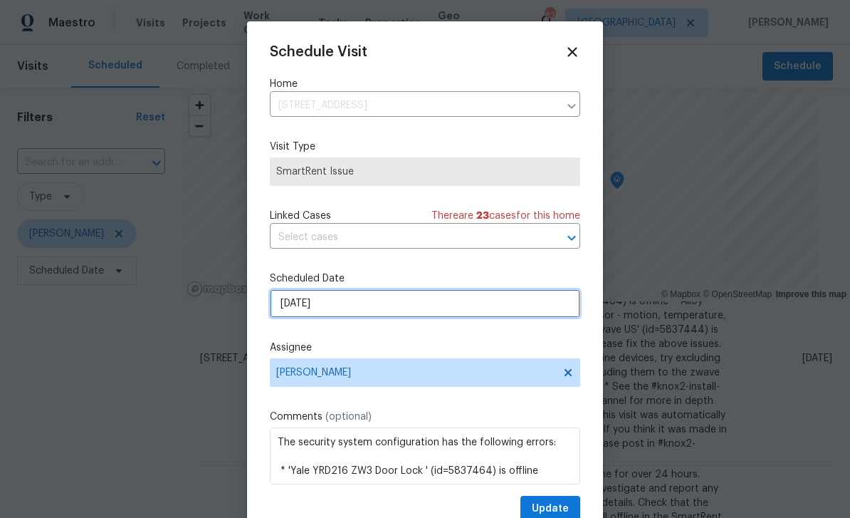
click at [526, 304] on input "[DATE]" at bounding box center [425, 303] width 310 height 28
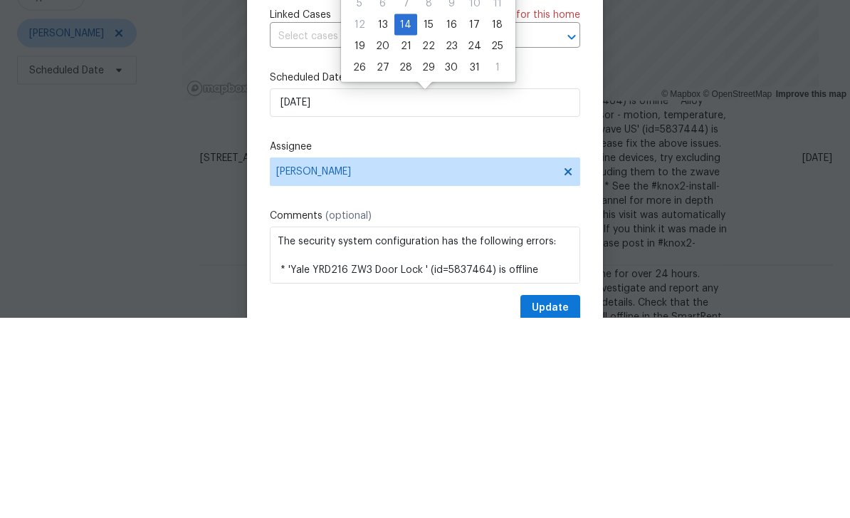
scroll to position [46, 0]
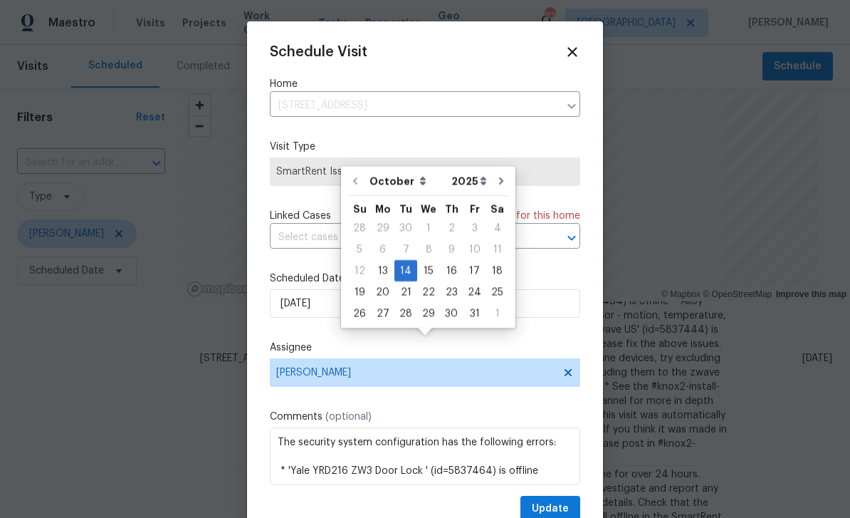
click at [773, 310] on div at bounding box center [425, 259] width 850 height 518
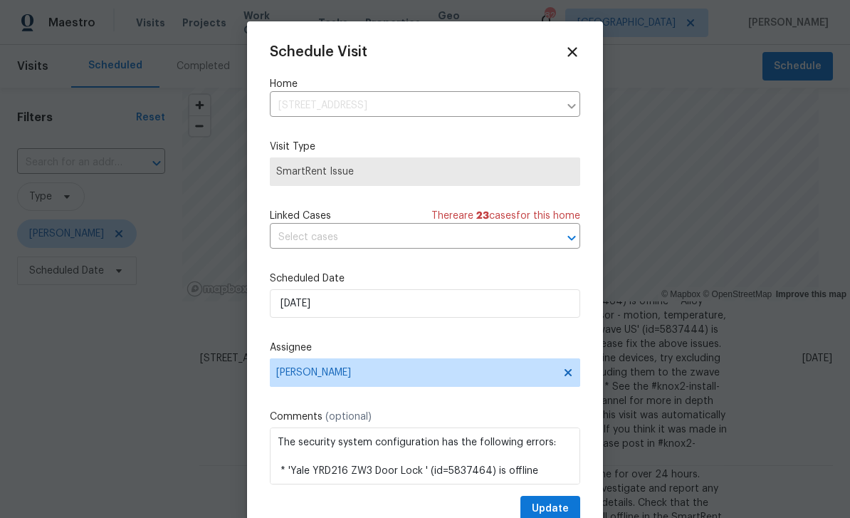
click at [778, 346] on div at bounding box center [425, 259] width 850 height 518
click at [572, 50] on icon at bounding box center [573, 52] width 16 height 16
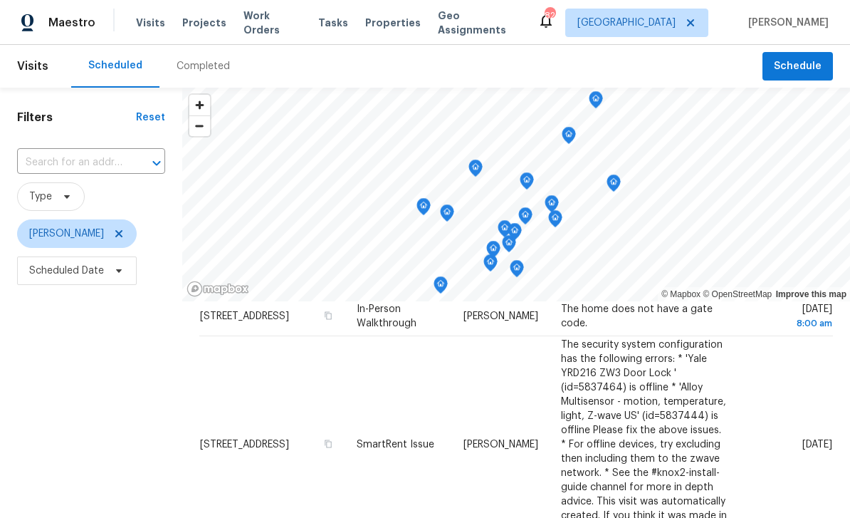
scroll to position [263, 0]
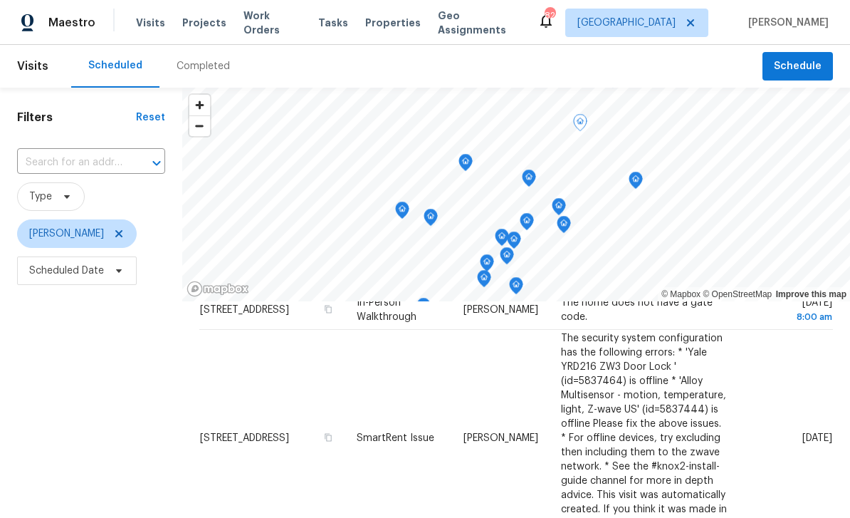
click at [0, 0] on icon at bounding box center [0, 0] width 0 height 0
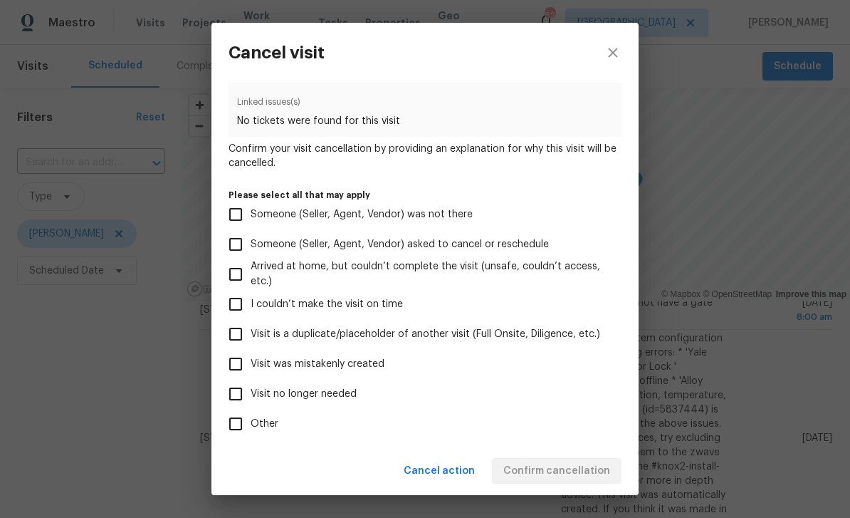
scroll to position [49, 0]
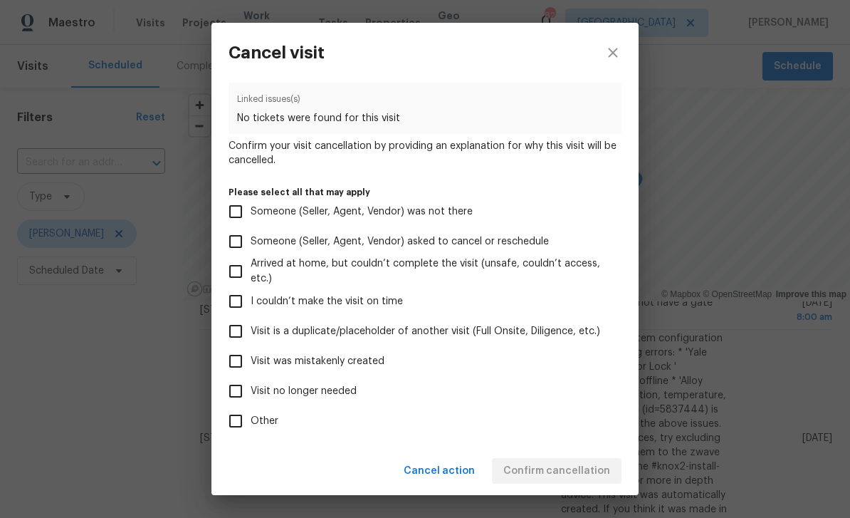
click at [241, 393] on input "Visit no longer needed" at bounding box center [236, 391] width 30 height 30
checkbox input "true"
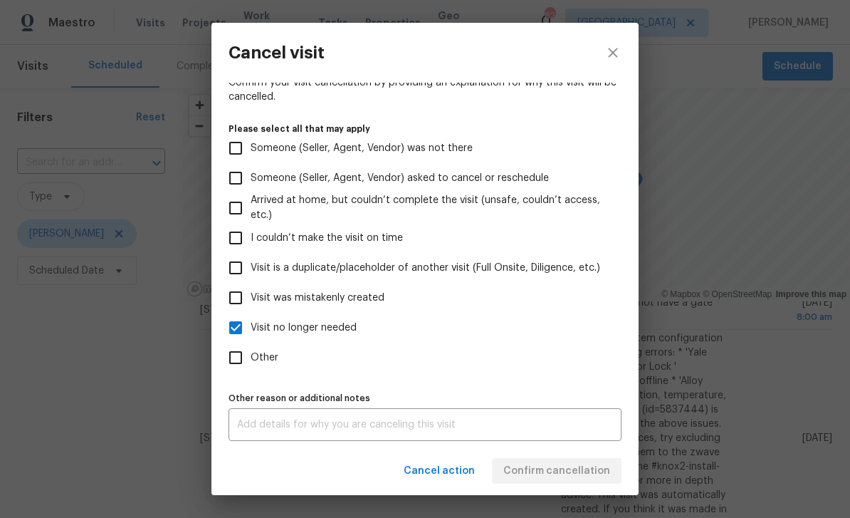
scroll to position [118, 0]
click at [535, 419] on textarea at bounding box center [425, 424] width 376 height 10
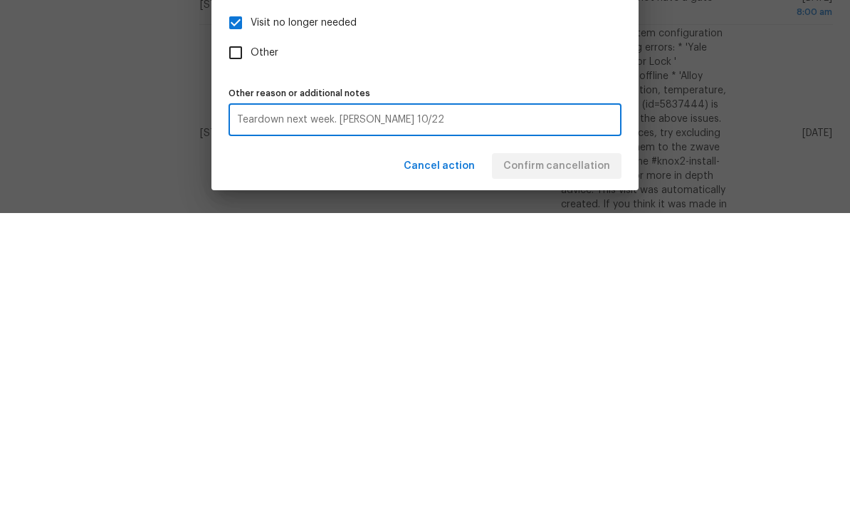
type textarea "Teardown next week. [PERSON_NAME] 10/22"
click at [588, 388] on div "Other reason or additional notes Teardown next week. [PERSON_NAME] 10/22 x Othe…" at bounding box center [425, 414] width 393 height 53
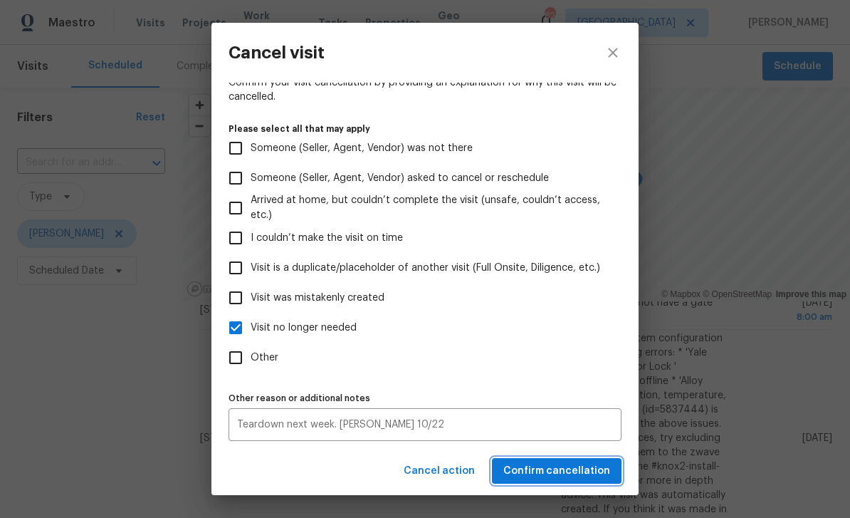
click at [583, 471] on span "Confirm cancellation" at bounding box center [556, 471] width 107 height 18
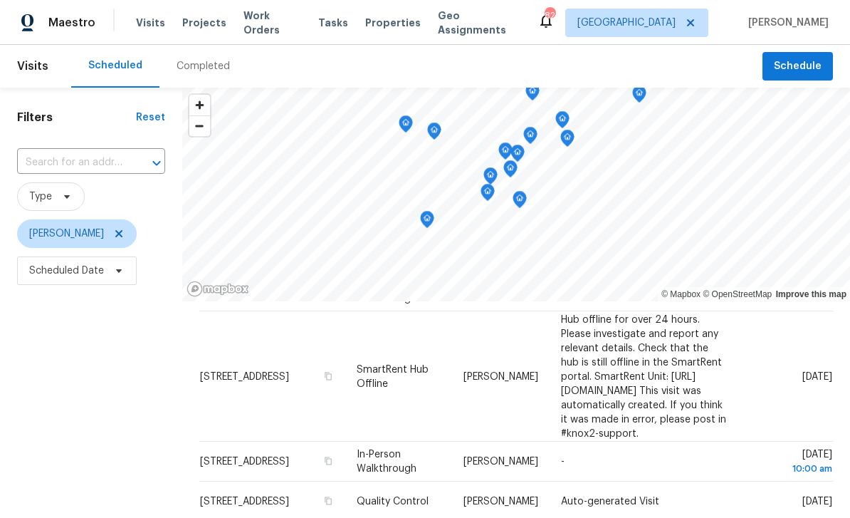
scroll to position [282, 0]
click at [0, 0] on icon at bounding box center [0, 0] width 0 height 0
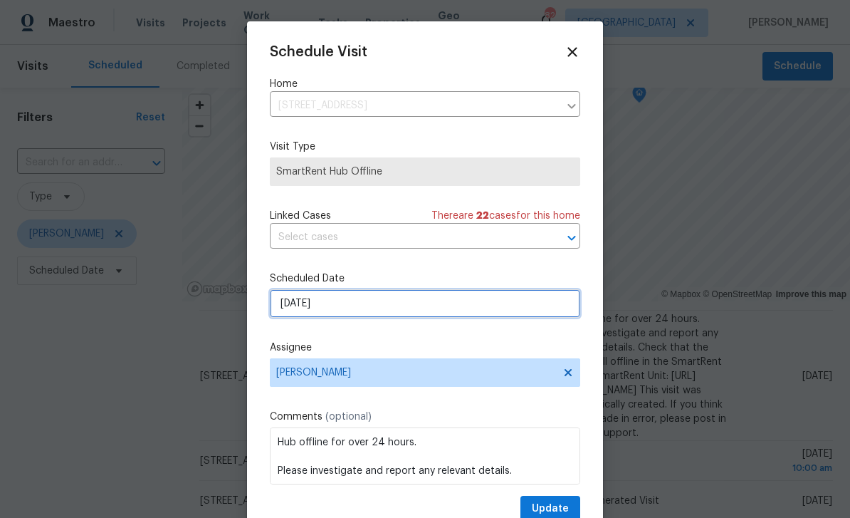
click at [547, 305] on input "[DATE]" at bounding box center [425, 303] width 310 height 28
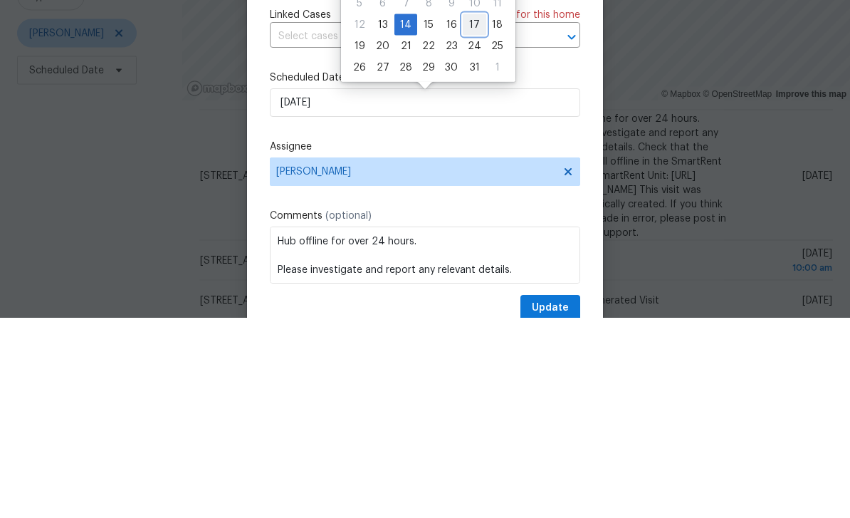
click at [475, 215] on div "17" at bounding box center [474, 225] width 23 height 20
type input "[DATE]"
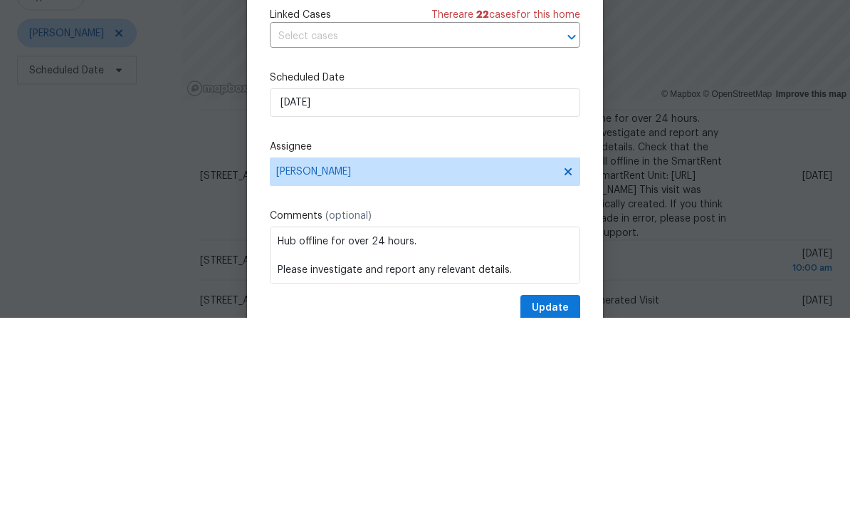
scroll to position [46, 0]
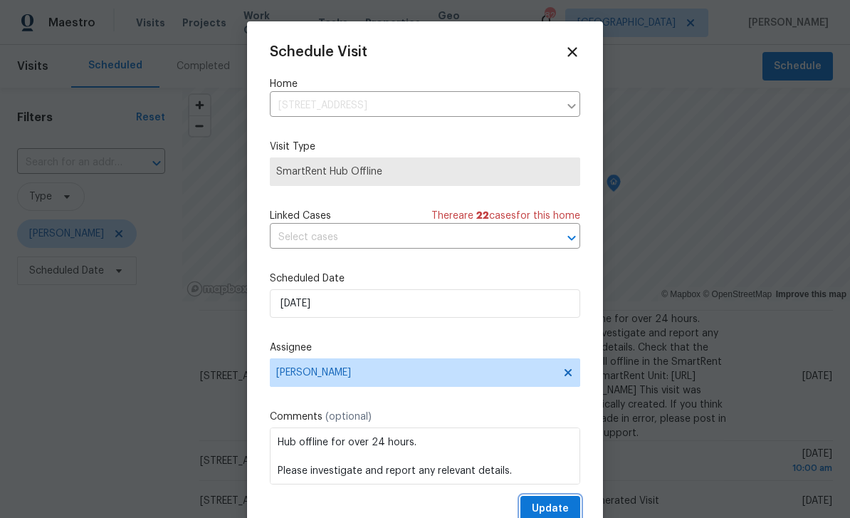
click at [565, 506] on span "Update" at bounding box center [550, 509] width 37 height 18
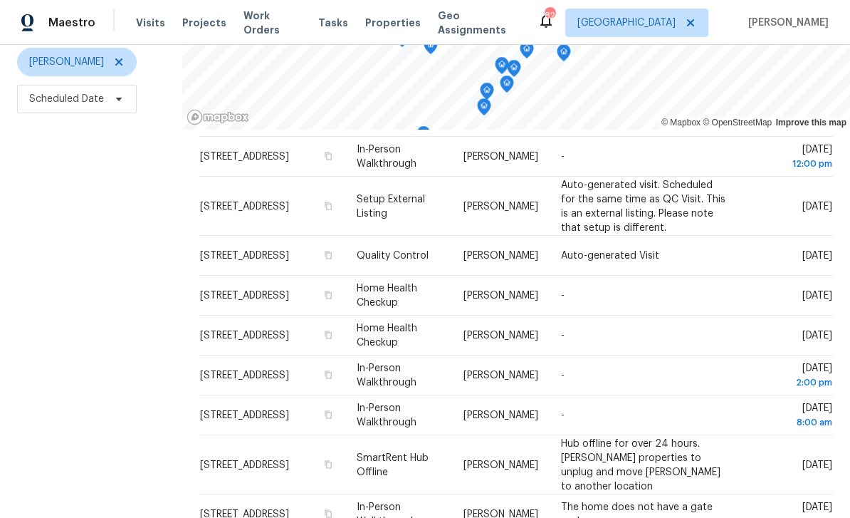
scroll to position [174, 0]
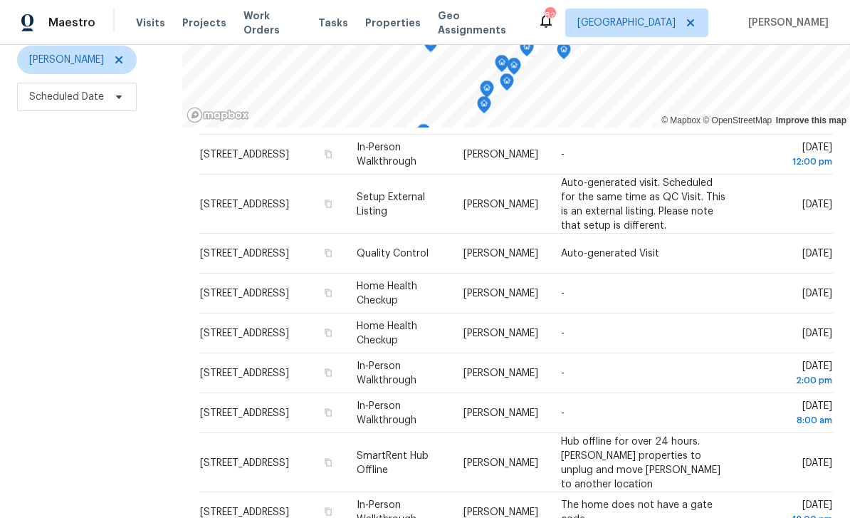
click at [0, 0] on icon at bounding box center [0, 0] width 0 height 0
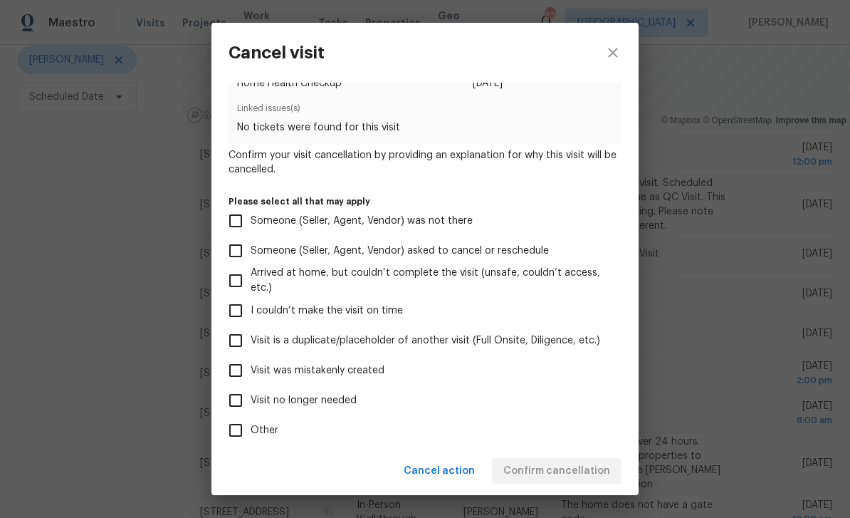
scroll to position [78, 0]
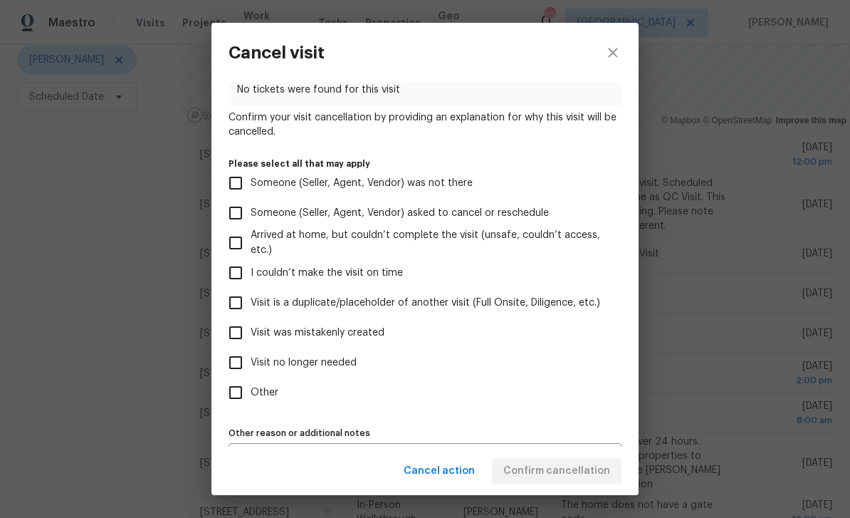
click at [244, 367] on input "Visit no longer needed" at bounding box center [236, 362] width 30 height 30
checkbox input "true"
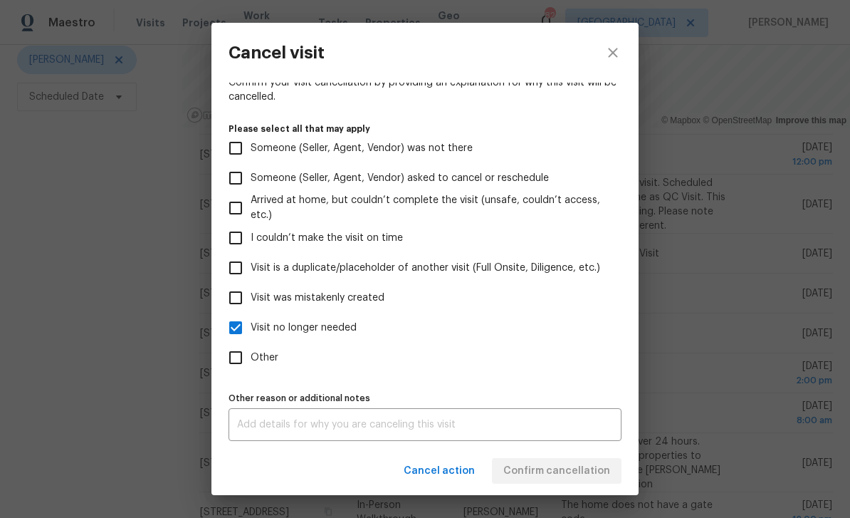
scroll to position [118, 0]
click at [265, 428] on textarea at bounding box center [425, 424] width 376 height 10
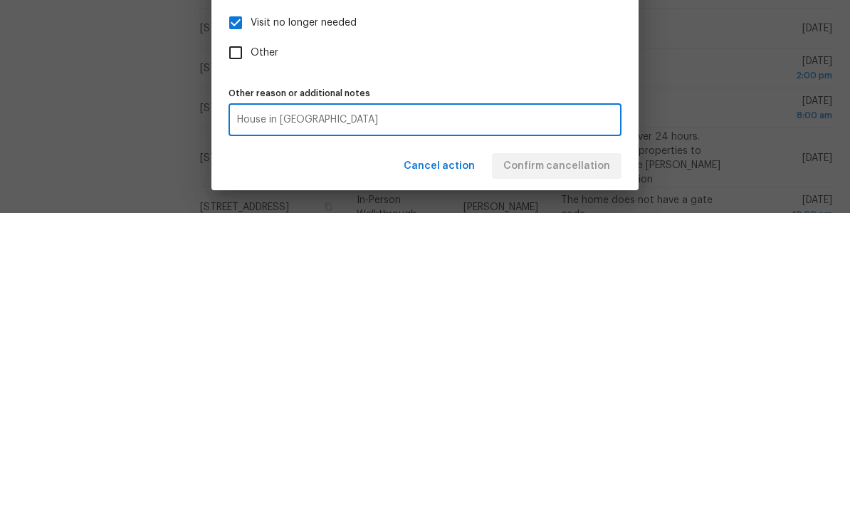
type textarea "House in [GEOGRAPHIC_DATA]"
click at [585, 77] on div "Visit type Home Health Checkup Scheduled date [DATE] Linked issues(s) No ticket…" at bounding box center [425, 208] width 393 height 465
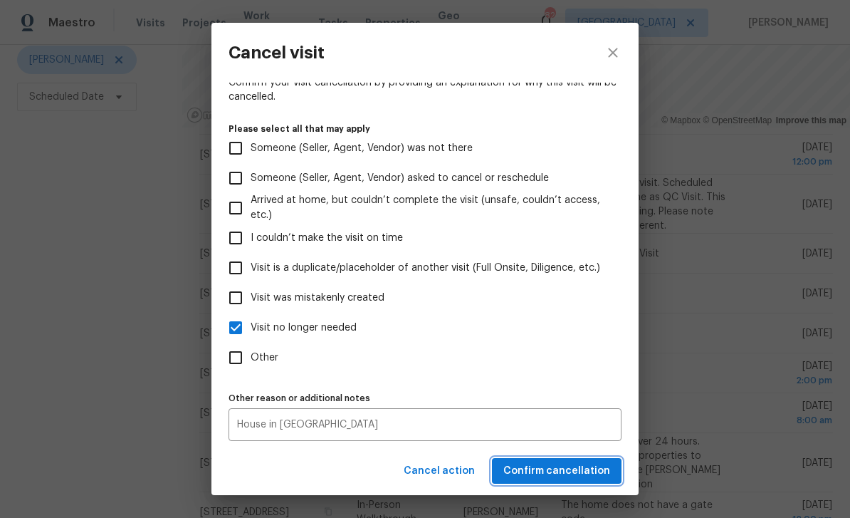
click at [567, 466] on span "Confirm cancellation" at bounding box center [556, 471] width 107 height 18
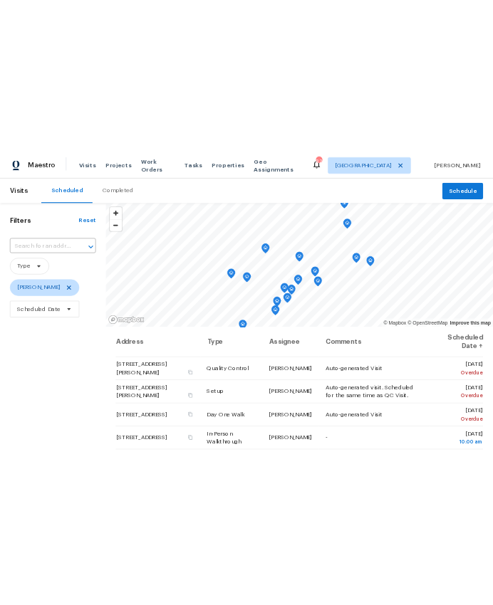
scroll to position [0, 0]
